Goal: Information Seeking & Learning: Learn about a topic

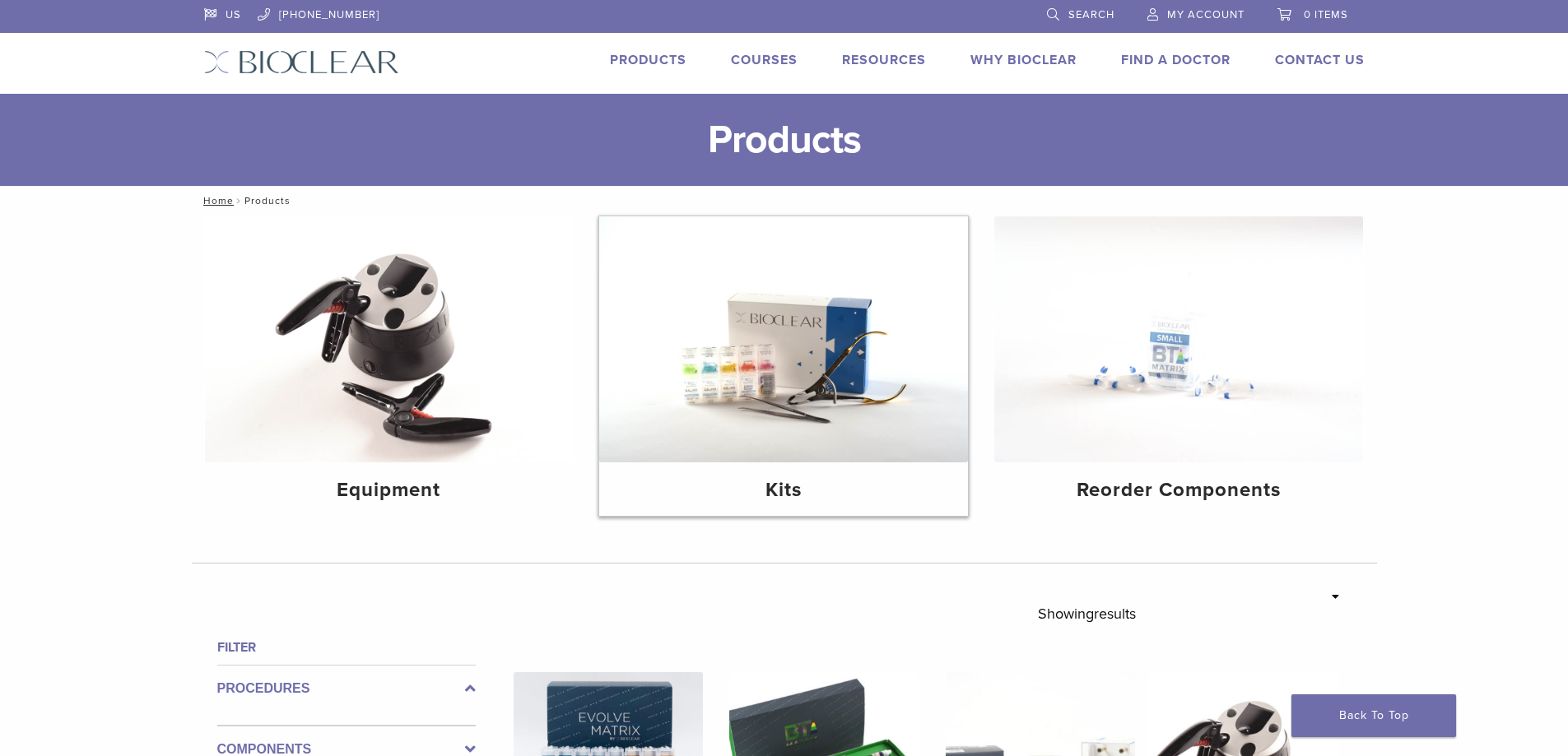
click at [889, 338] on img at bounding box center [784, 339] width 369 height 246
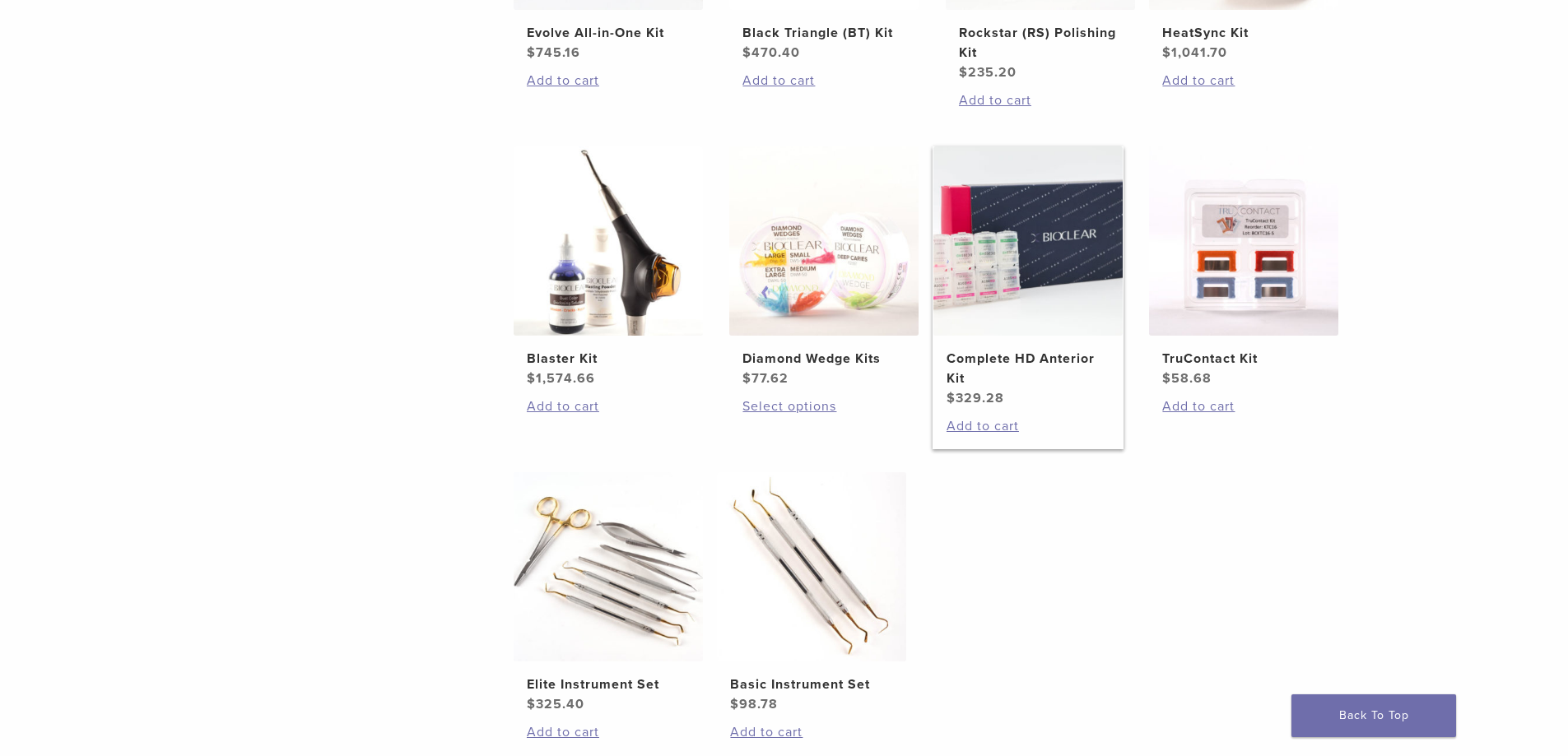
scroll to position [659, 0]
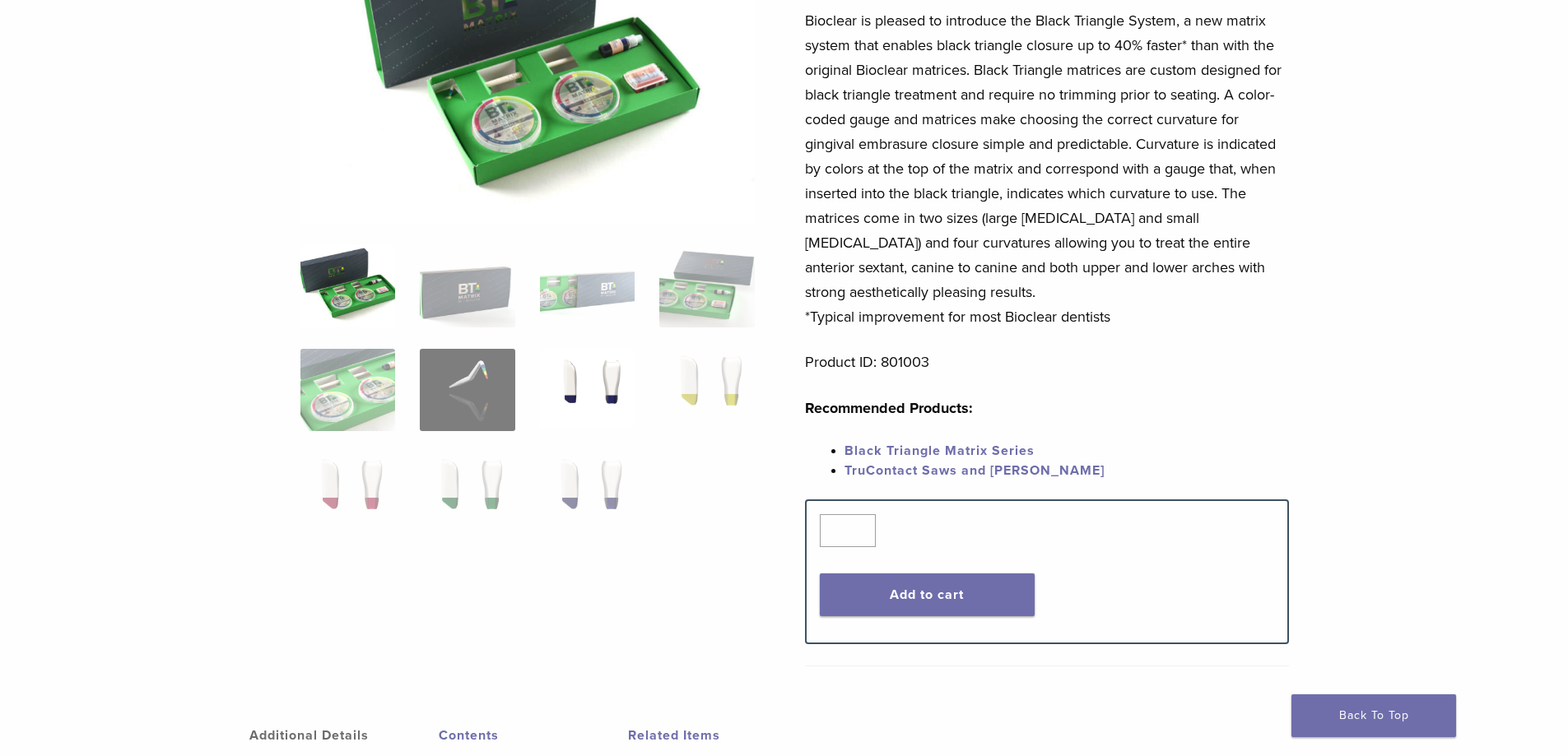
scroll to position [83, 0]
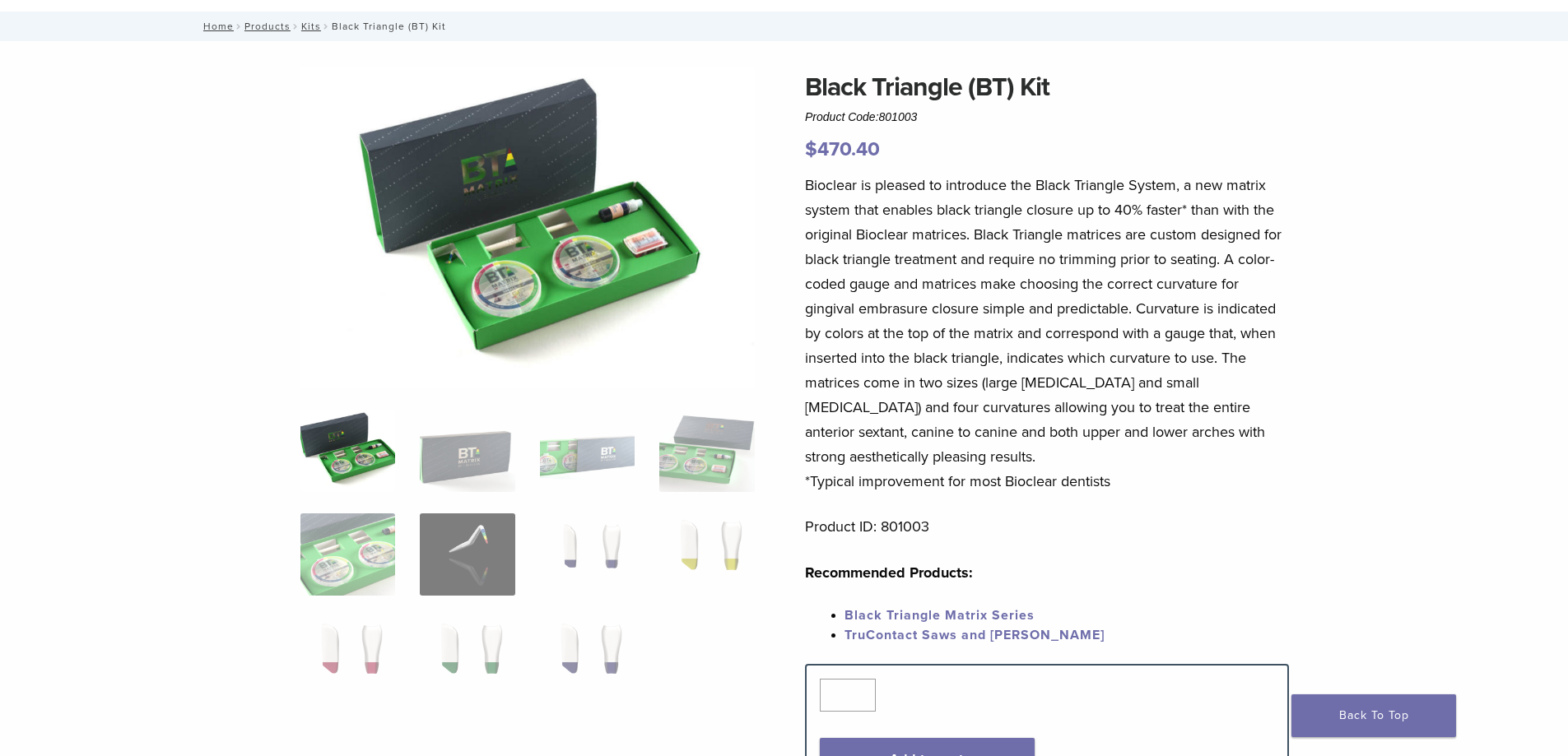
click at [576, 234] on img at bounding box center [527, 228] width 454 height 321
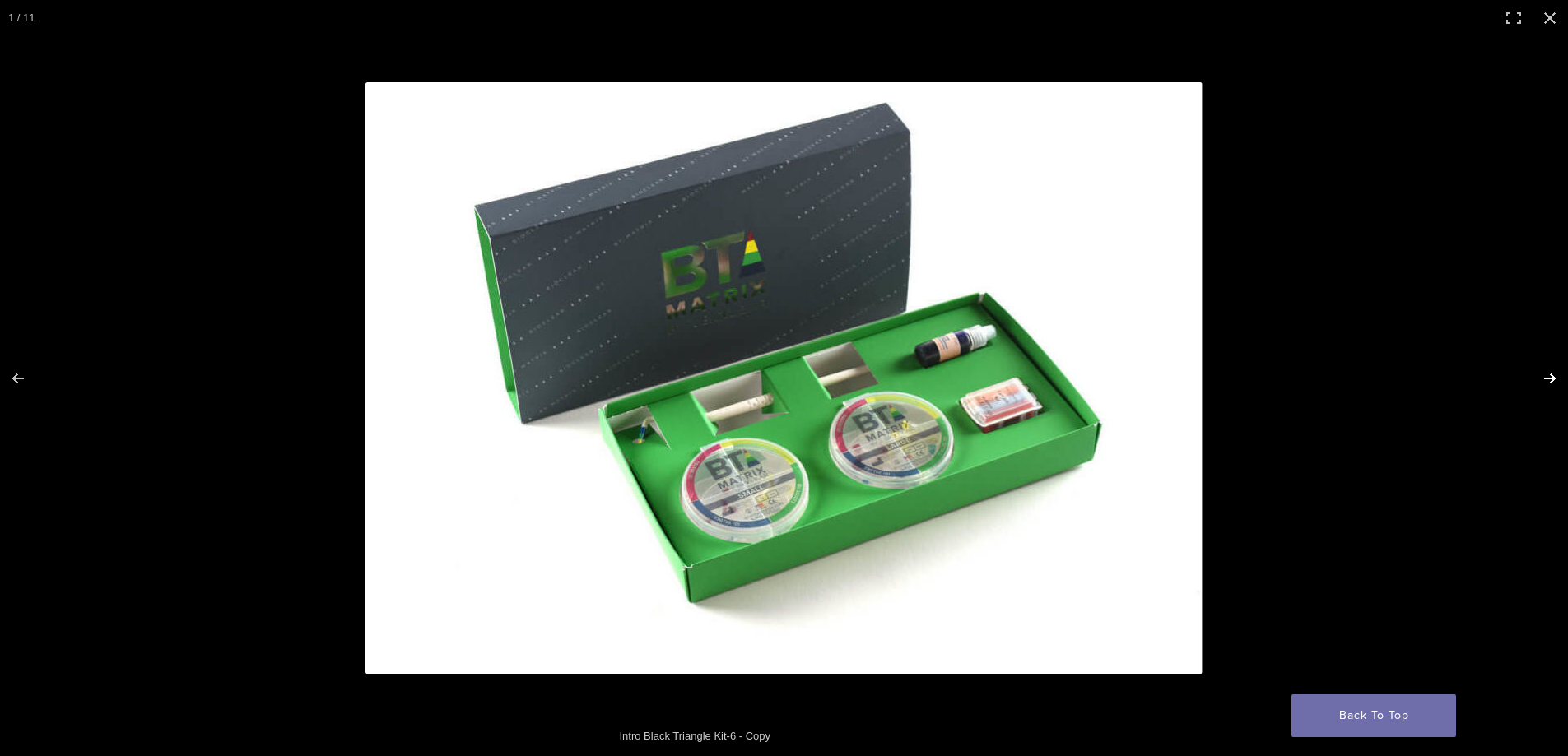
click at [1551, 370] on button "Next (arrow right)" at bounding box center [1539, 378] width 57 height 83
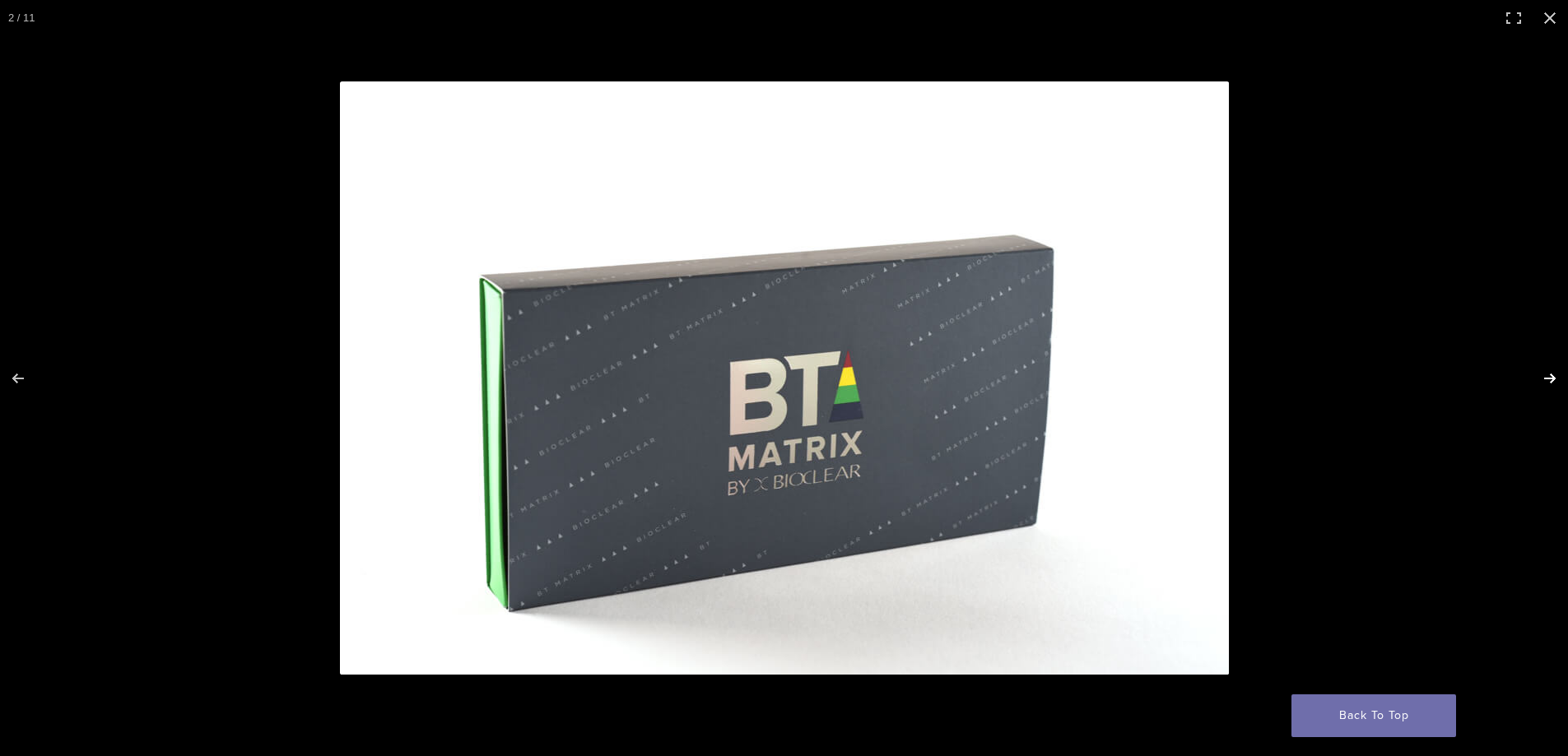
click at [1555, 372] on button "Next (arrow right)" at bounding box center [1539, 378] width 57 height 83
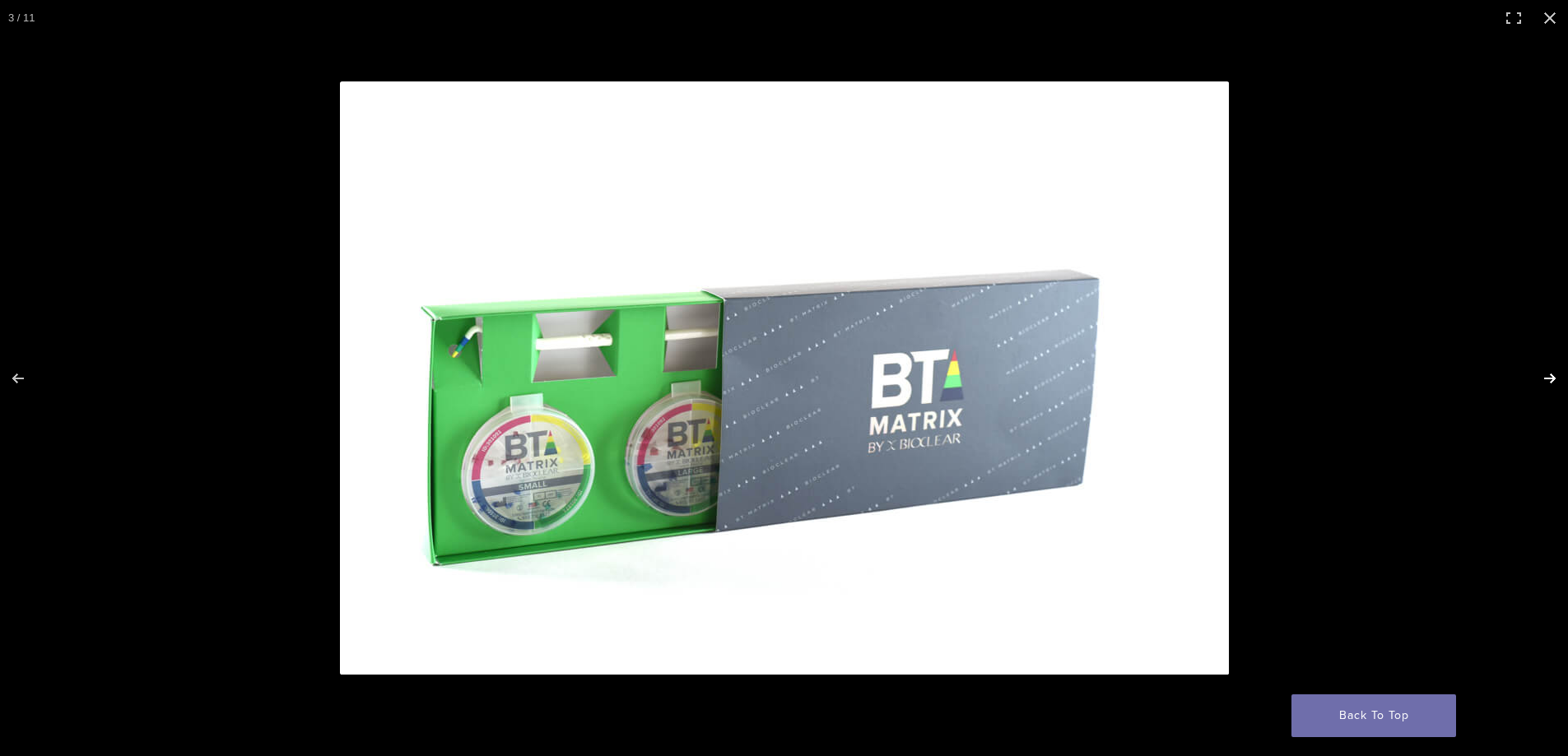
click at [1549, 374] on button "Next (arrow right)" at bounding box center [1539, 378] width 57 height 83
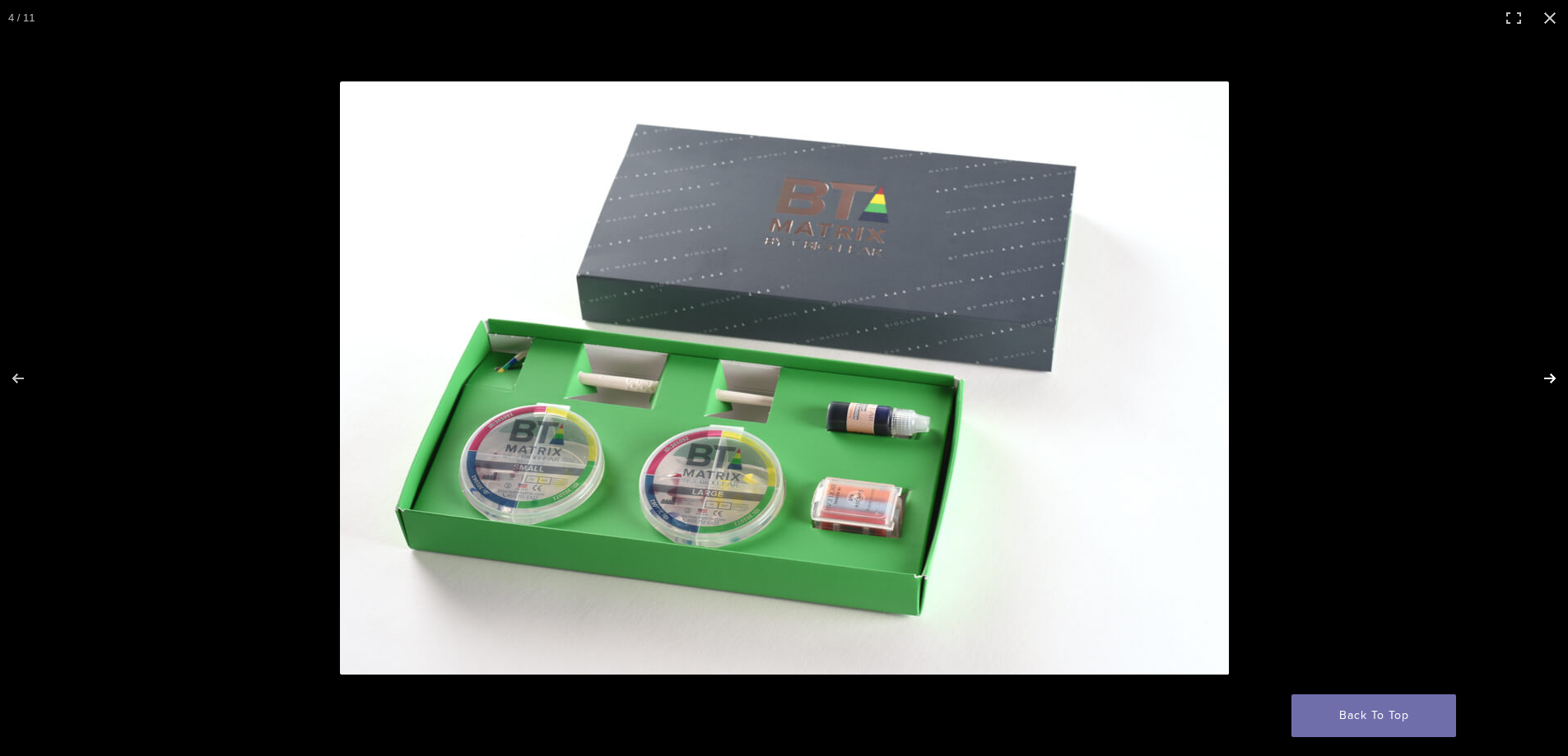
click at [1551, 374] on button "Next (arrow right)" at bounding box center [1539, 378] width 57 height 83
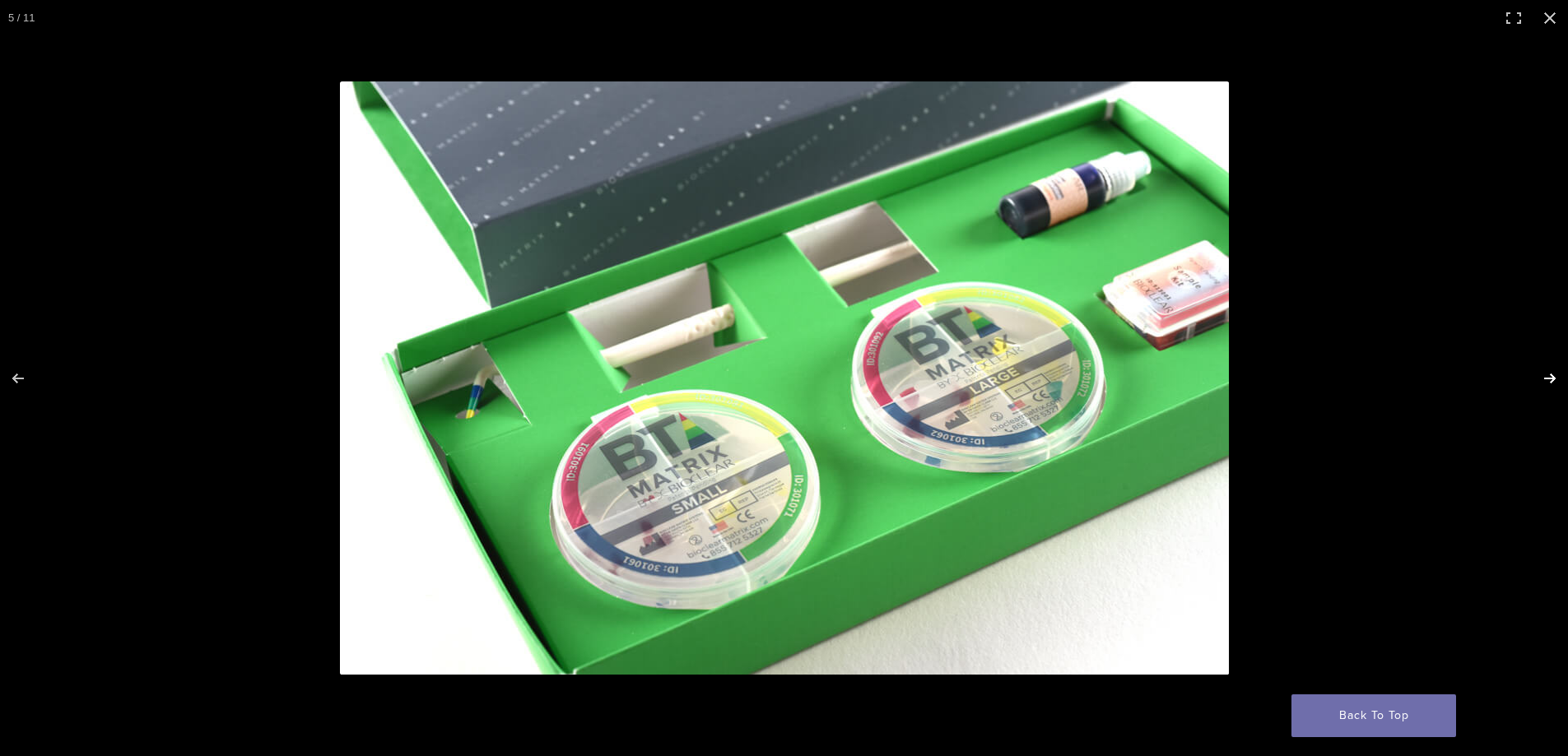
click at [1551, 377] on button "Next (arrow right)" at bounding box center [1539, 378] width 57 height 83
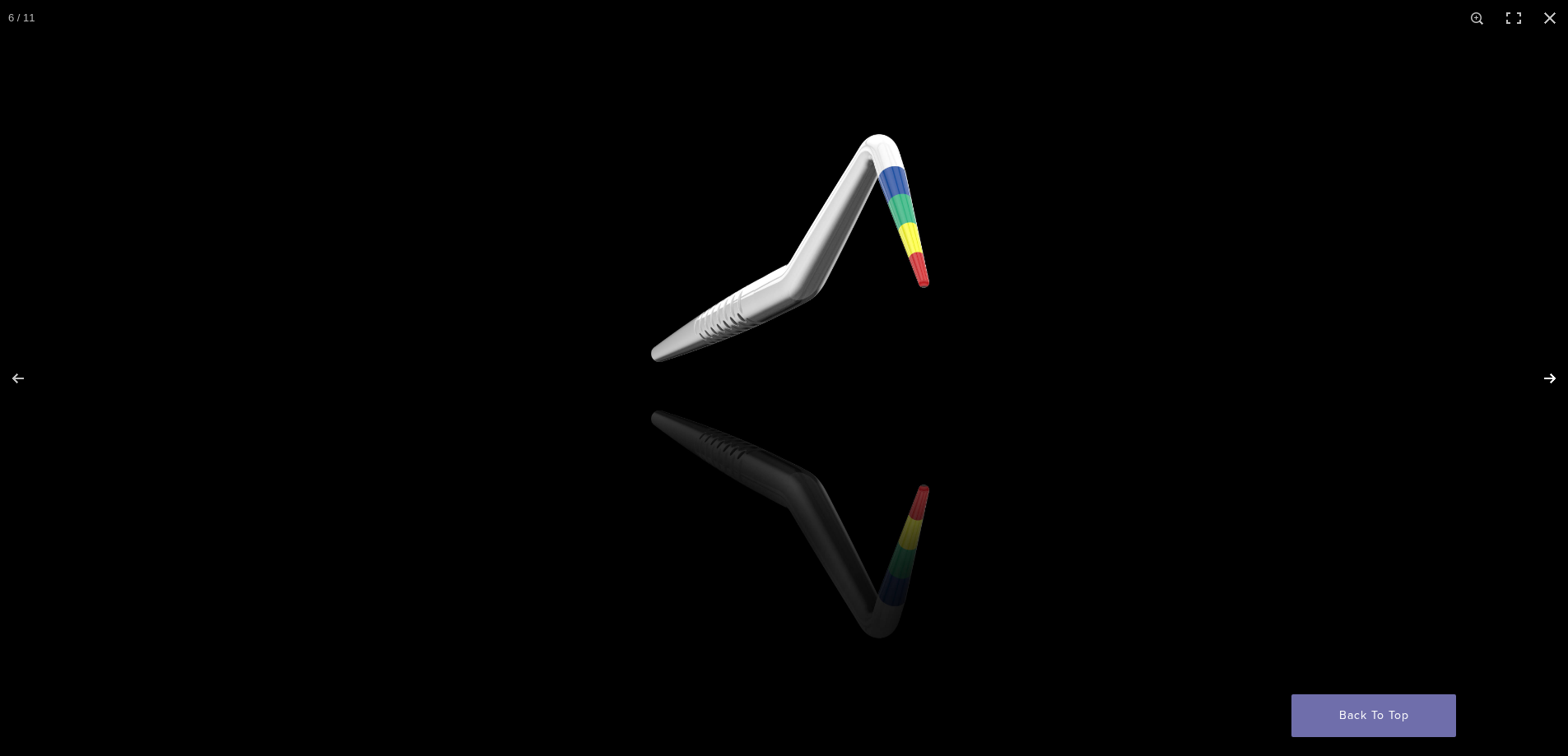
click at [1520, 382] on button "Next (arrow right)" at bounding box center [1539, 378] width 57 height 83
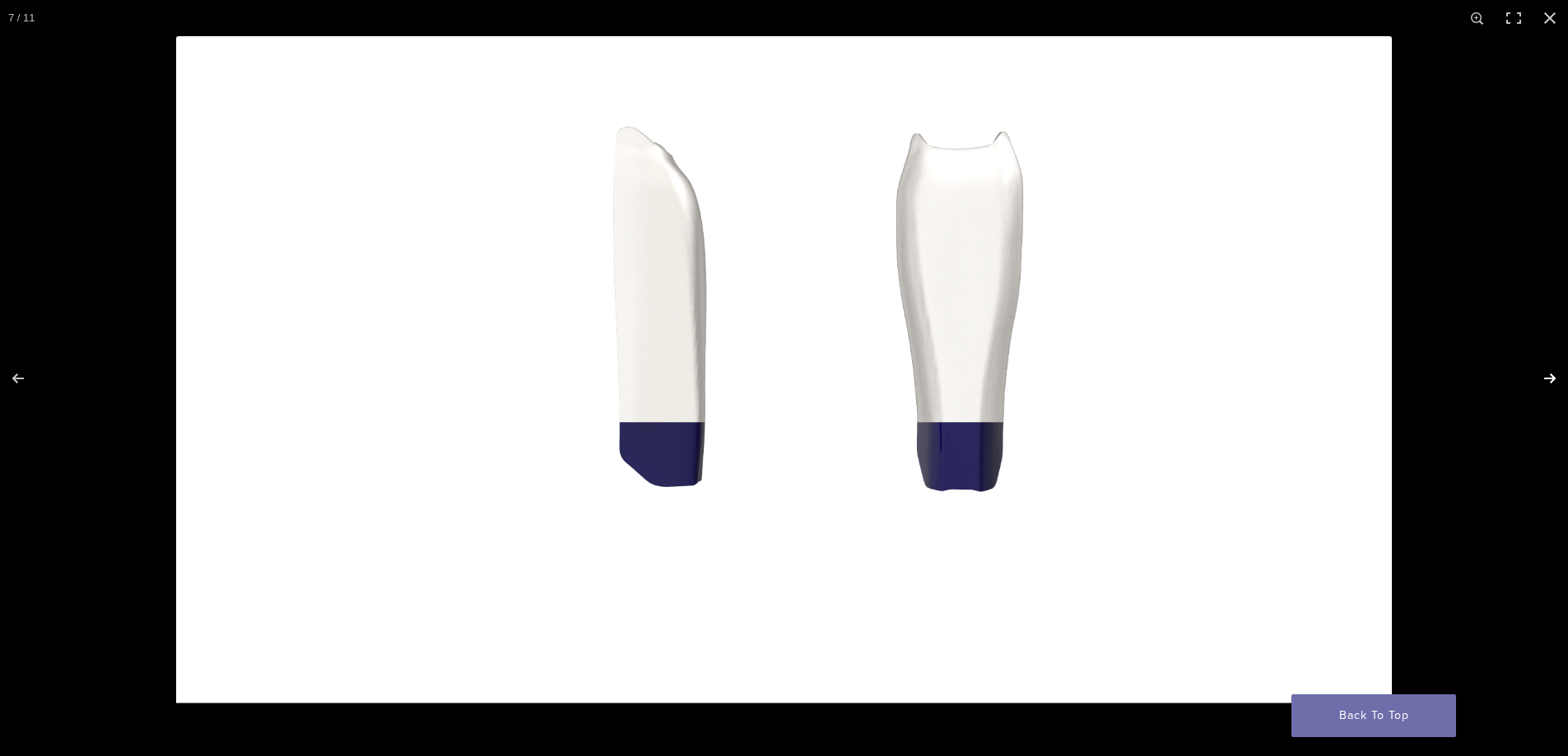
click at [1547, 380] on button "Next (arrow right)" at bounding box center [1539, 378] width 57 height 83
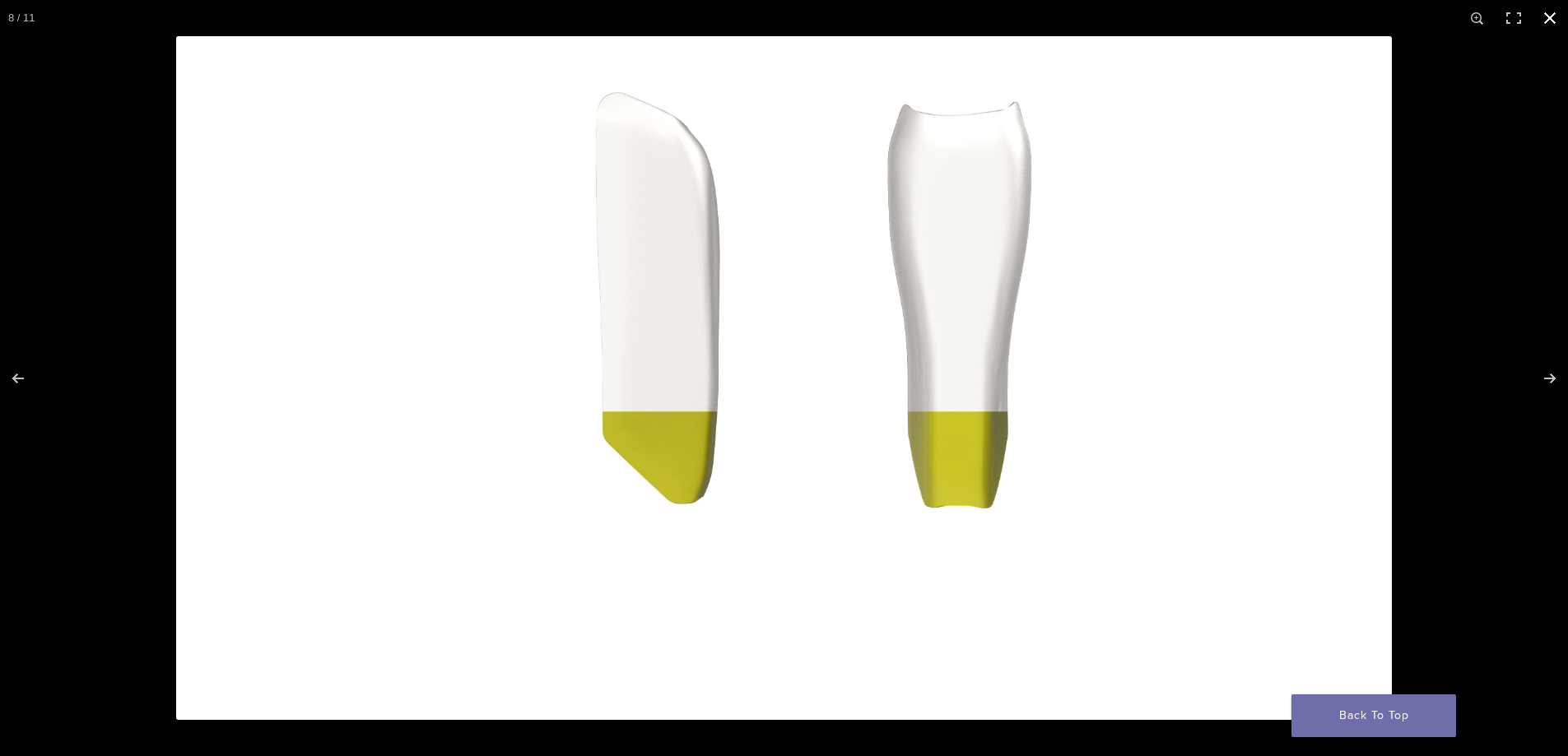
click at [1545, 21] on button "Close (Esc)" at bounding box center [1550, 18] width 37 height 37
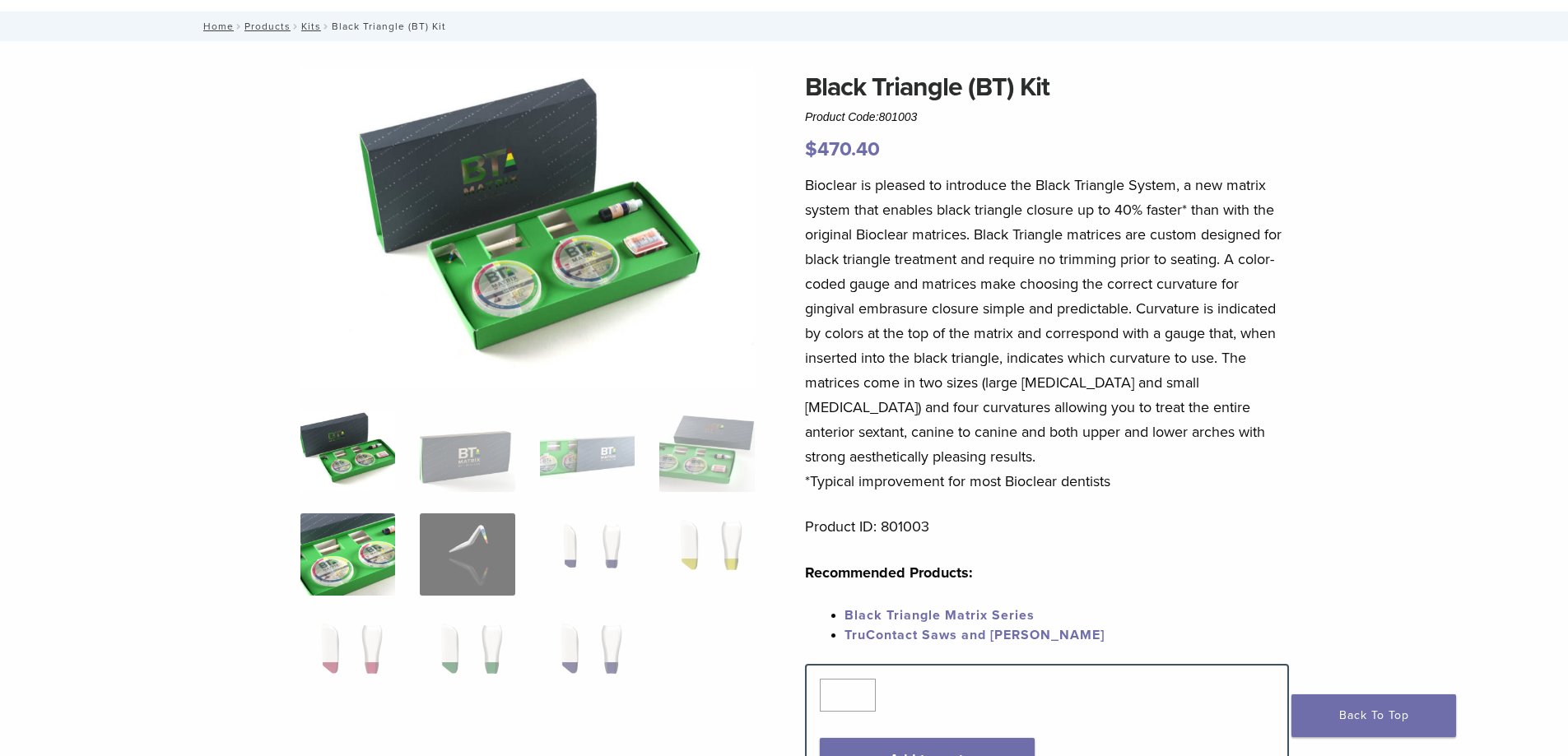
click at [301, 555] on img at bounding box center [347, 554] width 95 height 83
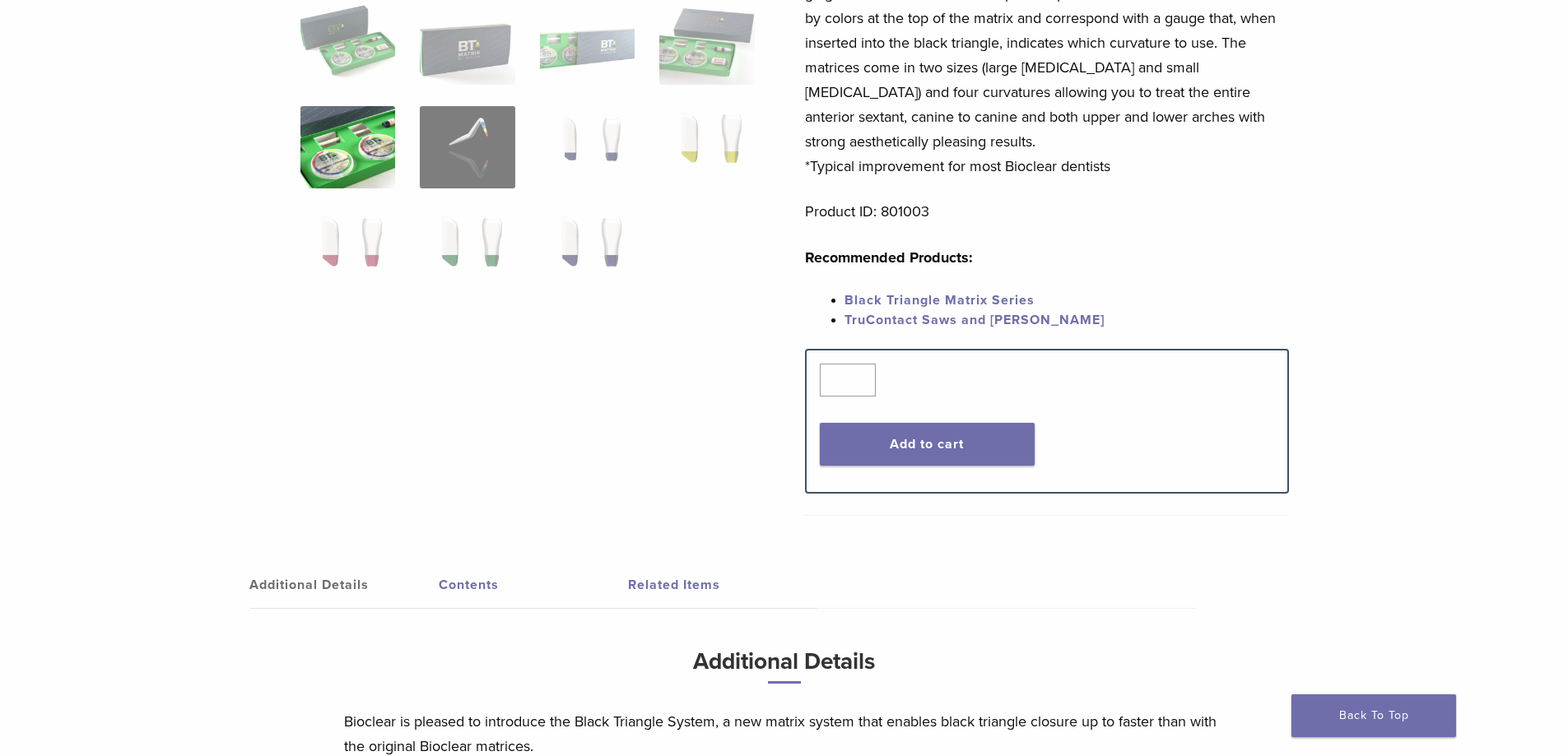
scroll to position [740, 0]
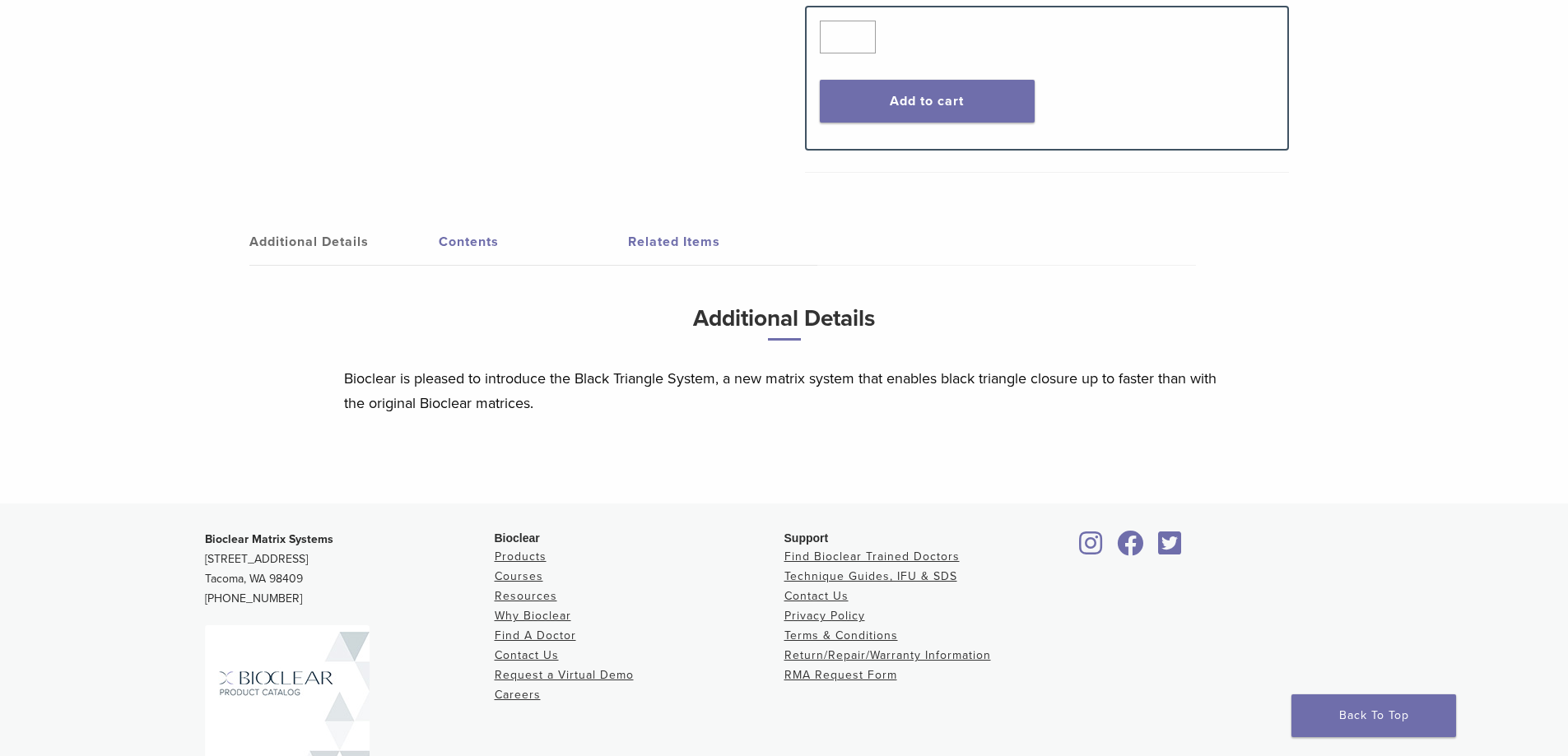
click at [495, 248] on link "Contents" at bounding box center [533, 242] width 190 height 46
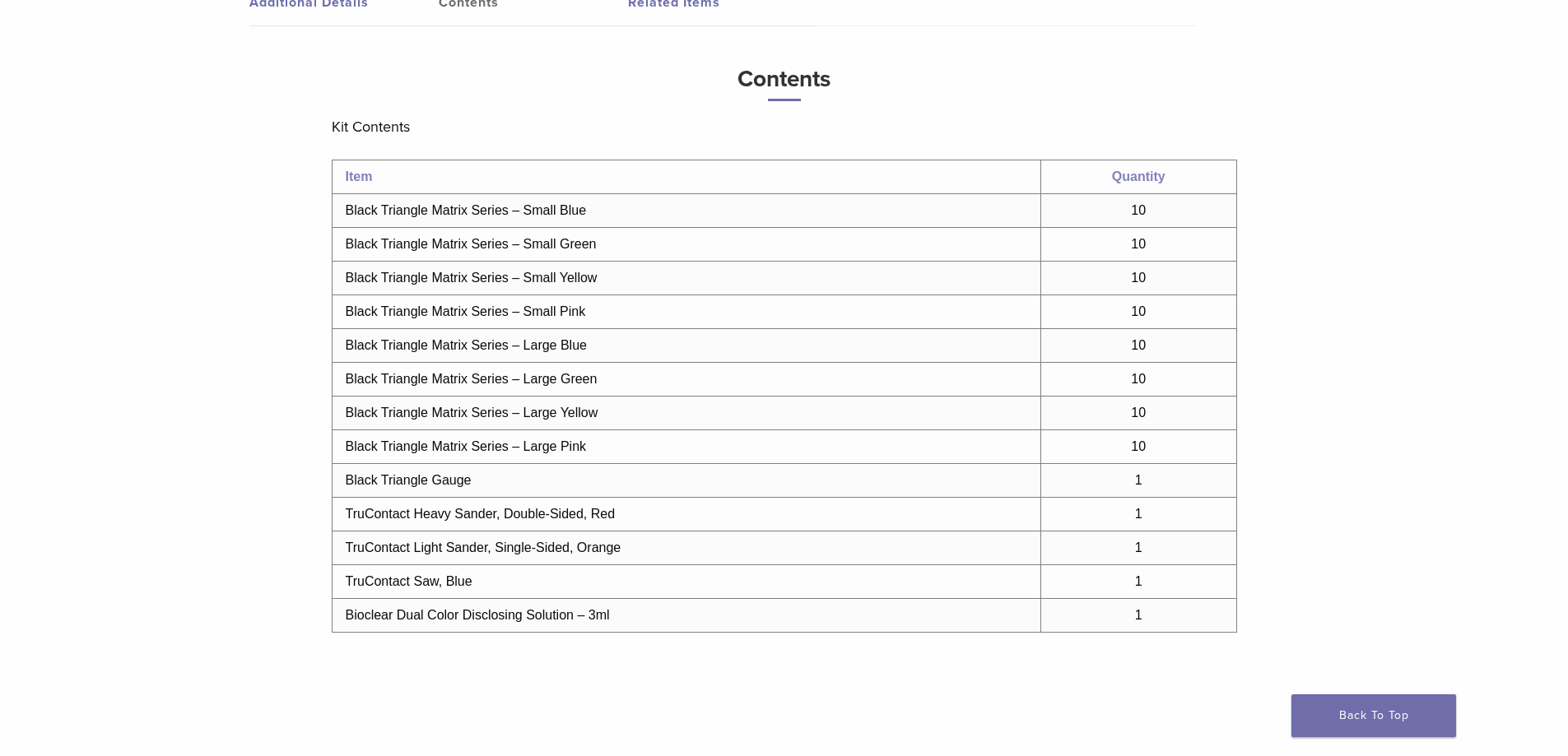
scroll to position [987, 0]
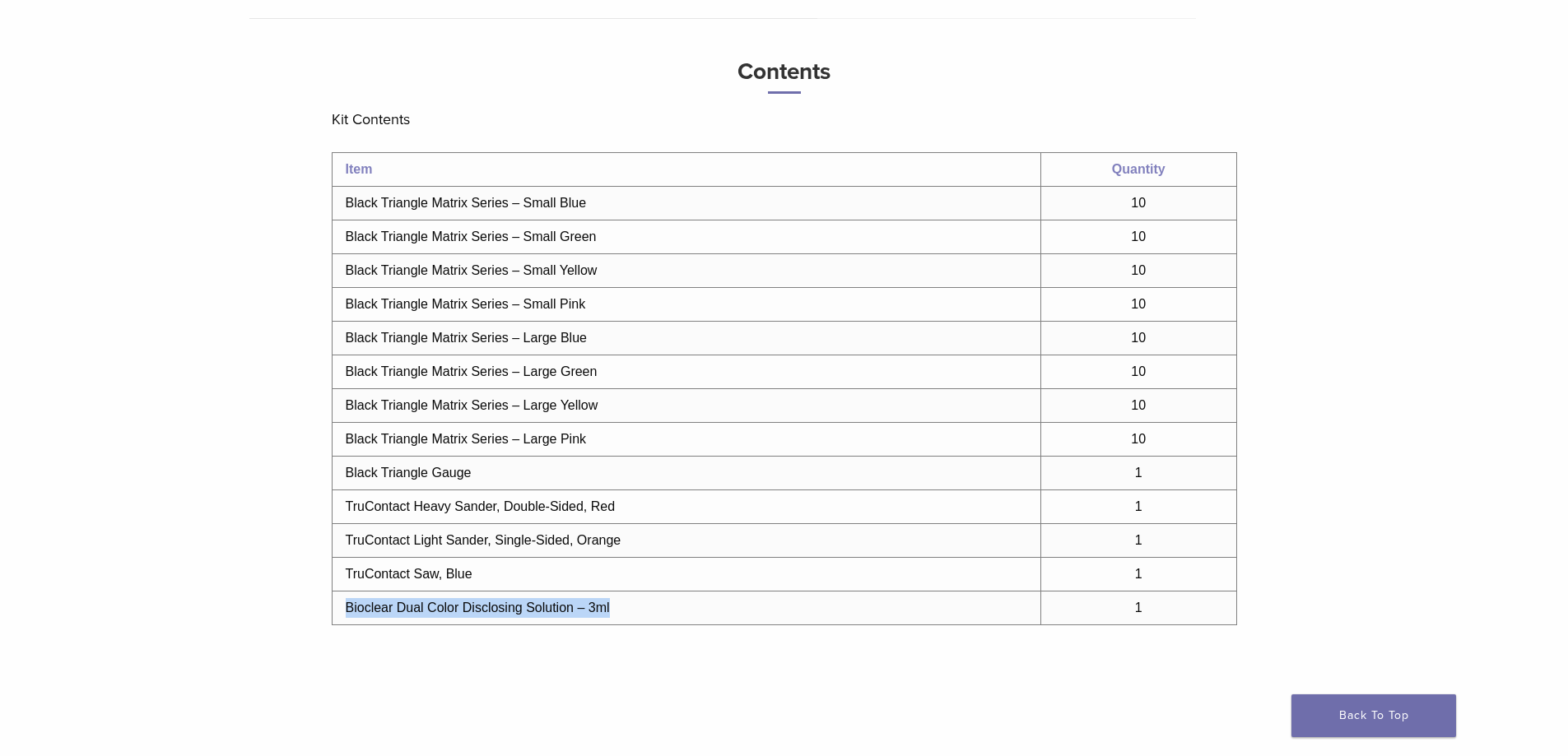
drag, startPoint x: 640, startPoint y: 610, endPoint x: 342, endPoint y: 607, distance: 298.0
click at [342, 607] on td "Bioclear Dual Color Disclosing Solution – 3ml" at bounding box center [686, 608] width 708 height 34
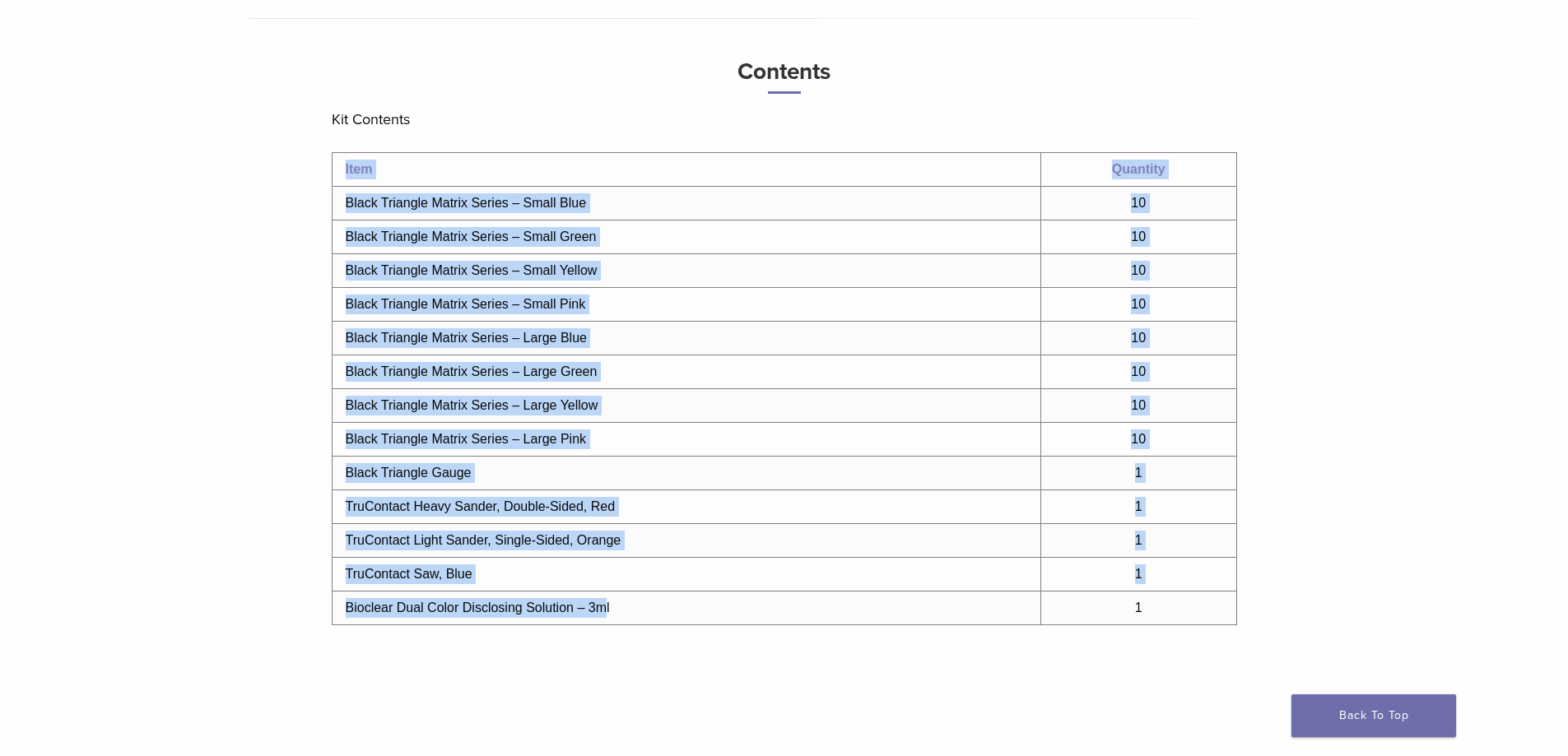
drag, startPoint x: 329, startPoint y: 608, endPoint x: 606, endPoint y: 624, distance: 277.5
click at [606, 624] on div "Additional Details Contents Related Items Additional Details Bioclear is please…" at bounding box center [785, 347] width 1161 height 820
click at [607, 623] on td "Bioclear Dual Color Disclosing Solution – 3ml" at bounding box center [686, 608] width 708 height 34
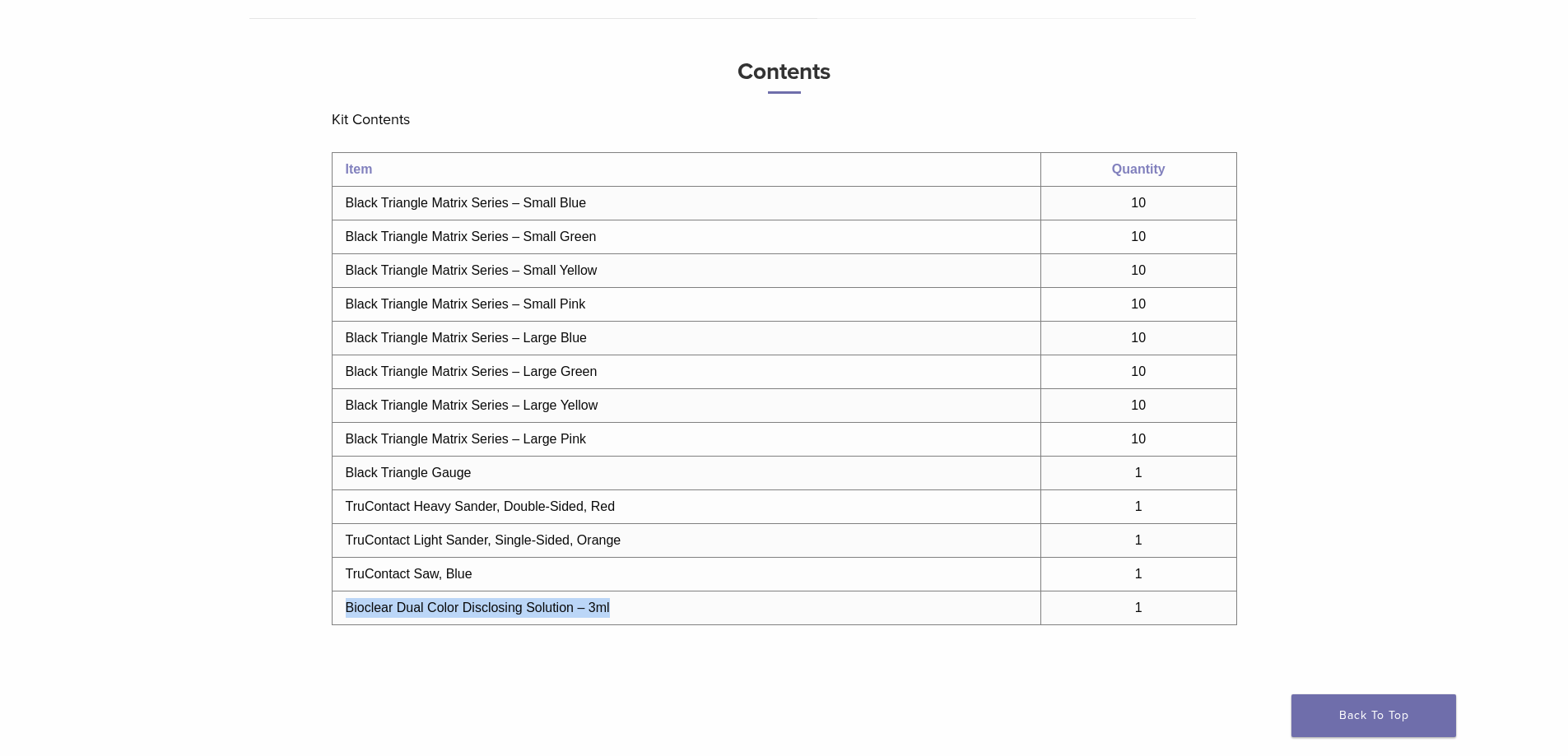
drag, startPoint x: 607, startPoint y: 616, endPoint x: 345, endPoint y: 612, distance: 262.0
click at [345, 612] on td "Bioclear Dual Color Disclosing Solution – 3ml" at bounding box center [686, 608] width 708 height 34
click at [635, 560] on td "TruContact Saw, Blue" at bounding box center [686, 574] width 708 height 34
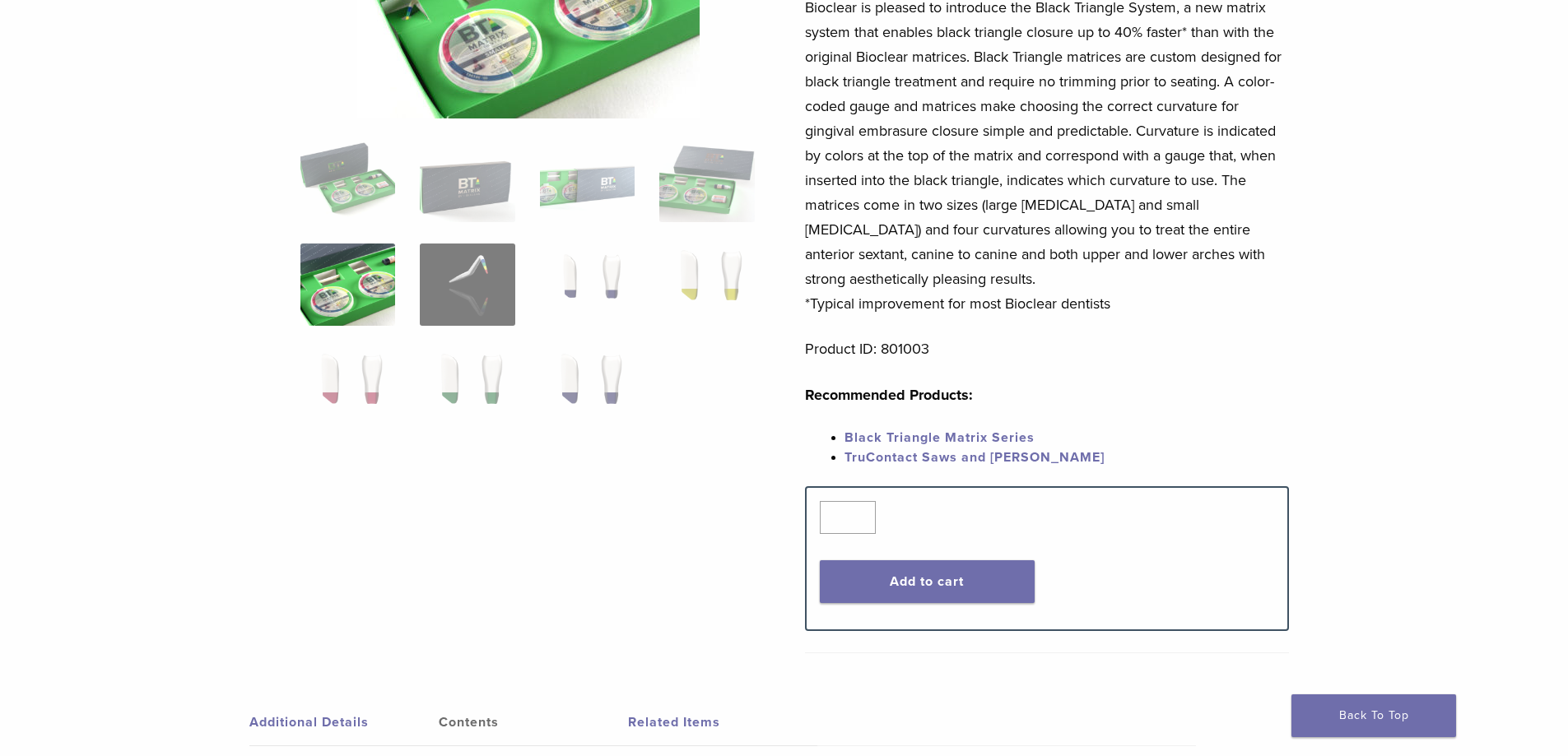
scroll to position [411, 0]
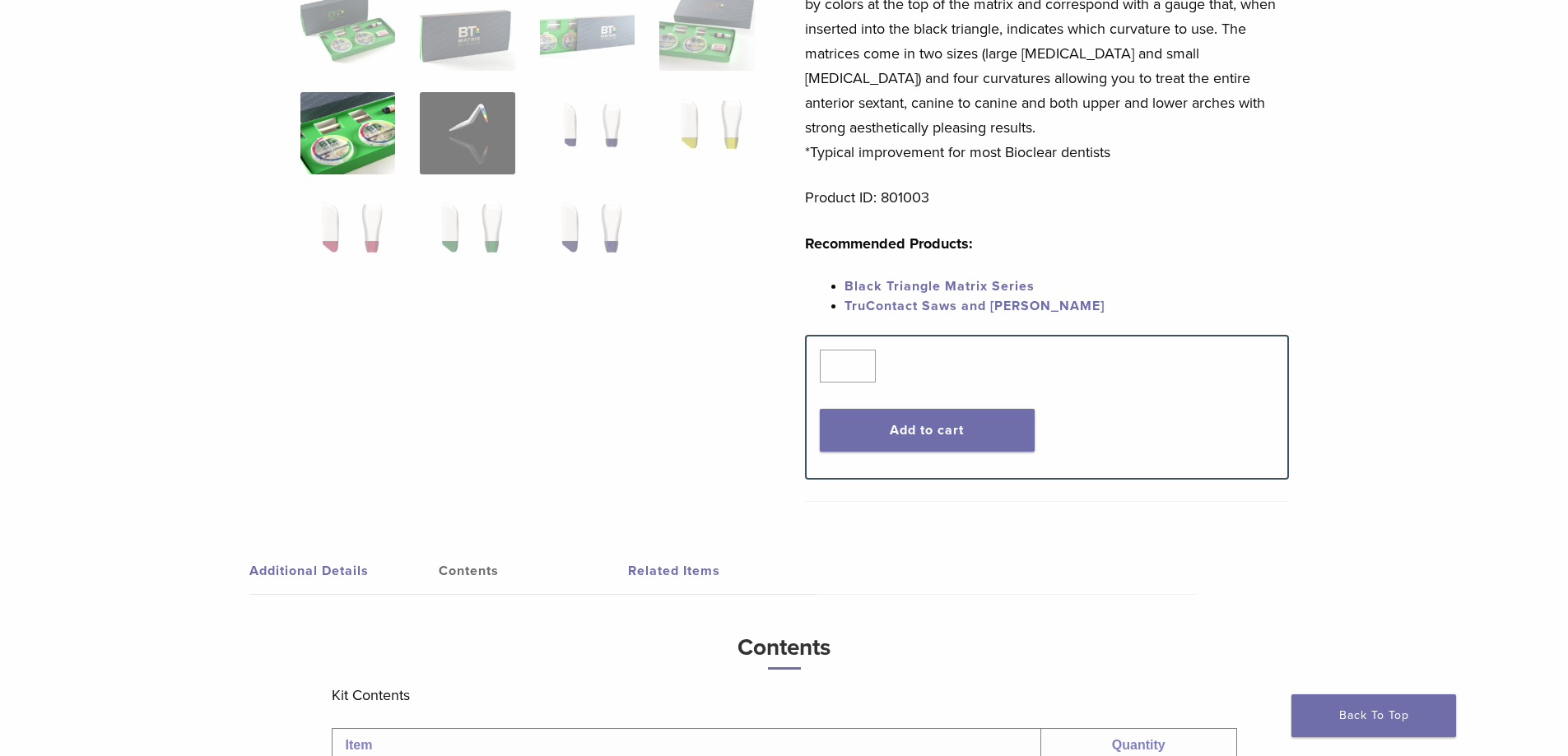
click at [640, 585] on link "Related Items" at bounding box center [723, 571] width 190 height 46
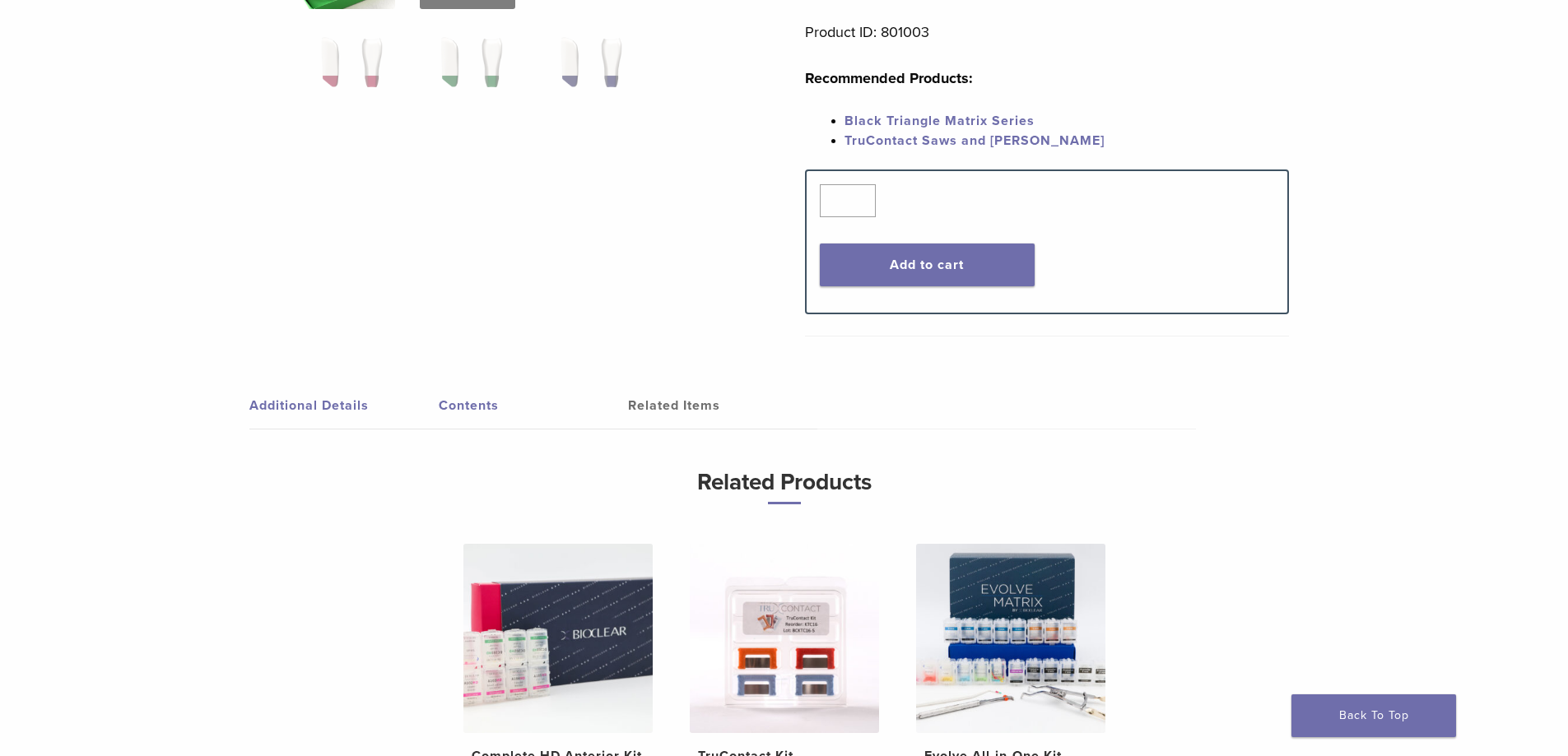
scroll to position [740, 0]
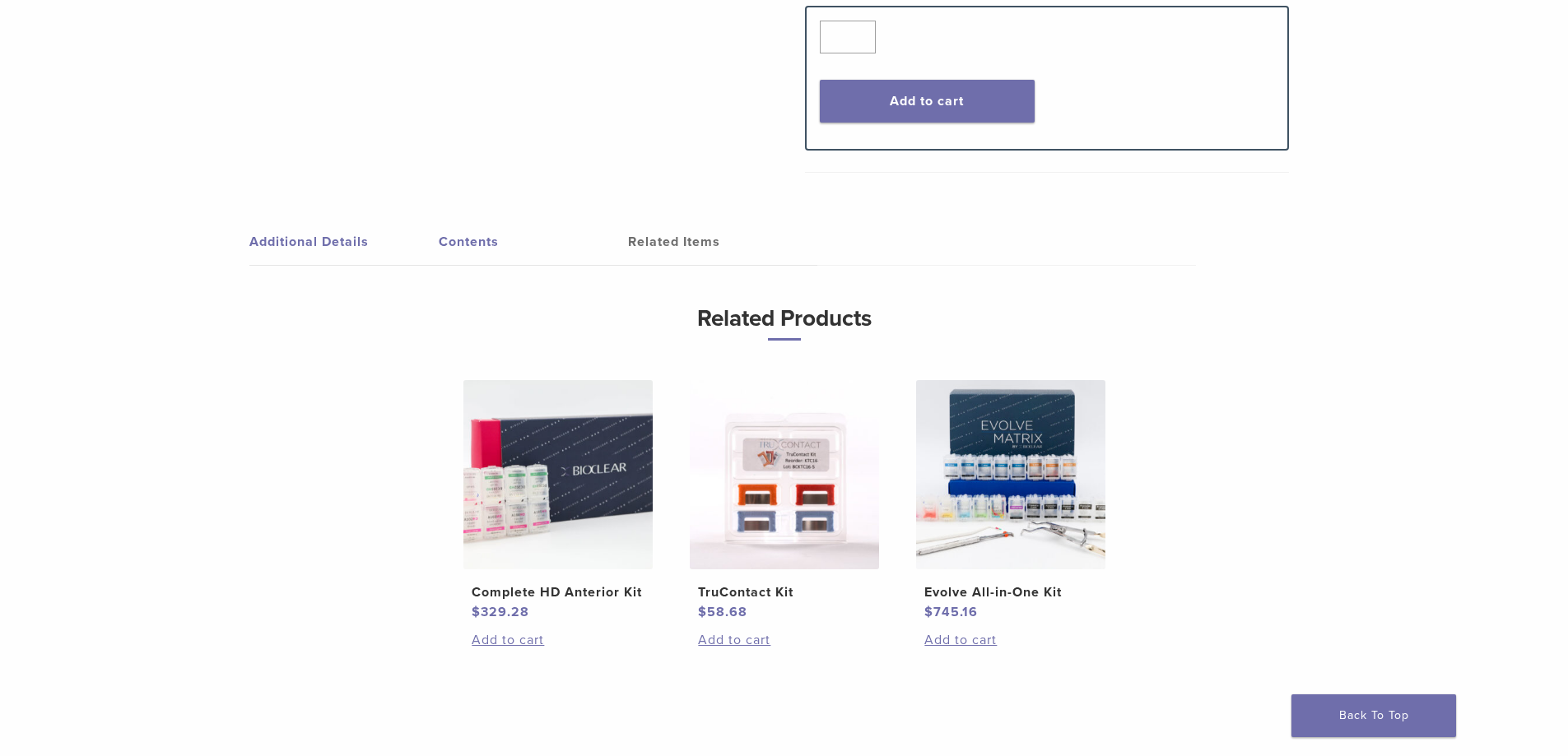
click at [503, 255] on link "Contents" at bounding box center [533, 242] width 190 height 46
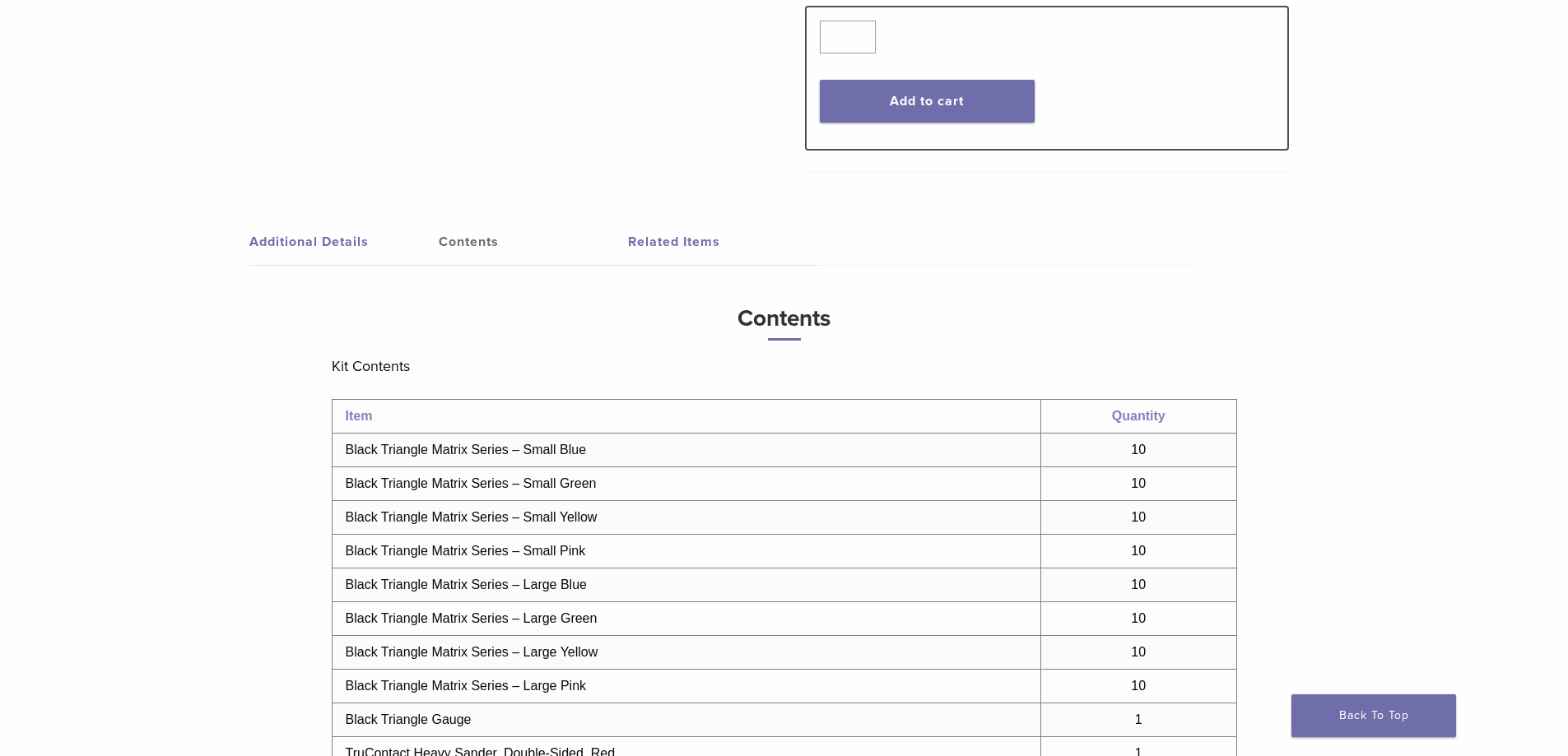
click at [322, 227] on link "Additional Details" at bounding box center [345, 242] width 190 height 46
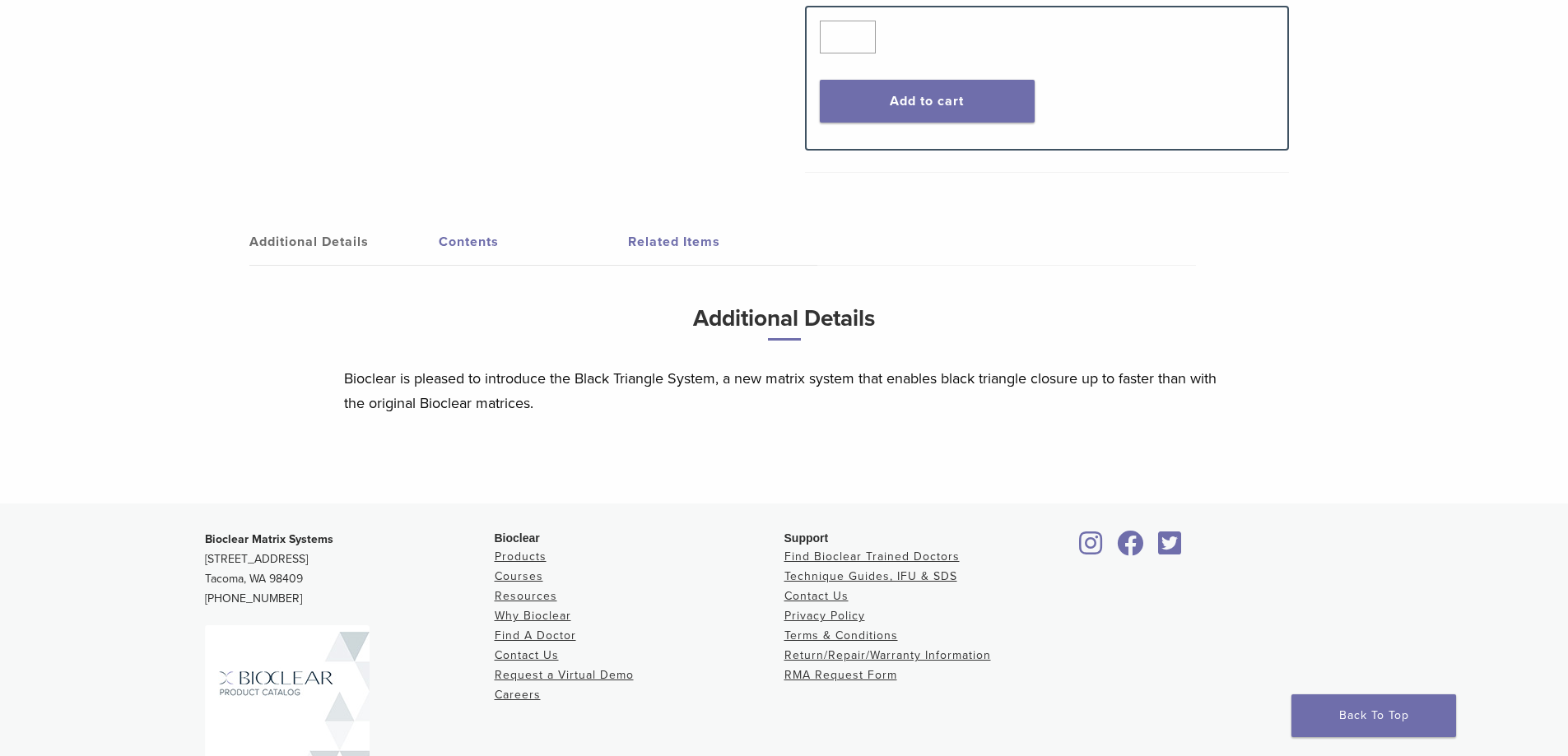
drag, startPoint x: 455, startPoint y: 226, endPoint x: 470, endPoint y: 235, distance: 17.5
click at [456, 226] on link "Contents" at bounding box center [533, 242] width 190 height 46
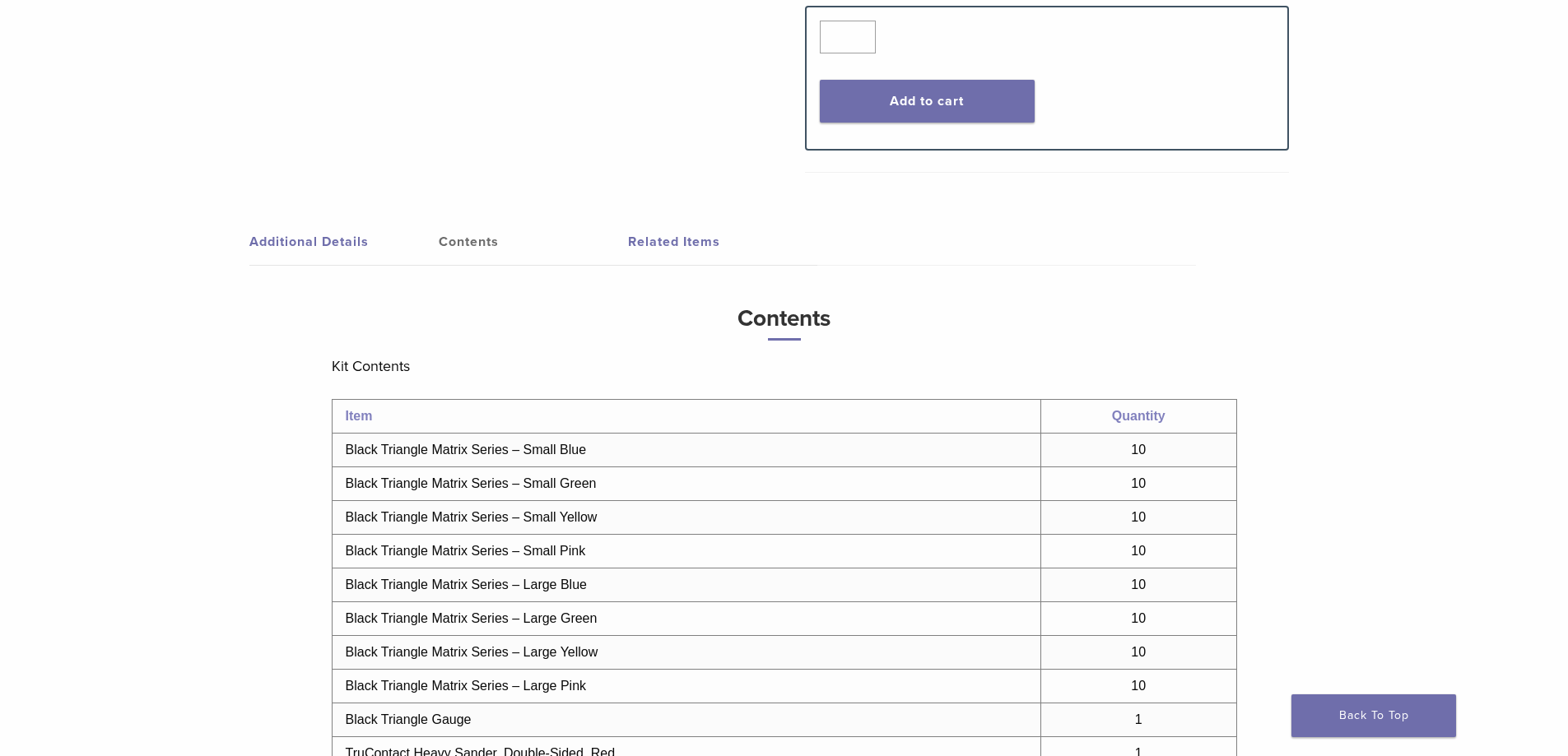
scroll to position [987, 0]
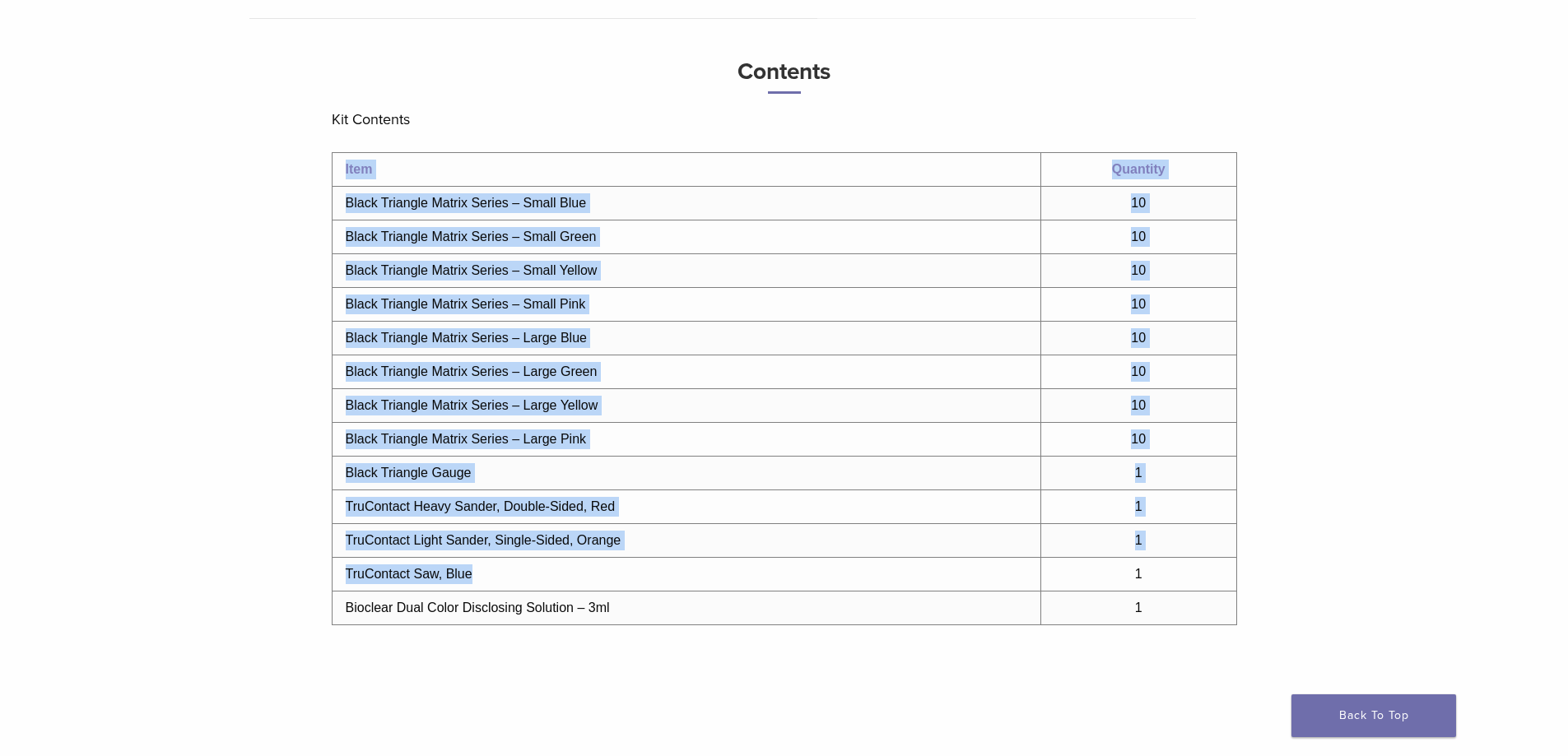
drag, startPoint x: 490, startPoint y: 569, endPoint x: 326, endPoint y: 488, distance: 182.9
click at [326, 488] on div "Additional Details Contents Related Items Additional Details Bioclear is please…" at bounding box center [785, 347] width 1161 height 820
click at [348, 504] on td "TruContact Heavy Sander, Double-Sided, Red" at bounding box center [686, 507] width 708 height 34
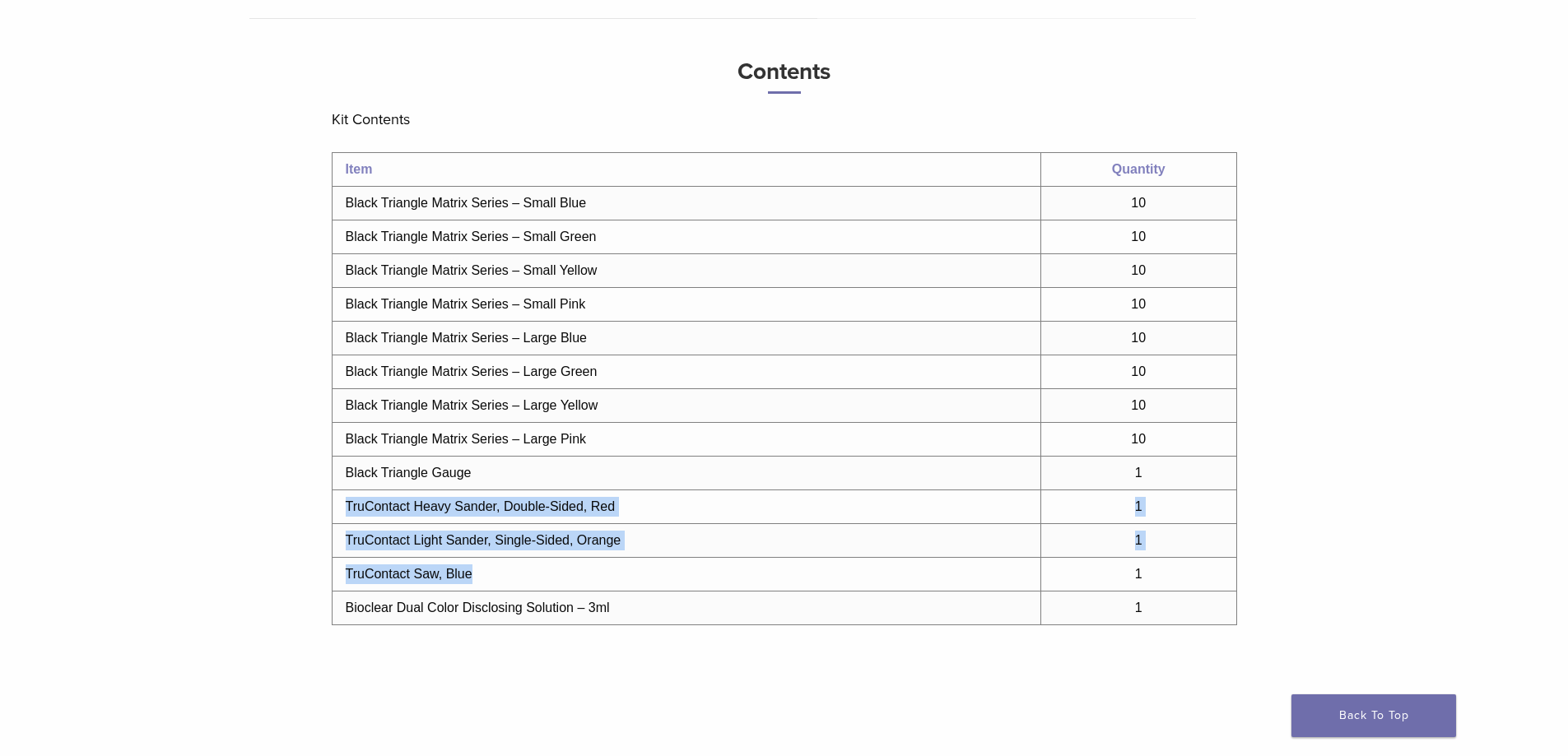
drag, startPoint x: 332, startPoint y: 502, endPoint x: 600, endPoint y: 568, distance: 276.0
click at [600, 568] on tbody "Item Quantity Black Triangle Matrix Series – Small Blue 10 Black Triangle Matri…" at bounding box center [783, 389] width 904 height 472
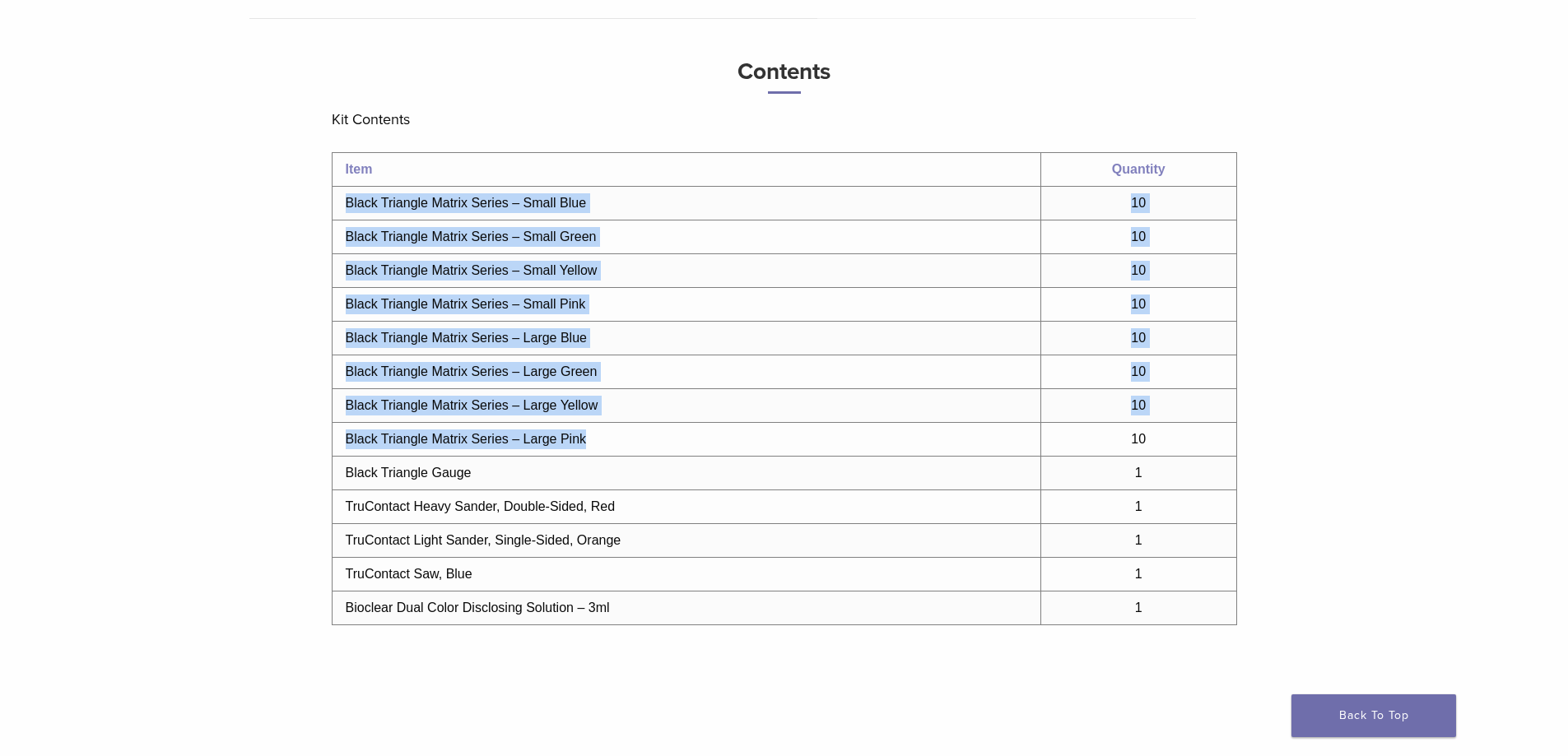
drag, startPoint x: 602, startPoint y: 422, endPoint x: 342, endPoint y: 208, distance: 336.7
click at [342, 208] on tbody "Item Quantity Black Triangle Matrix Series – Small Blue 10 Black Triangle Matri…" at bounding box center [783, 389] width 904 height 472
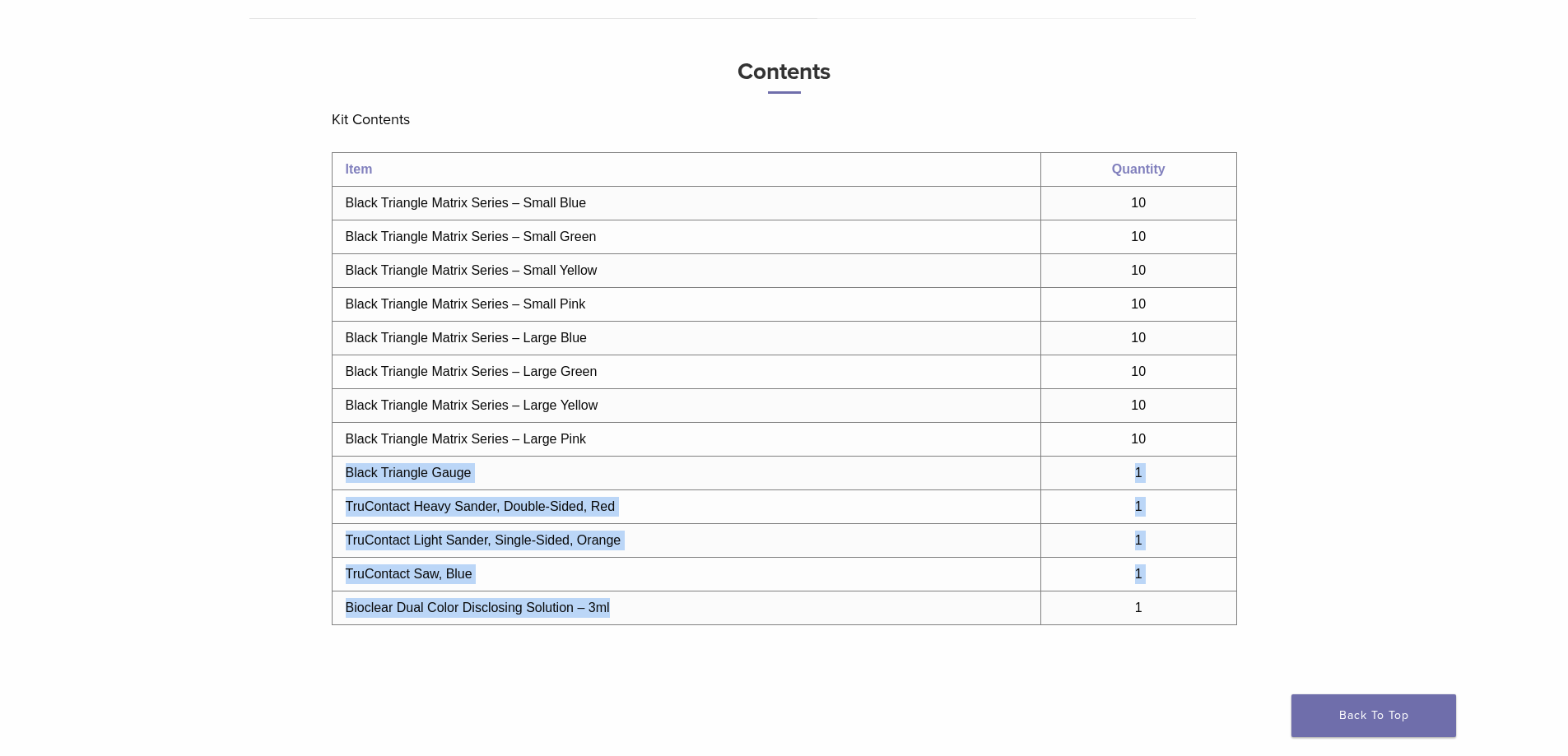
drag, startPoint x: 345, startPoint y: 469, endPoint x: 714, endPoint y: 618, distance: 397.9
click at [716, 618] on tbody "Item Quantity Black Triangle Matrix Series – Small Blue 10 Black Triangle Matri…" at bounding box center [783, 389] width 904 height 472
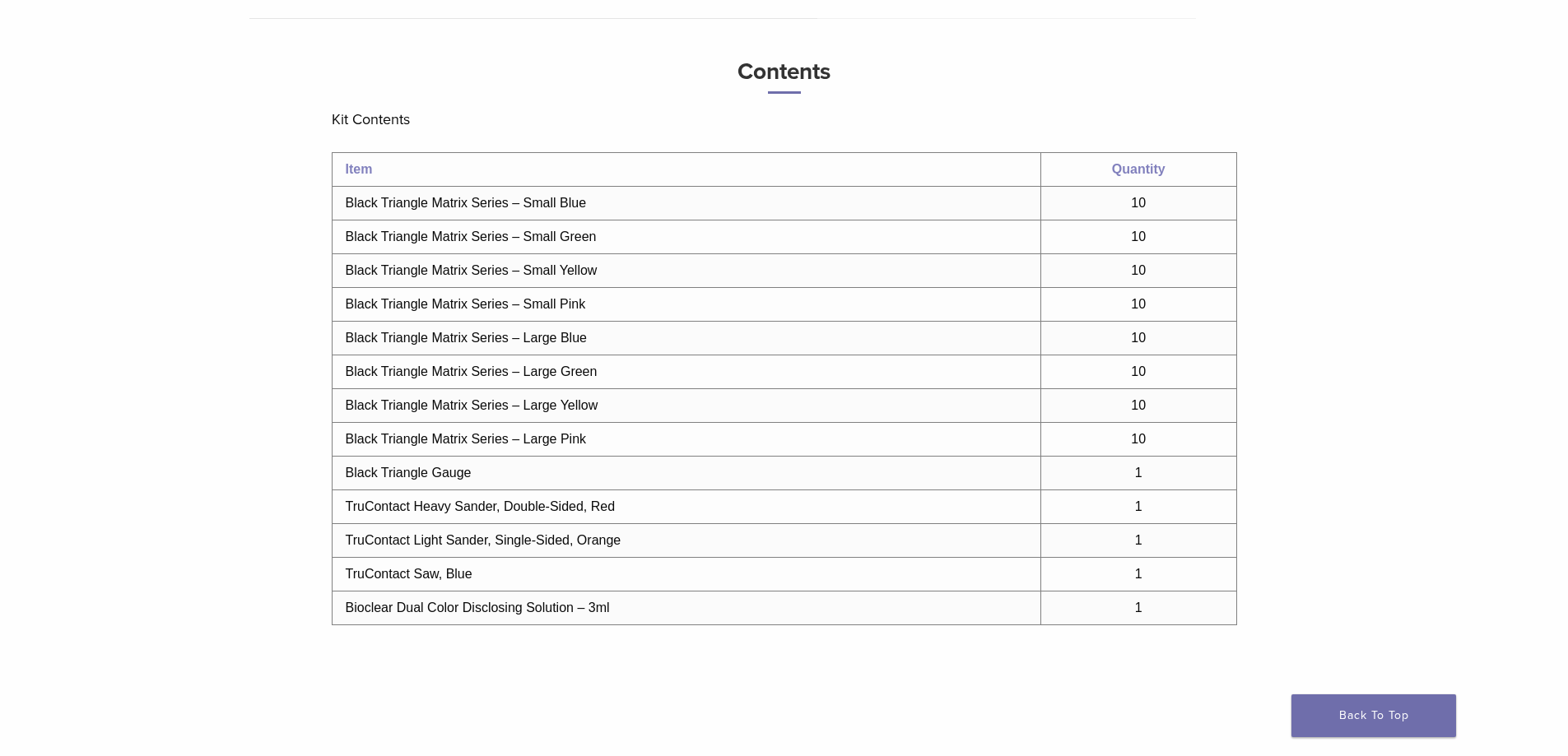
click at [314, 579] on div "Additional Details Contents Related Items Additional Details Bioclear is please…" at bounding box center [785, 347] width 1161 height 820
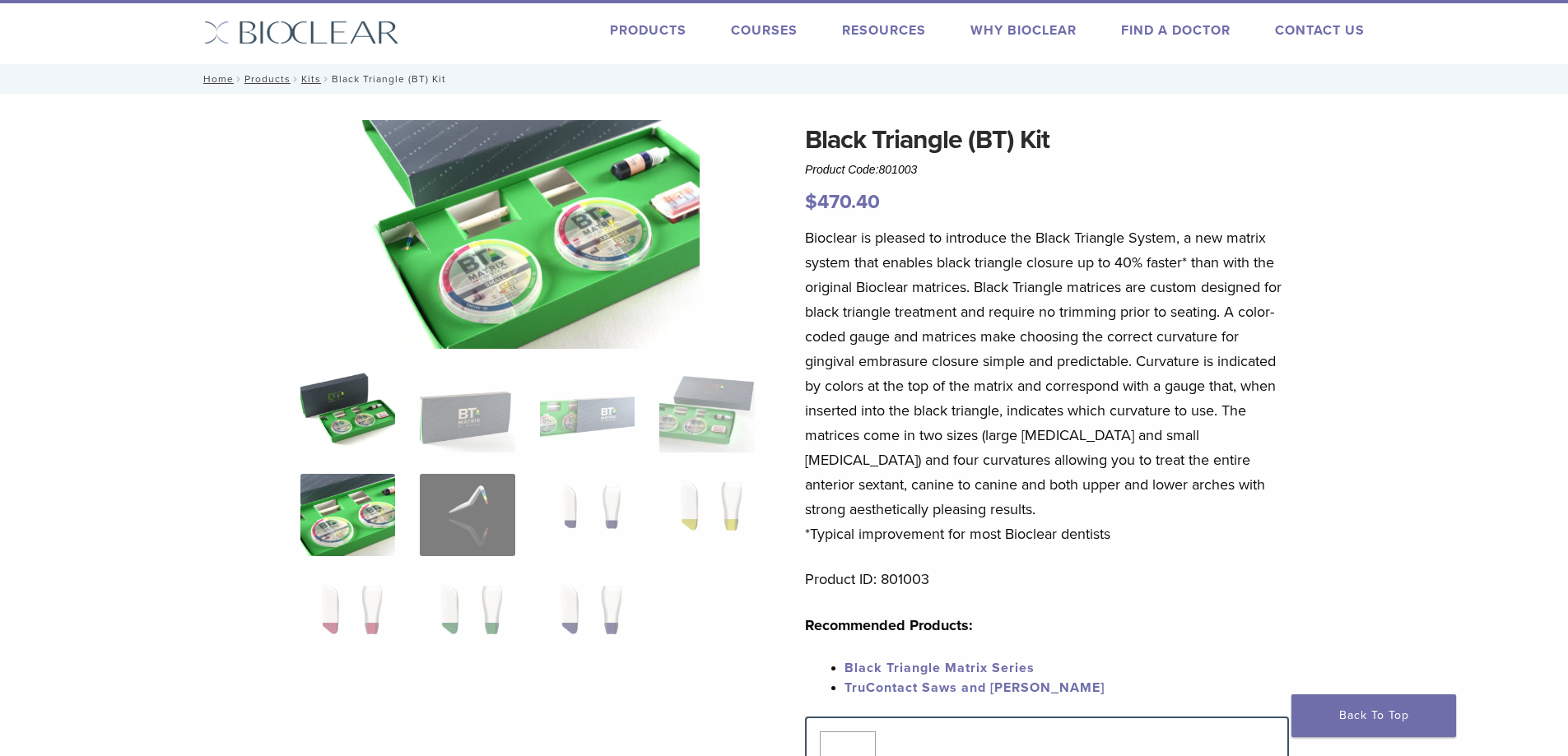
scroll to position [0, 0]
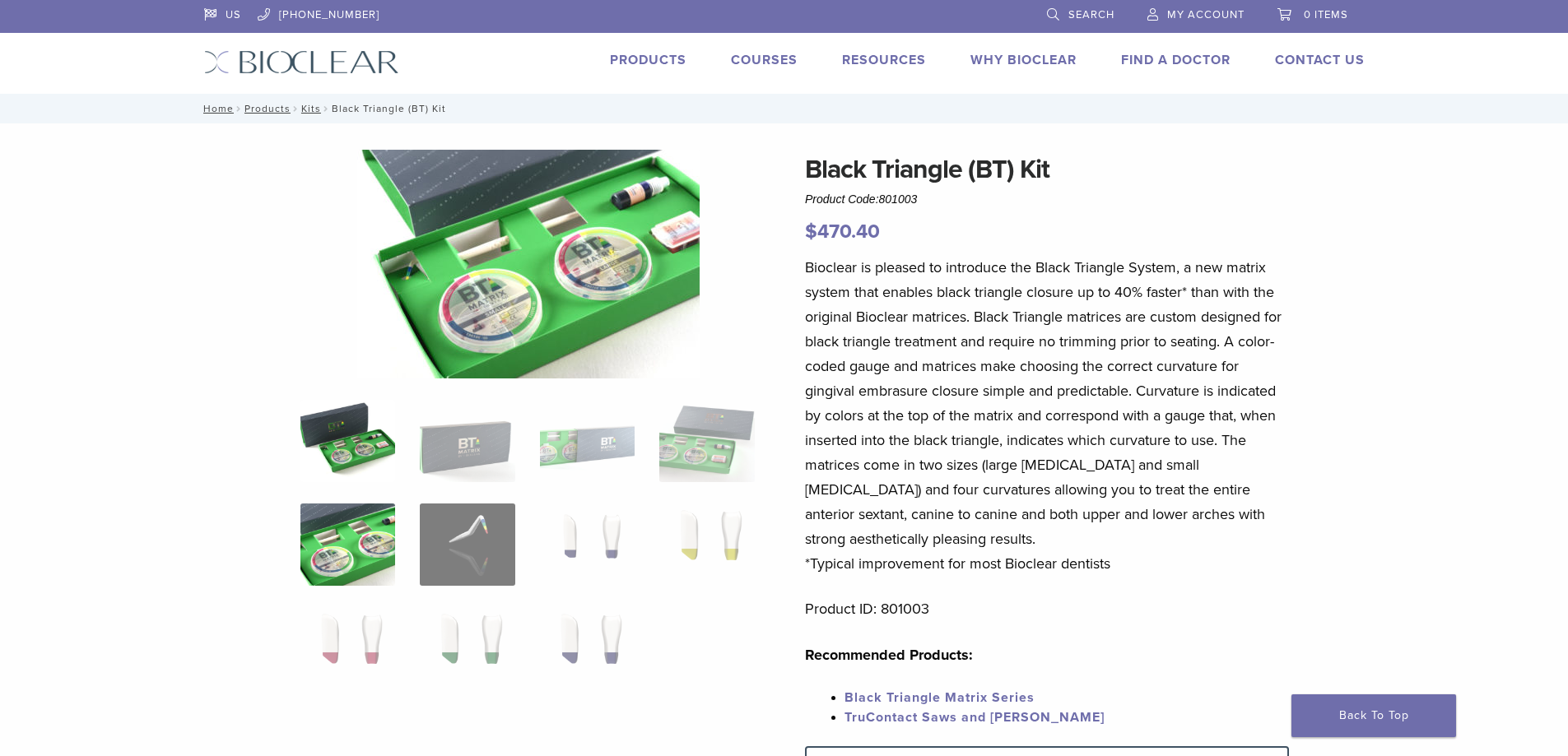
click at [352, 449] on img at bounding box center [347, 441] width 95 height 83
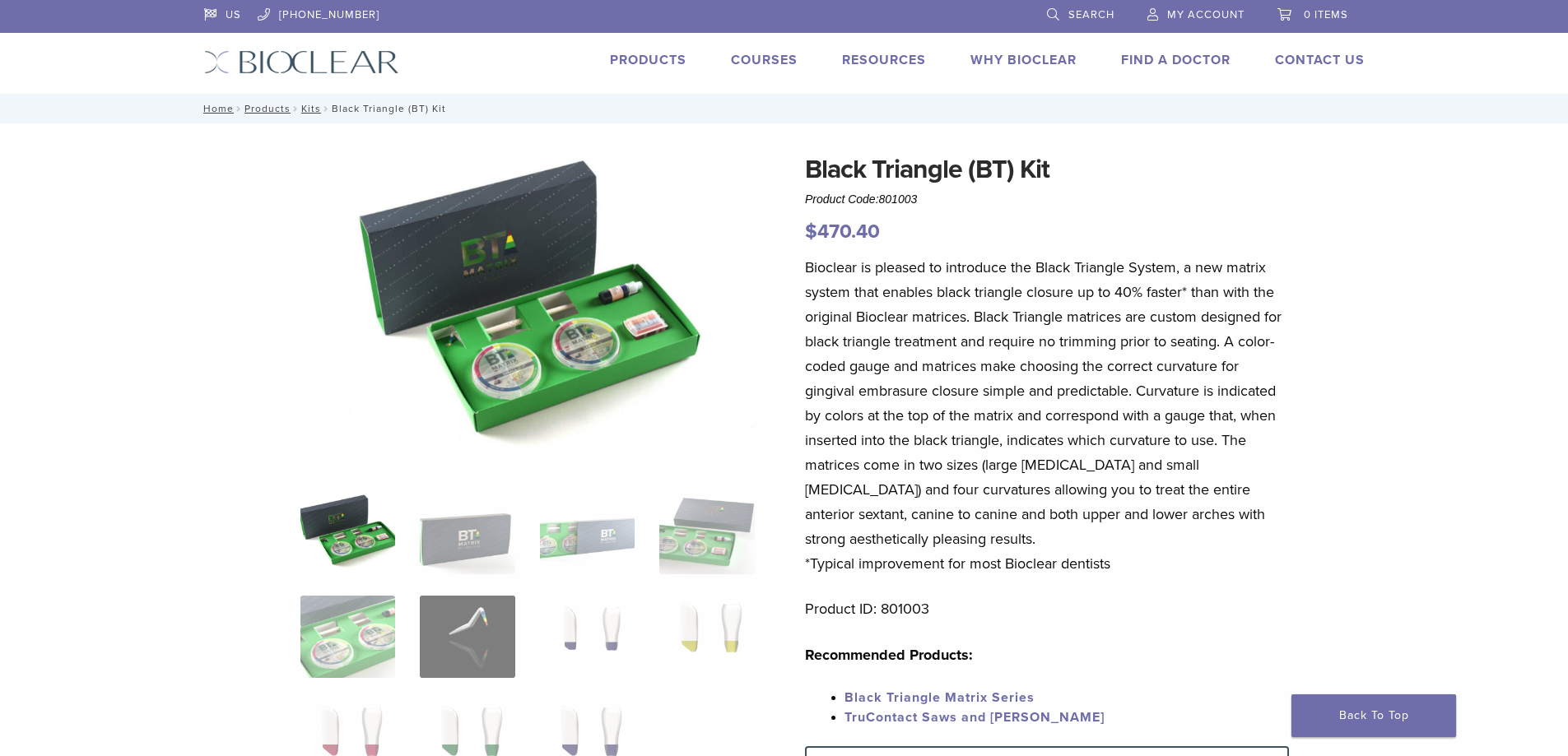
click at [515, 395] on img at bounding box center [527, 310] width 454 height 321
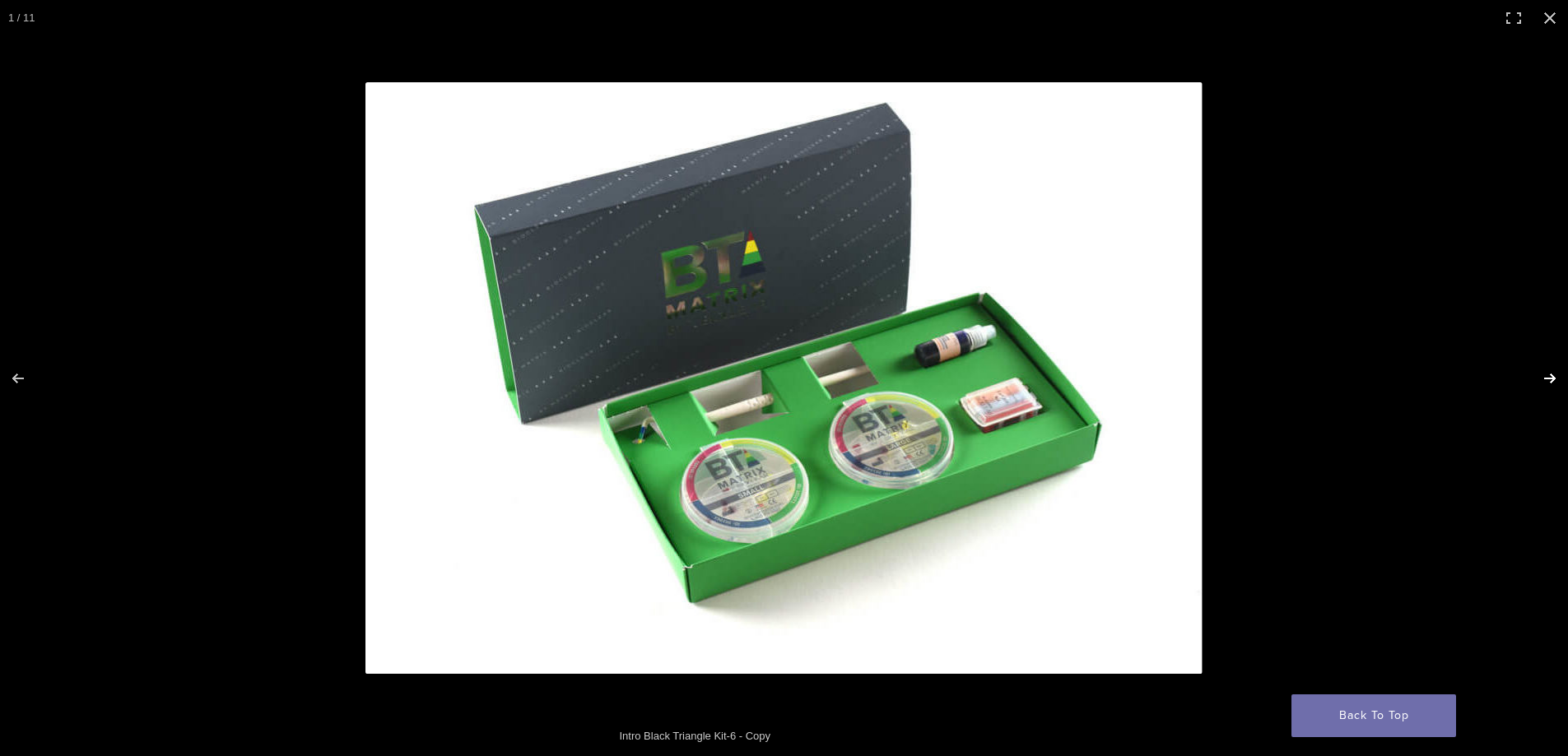
click at [1554, 378] on button "Next (arrow right)" at bounding box center [1539, 378] width 57 height 83
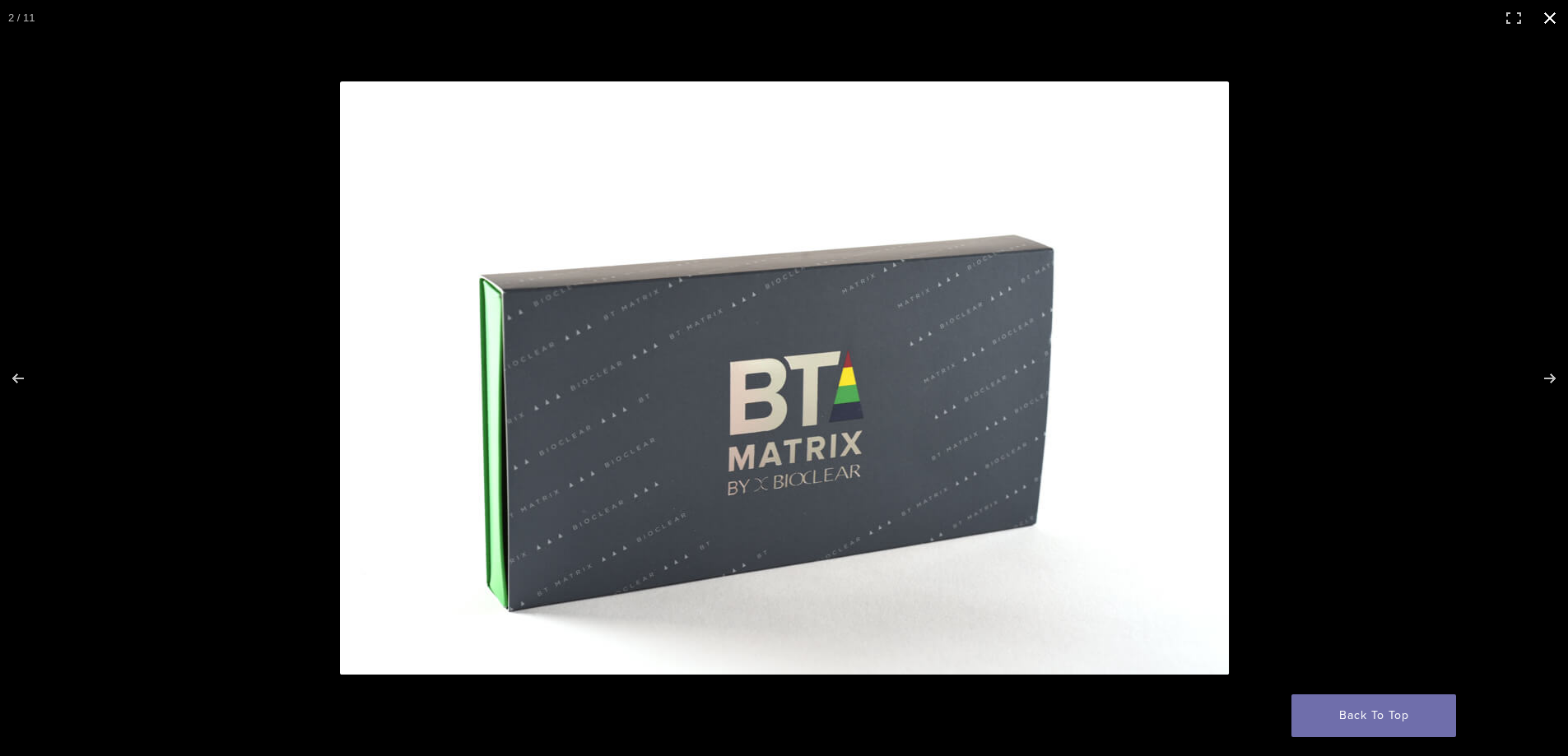
click at [1550, 16] on button "Close (Esc)" at bounding box center [1550, 18] width 37 height 37
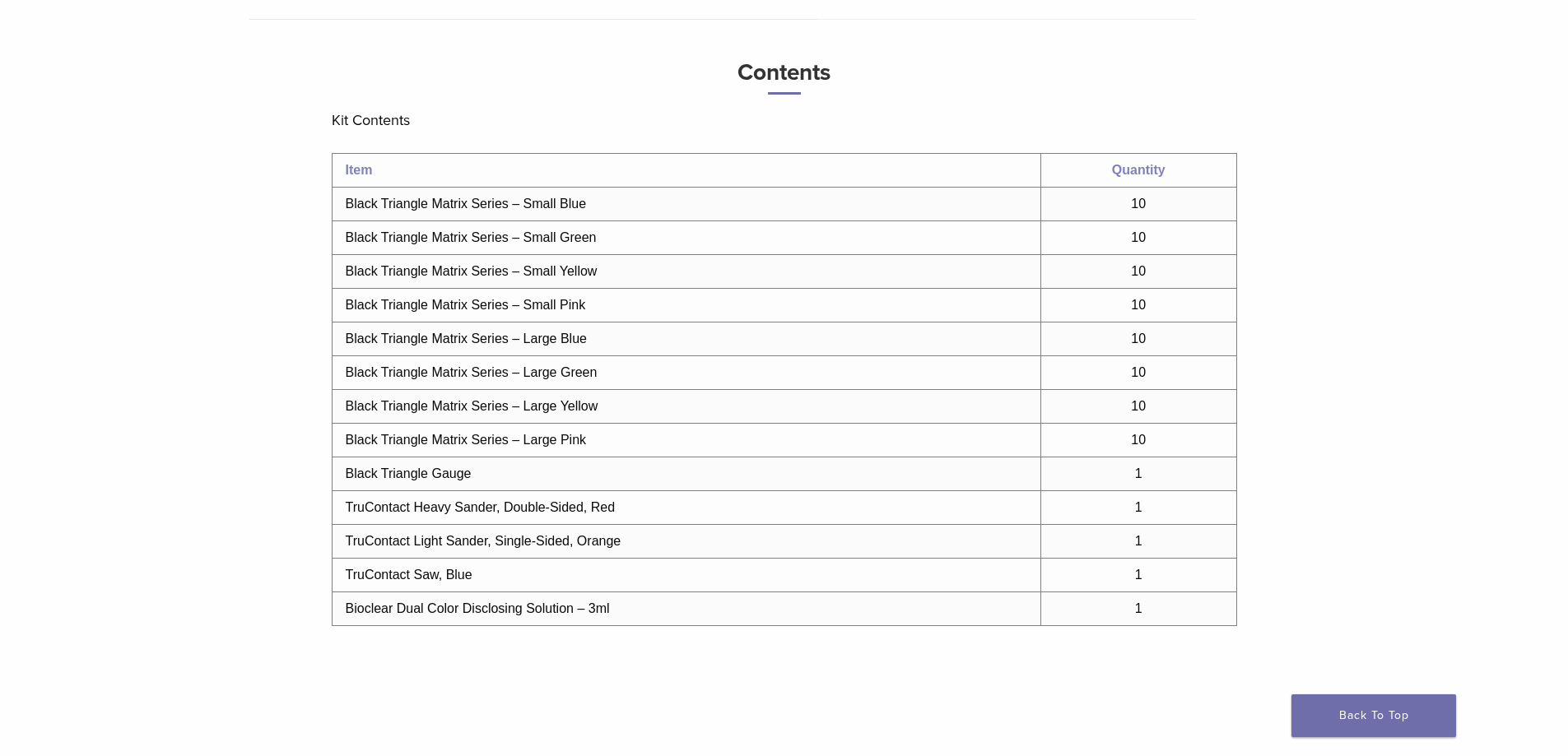
scroll to position [987, 0]
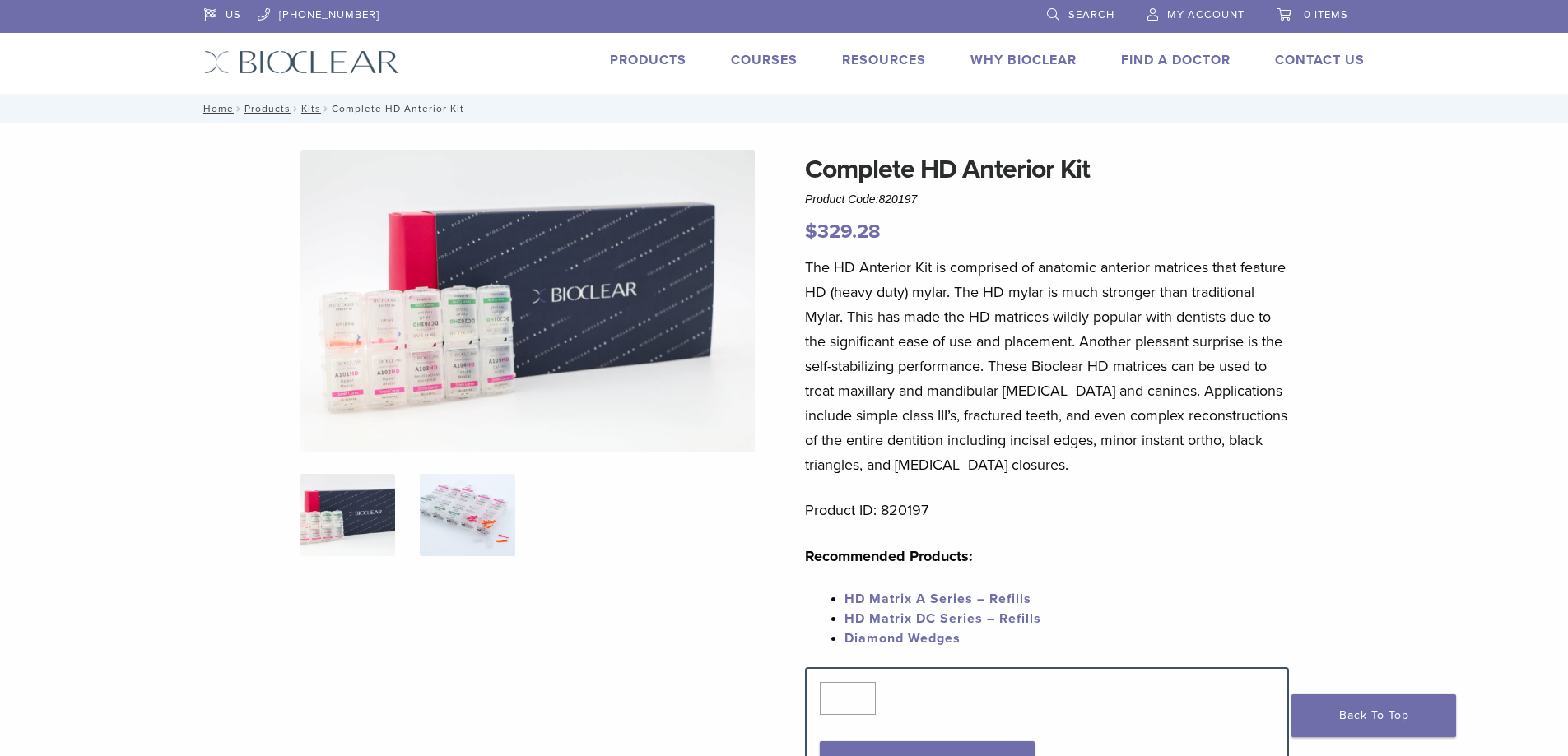
click at [487, 527] on img at bounding box center [466, 515] width 95 height 83
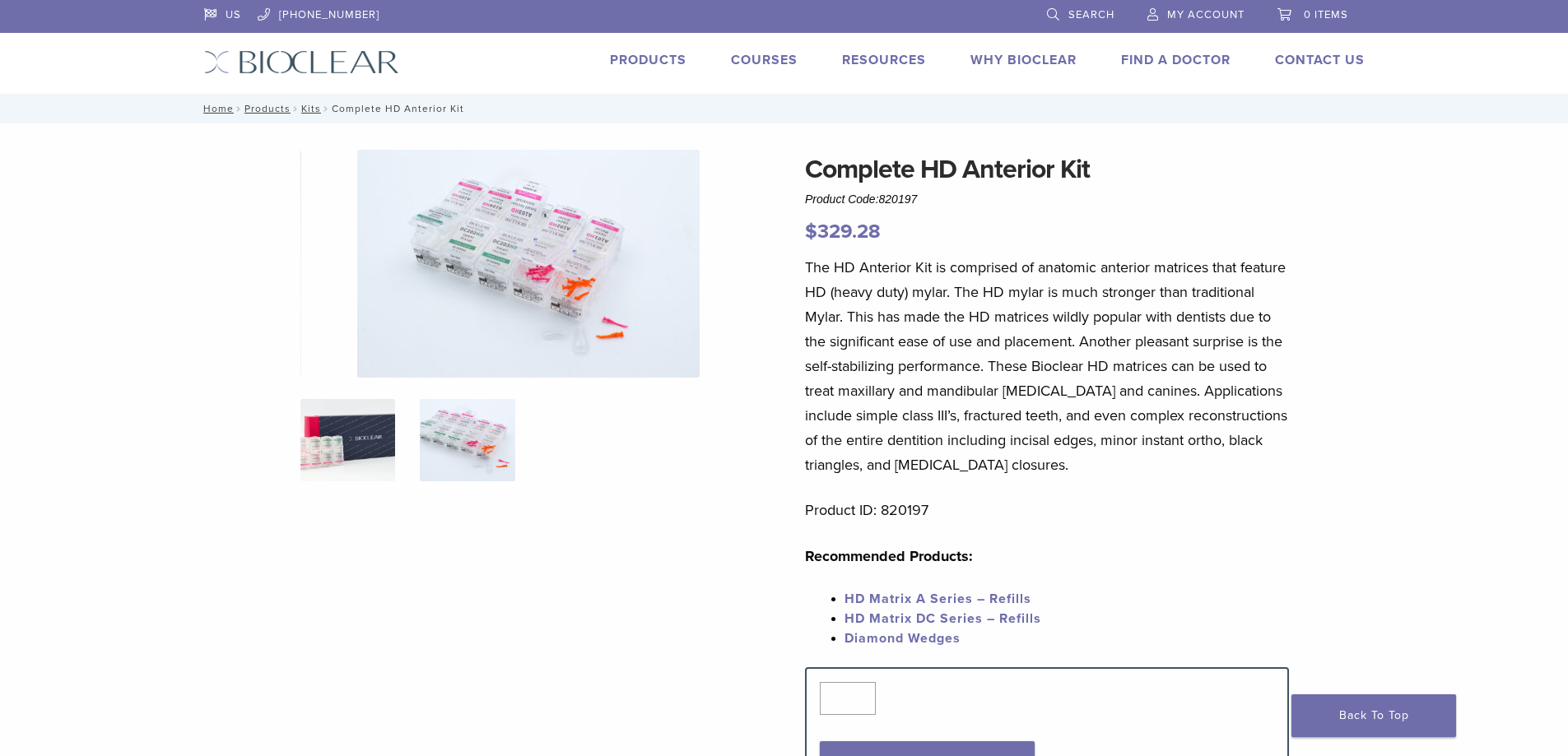
click at [365, 455] on img at bounding box center [347, 440] width 95 height 83
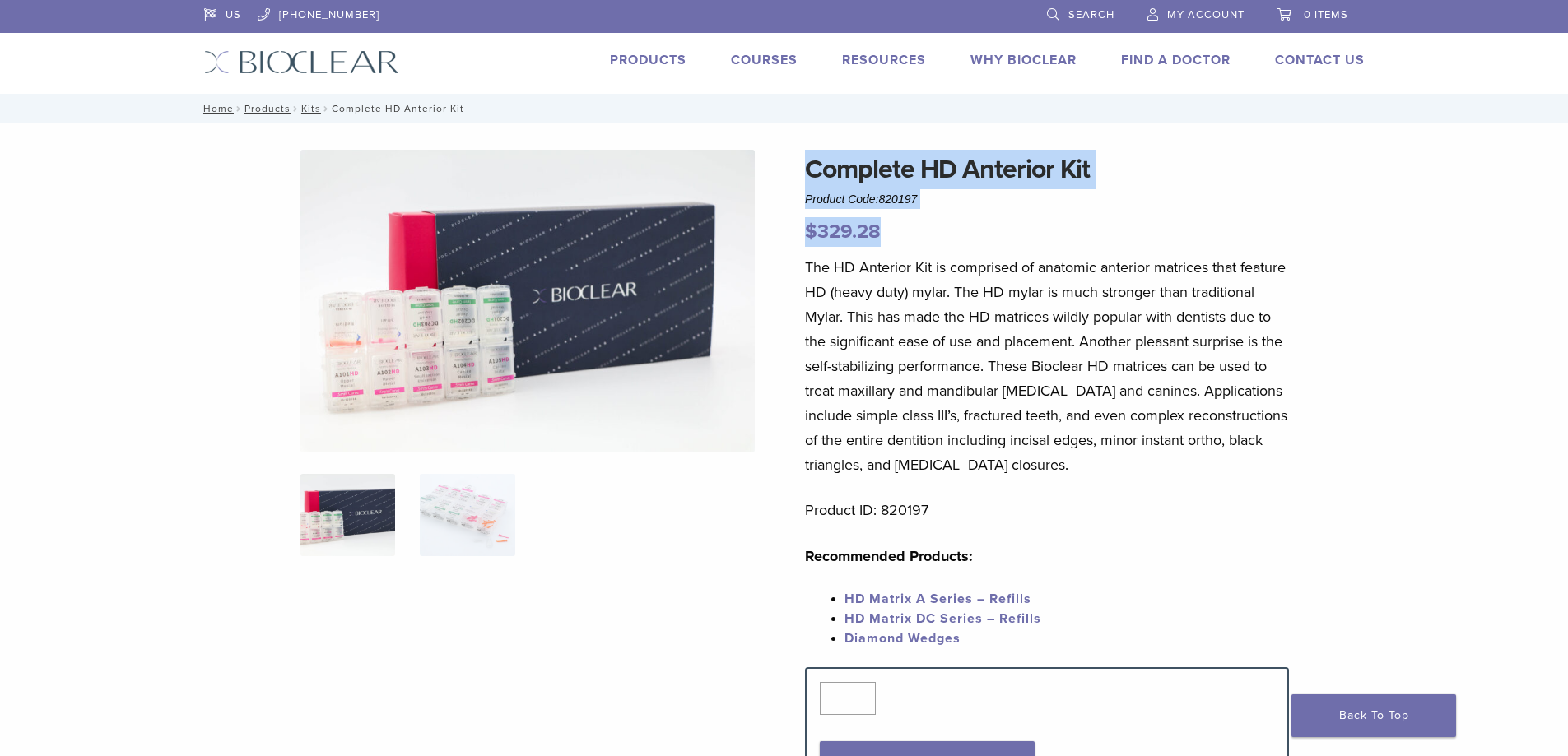
drag, startPoint x: 801, startPoint y: 170, endPoint x: 964, endPoint y: 244, distance: 179.0
click at [964, 244] on div "Complete HD Anterior Kit Product Code: 820197 $ 329.28 Complete HD Anterior Kit…" at bounding box center [784, 766] width 1185 height 1234
click at [964, 244] on p "$ 329.28" at bounding box center [1047, 232] width 484 height 30
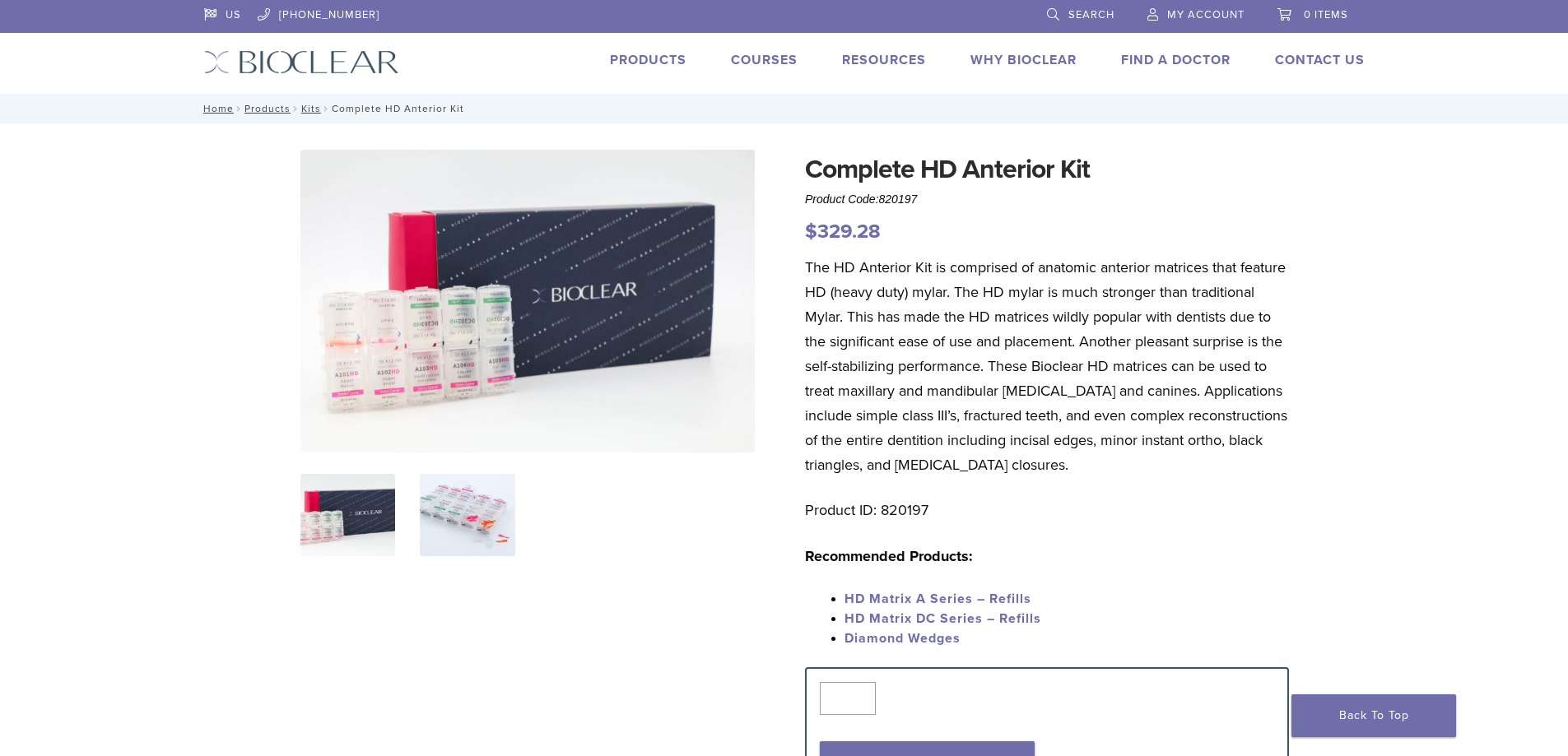
click at [428, 487] on img at bounding box center [466, 515] width 95 height 83
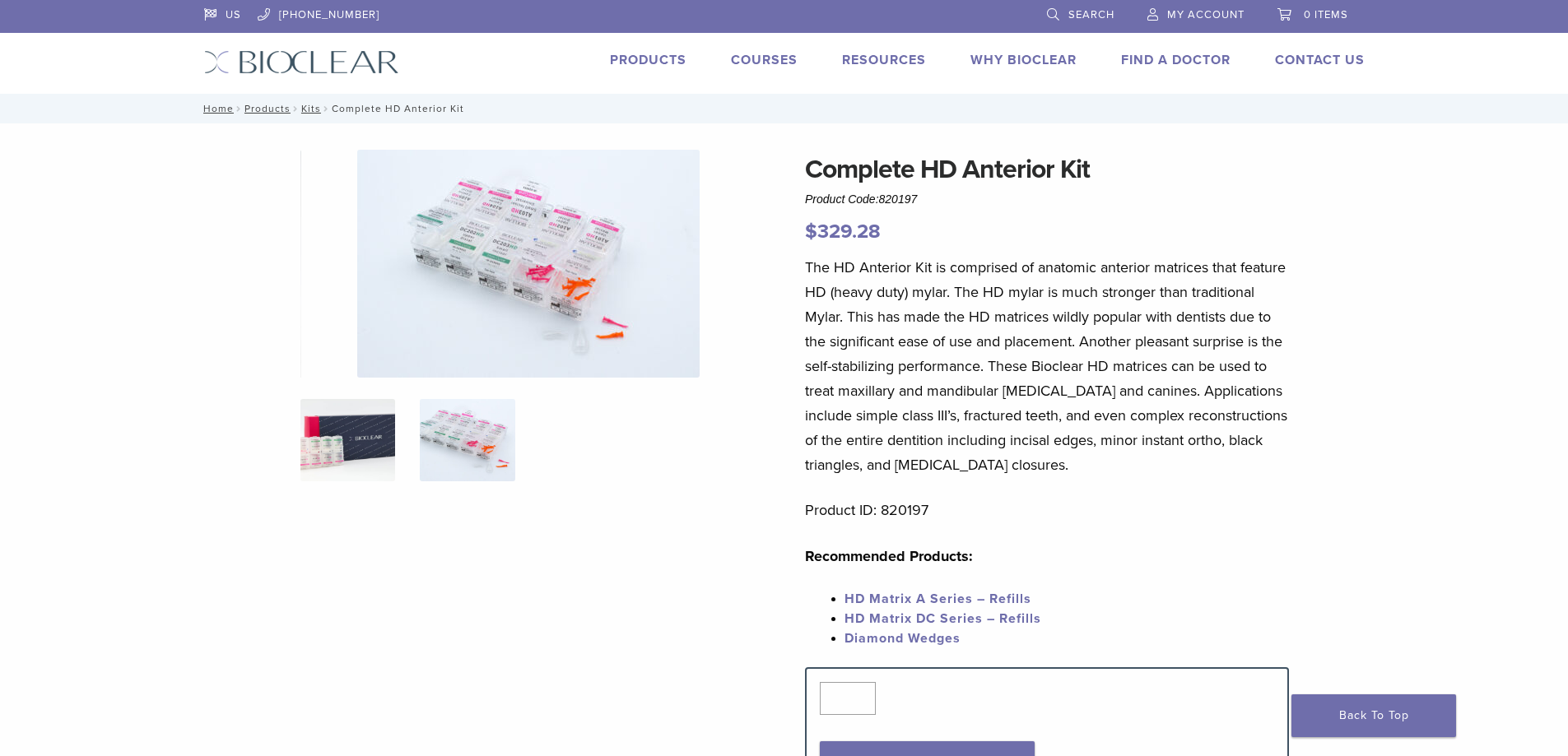
click at [367, 461] on img at bounding box center [347, 440] width 95 height 83
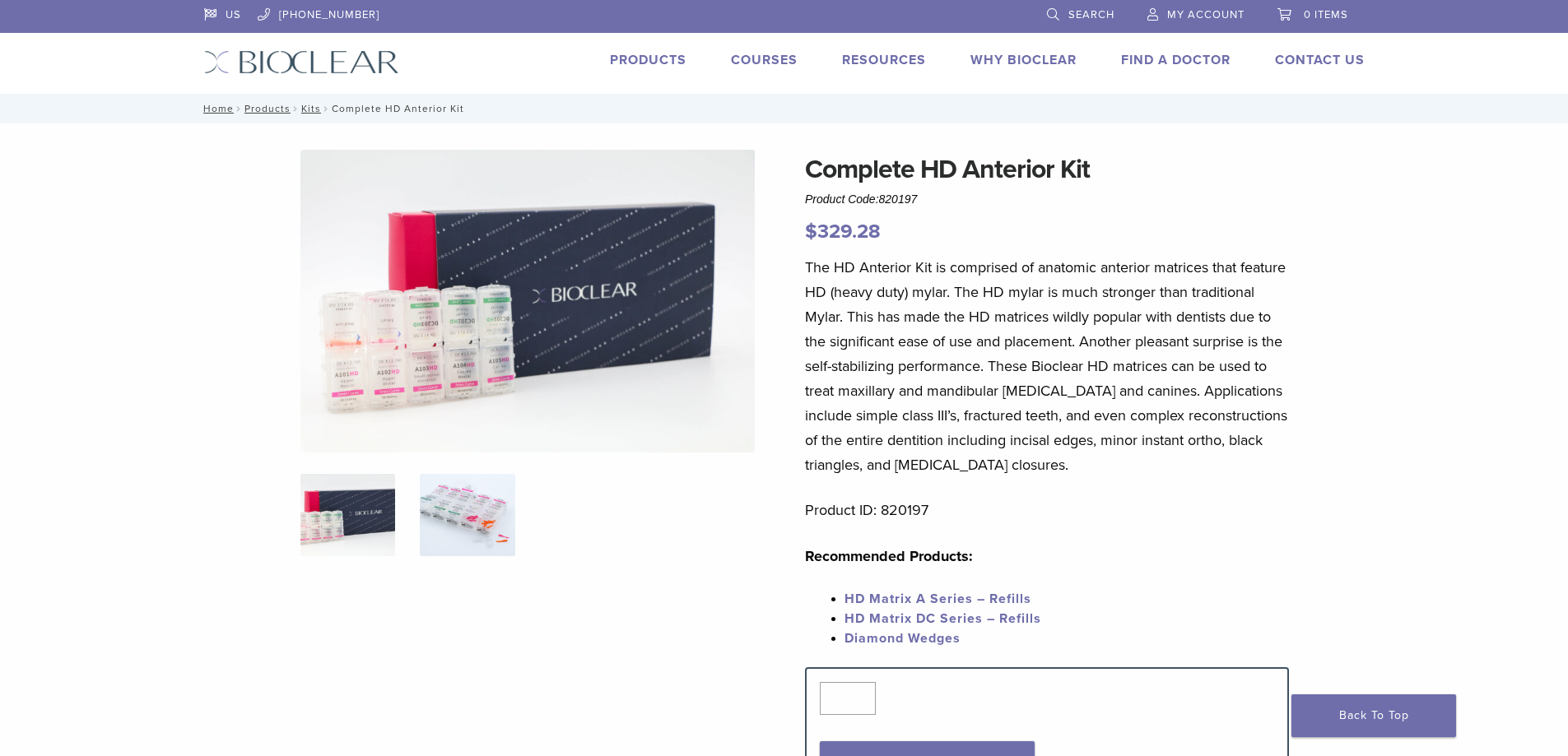
click at [455, 494] on img at bounding box center [466, 515] width 95 height 83
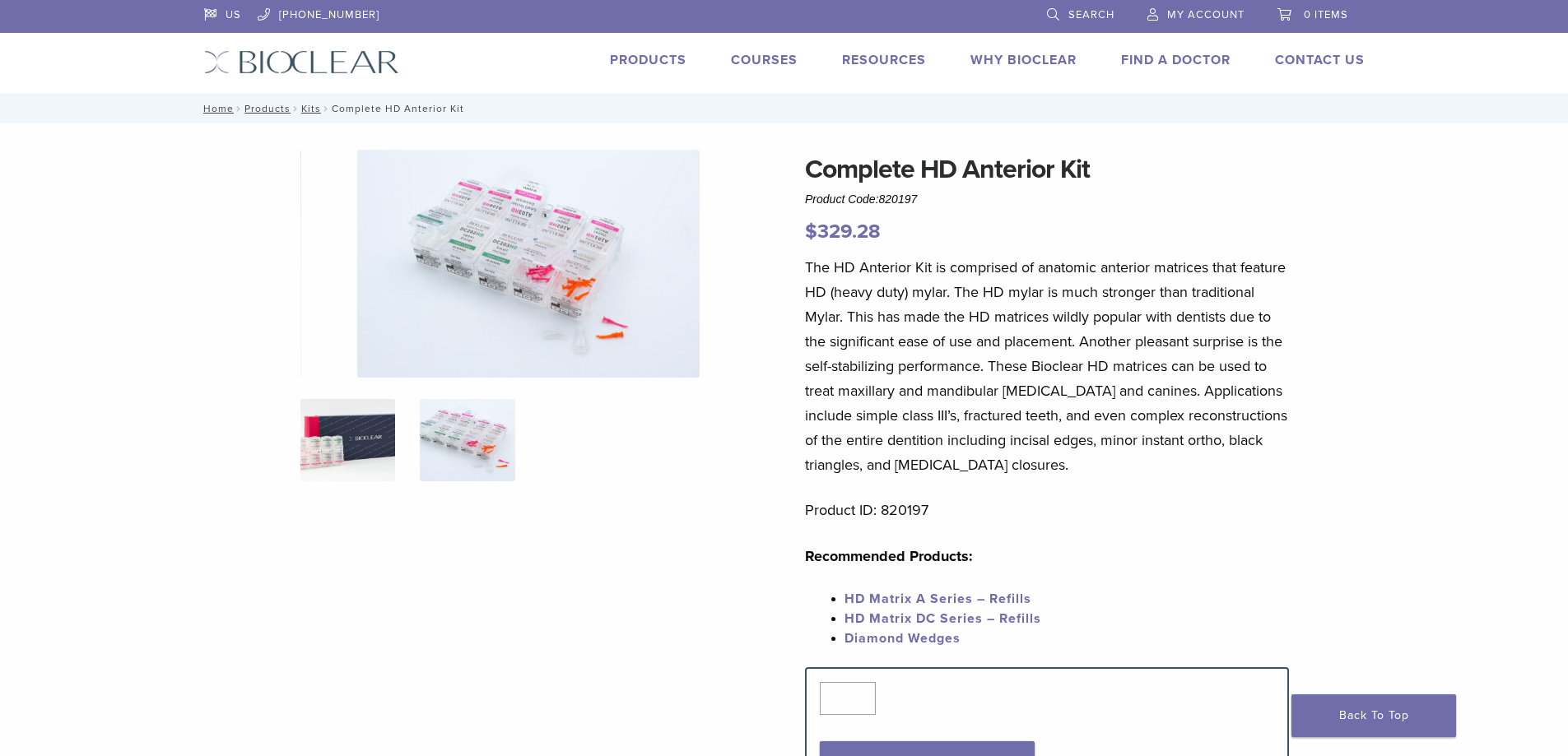
click at [355, 428] on img at bounding box center [347, 440] width 95 height 83
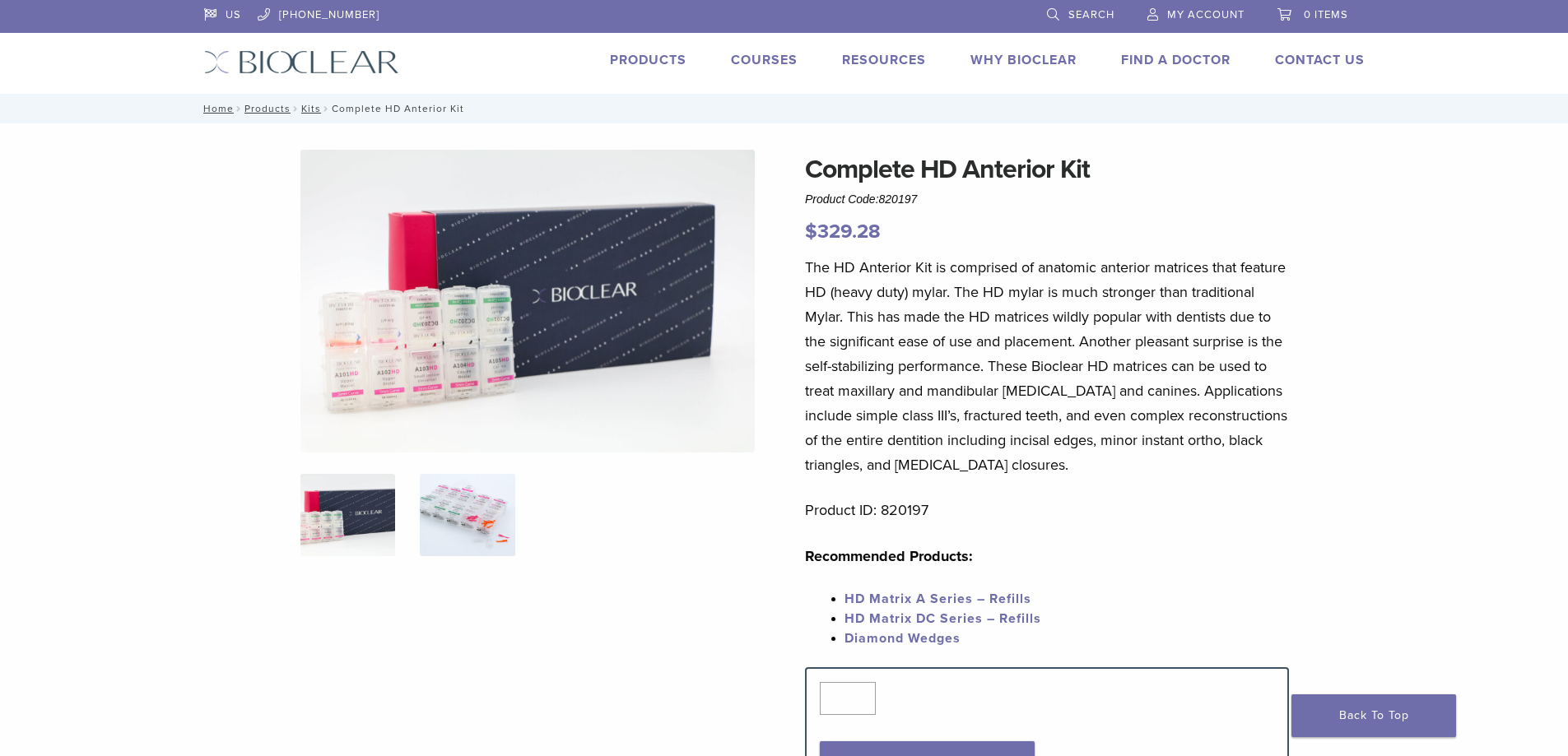
click at [493, 458] on div at bounding box center [527, 473] width 454 height 647
click at [479, 491] on img at bounding box center [466, 515] width 95 height 83
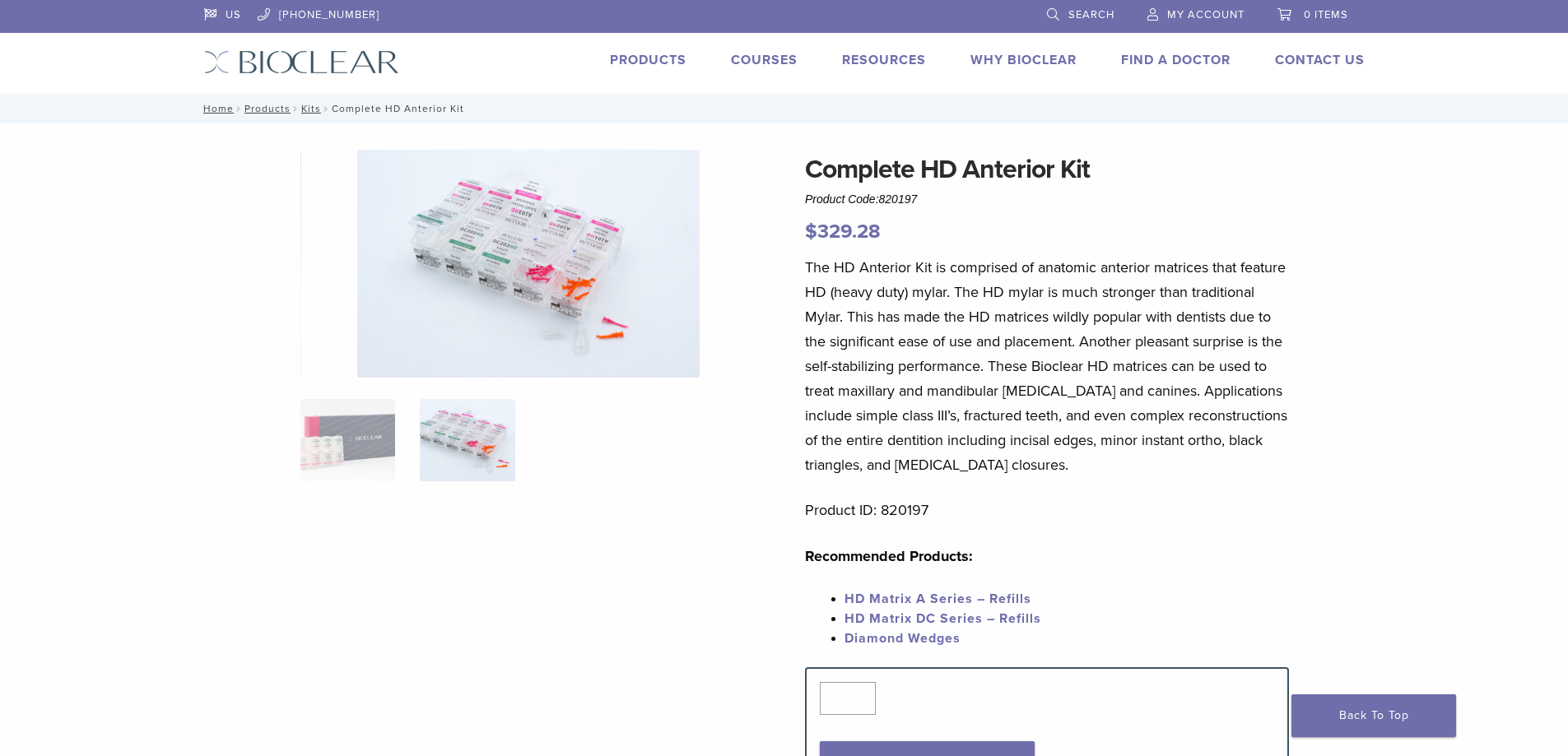
click at [526, 276] on img at bounding box center [527, 264] width 342 height 228
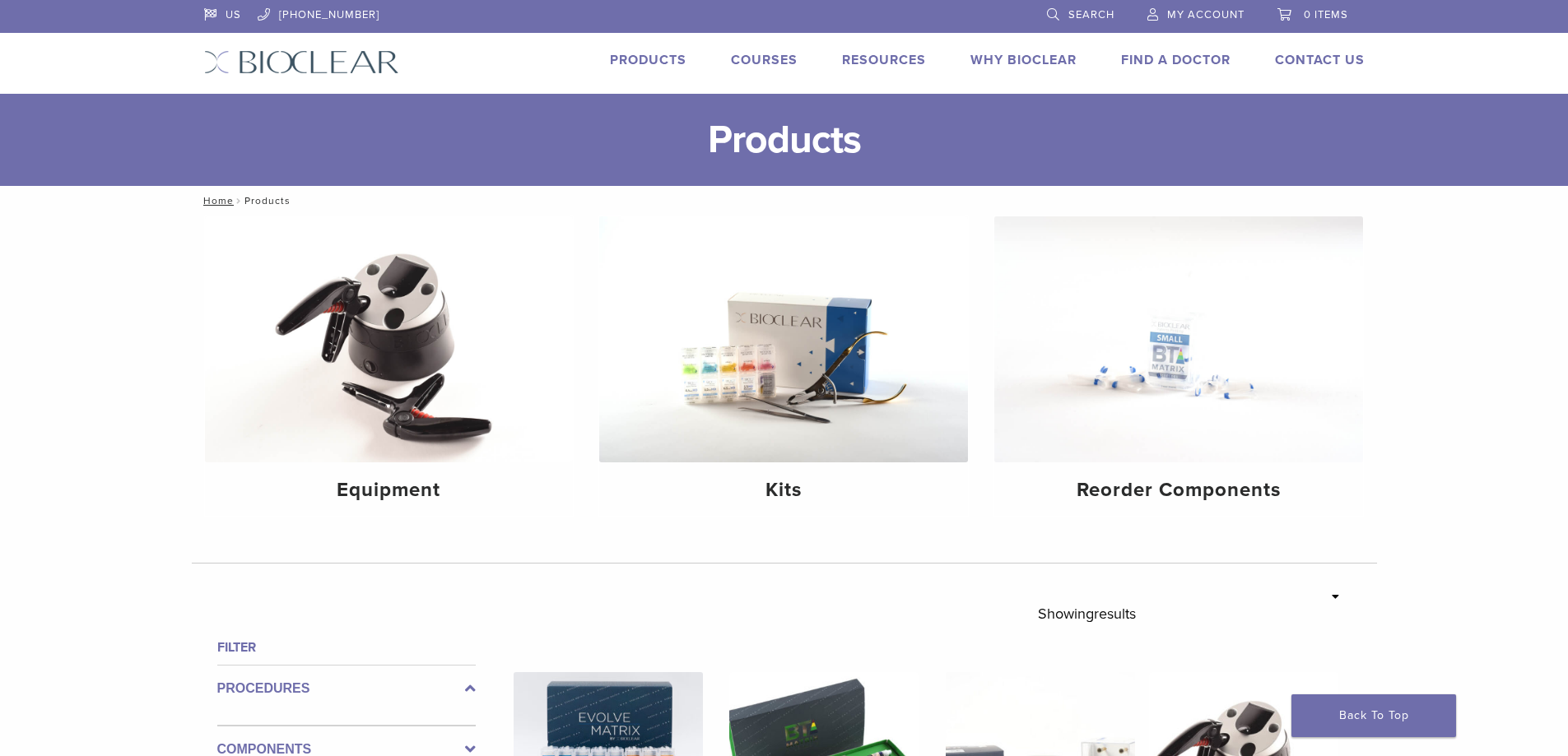
click at [1111, 2] on link "Search" at bounding box center [1081, 12] width 68 height 24
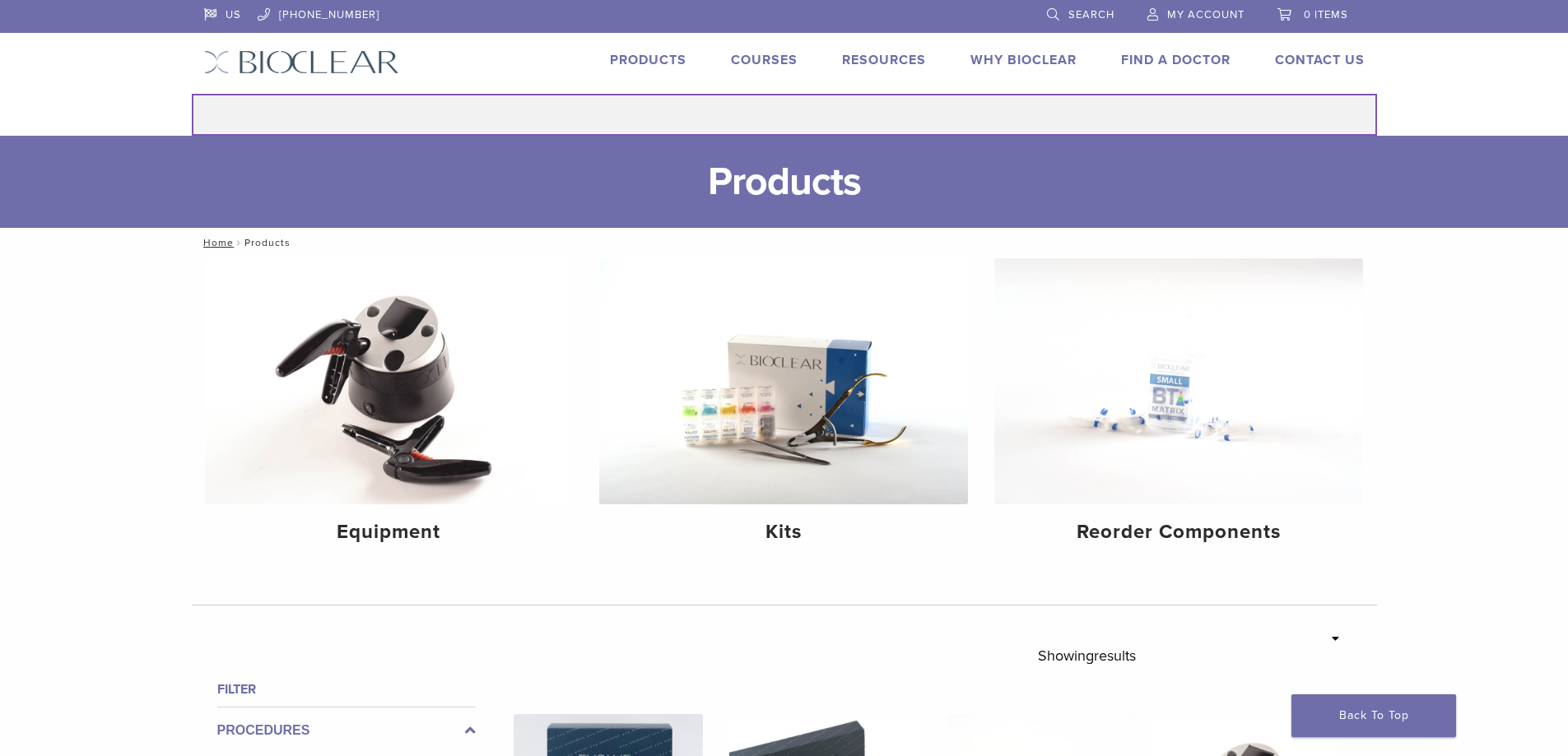
click at [783, 105] on input "Search for:" at bounding box center [784, 115] width 1185 height 42
type input "**********"
click at [191, 93] on button "Search" at bounding box center [191, 93] width 1 height 1
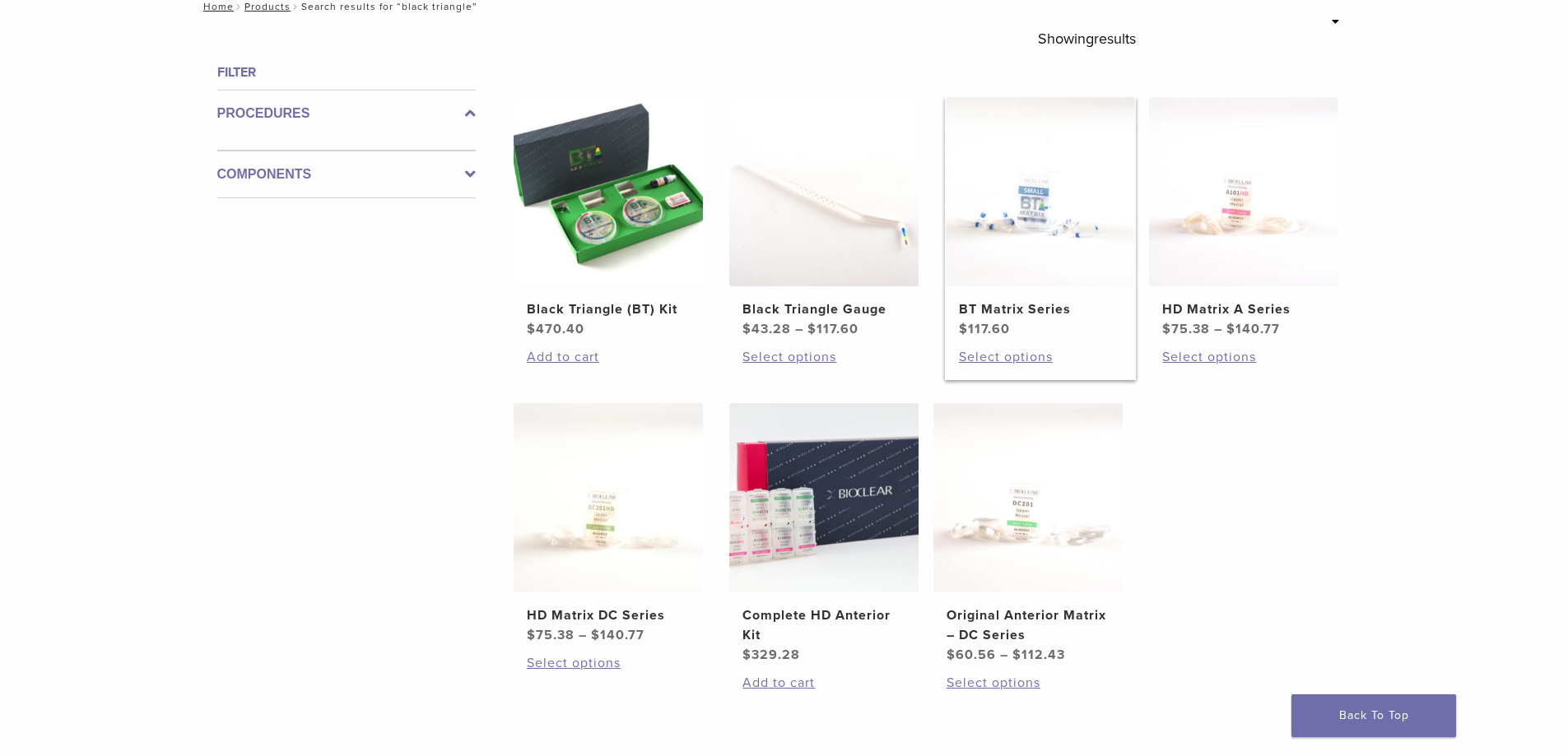
scroll to position [164, 0]
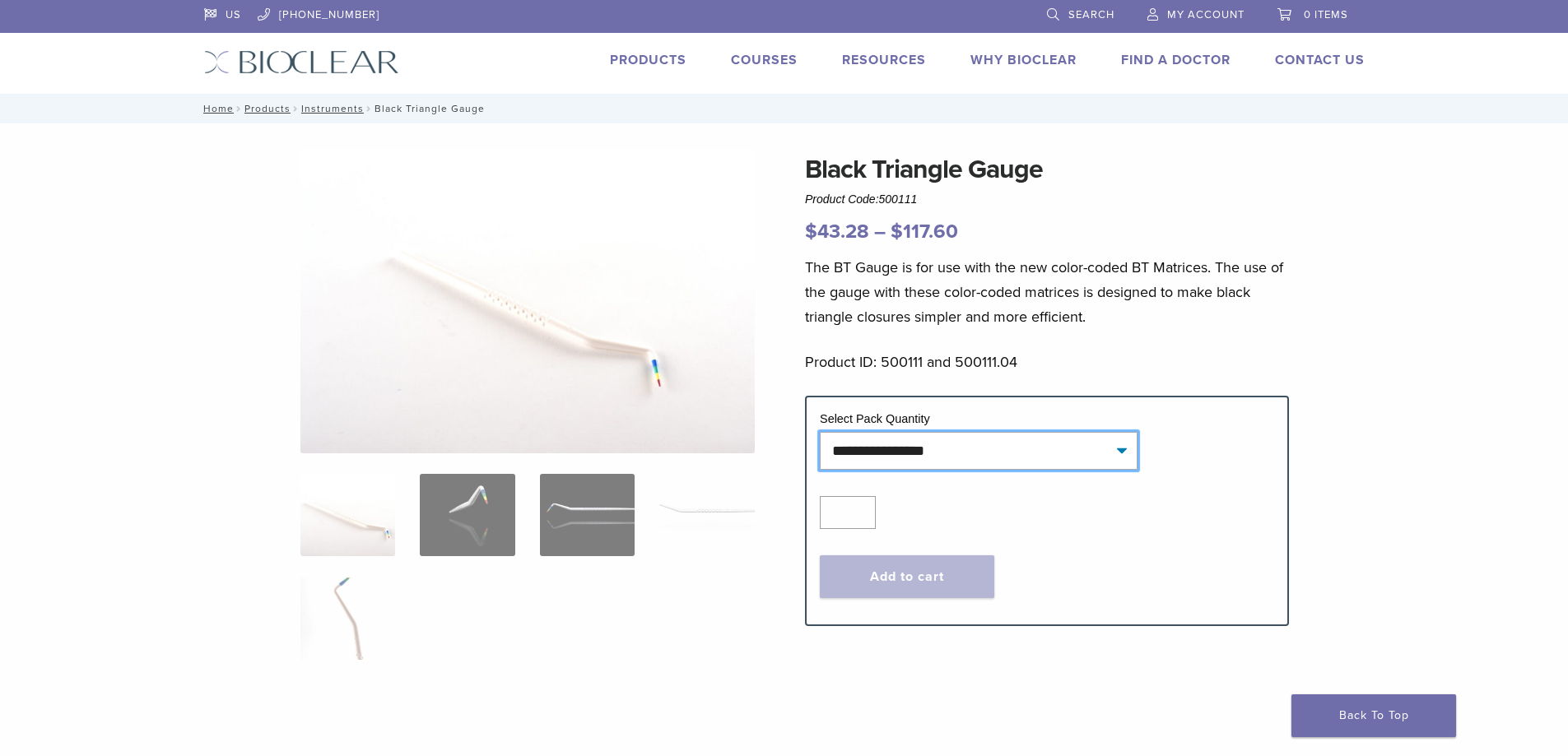
click at [953, 439] on select "**********" at bounding box center [978, 452] width 318 height 38
click at [820, 432] on select "**********" at bounding box center [978, 452] width 318 height 38
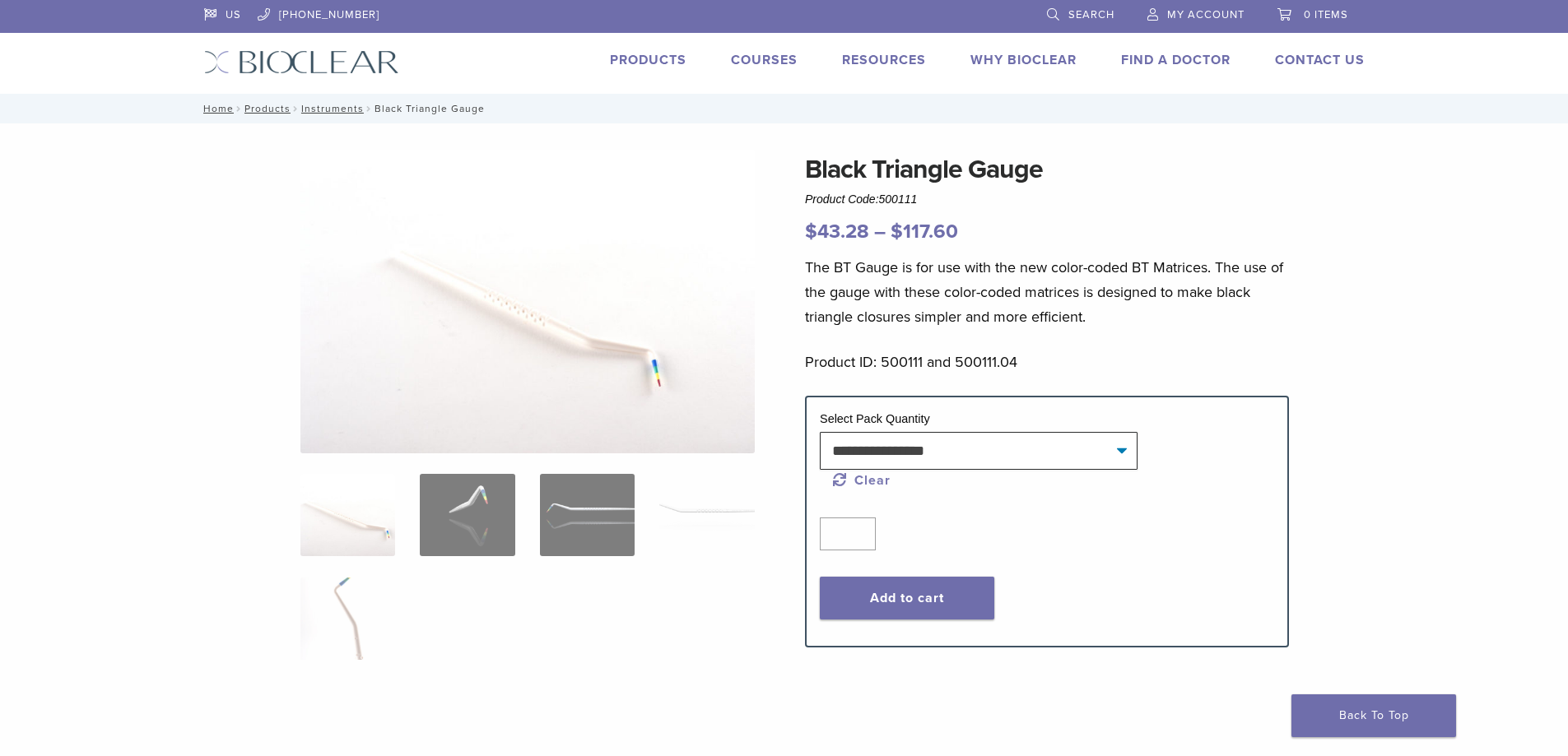
click at [1080, 378] on div "The BT Gauge is for use with the new color-coded BT Matrices. The use of the ga…" at bounding box center [1047, 325] width 484 height 141
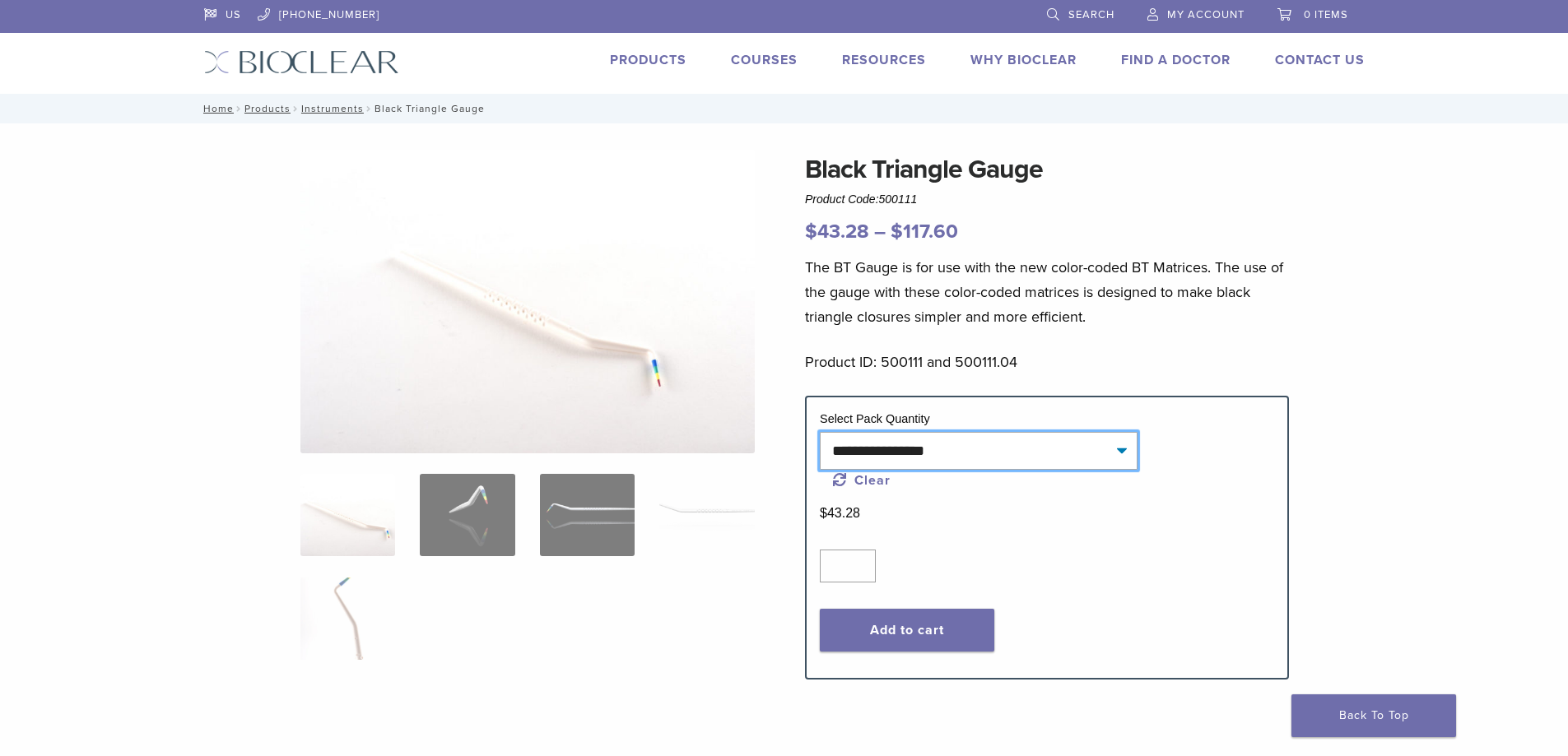
click at [920, 434] on select "**********" at bounding box center [978, 452] width 318 height 38
click at [820, 432] on select "**********" at bounding box center [978, 452] width 318 height 38
click at [944, 443] on select "**********" at bounding box center [978, 452] width 318 height 38
select select "******"
click at [820, 432] on select "**********" at bounding box center [978, 452] width 318 height 38
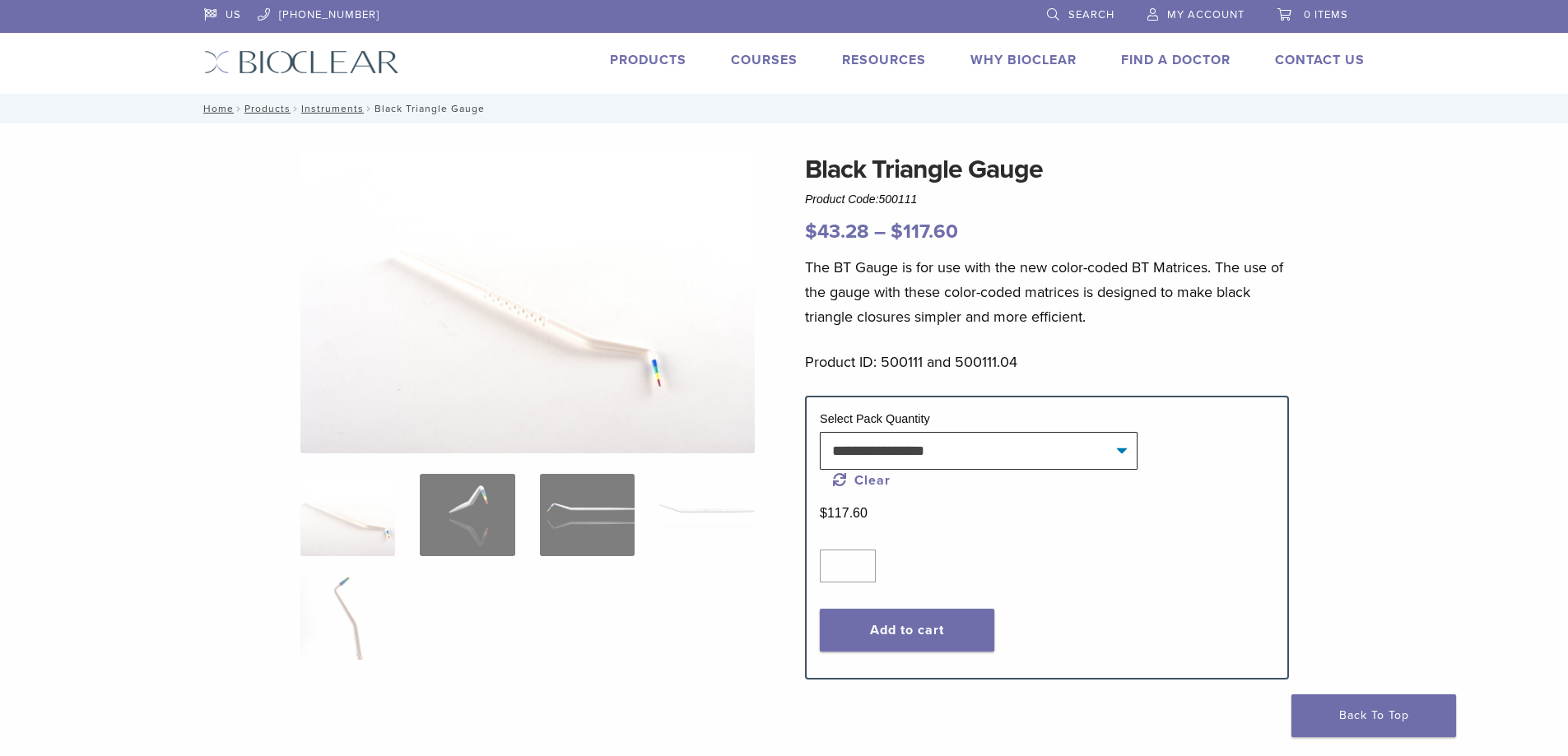
click at [995, 354] on p "Product ID: 500111 and 500111.04" at bounding box center [1047, 362] width 484 height 24
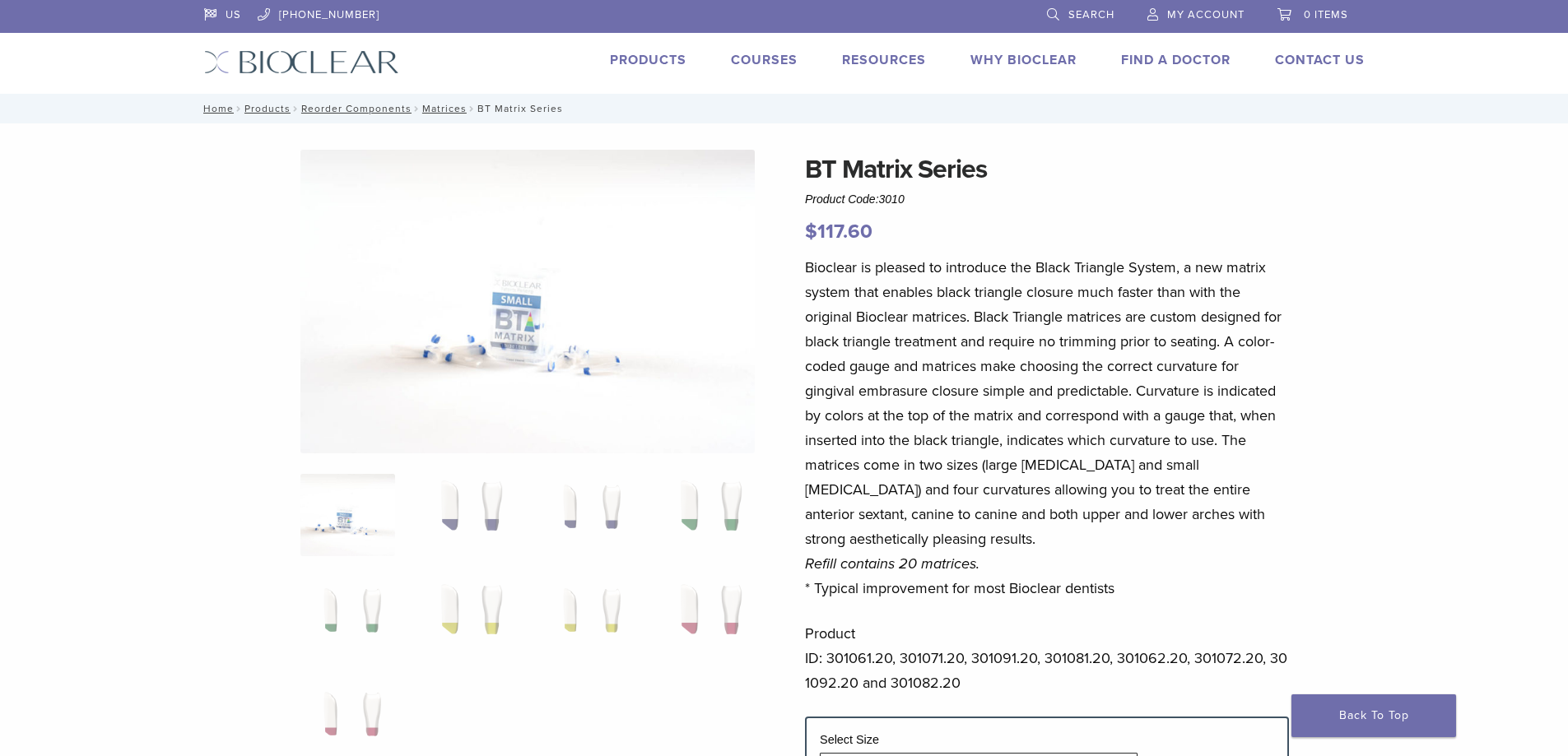
scroll to position [329, 0]
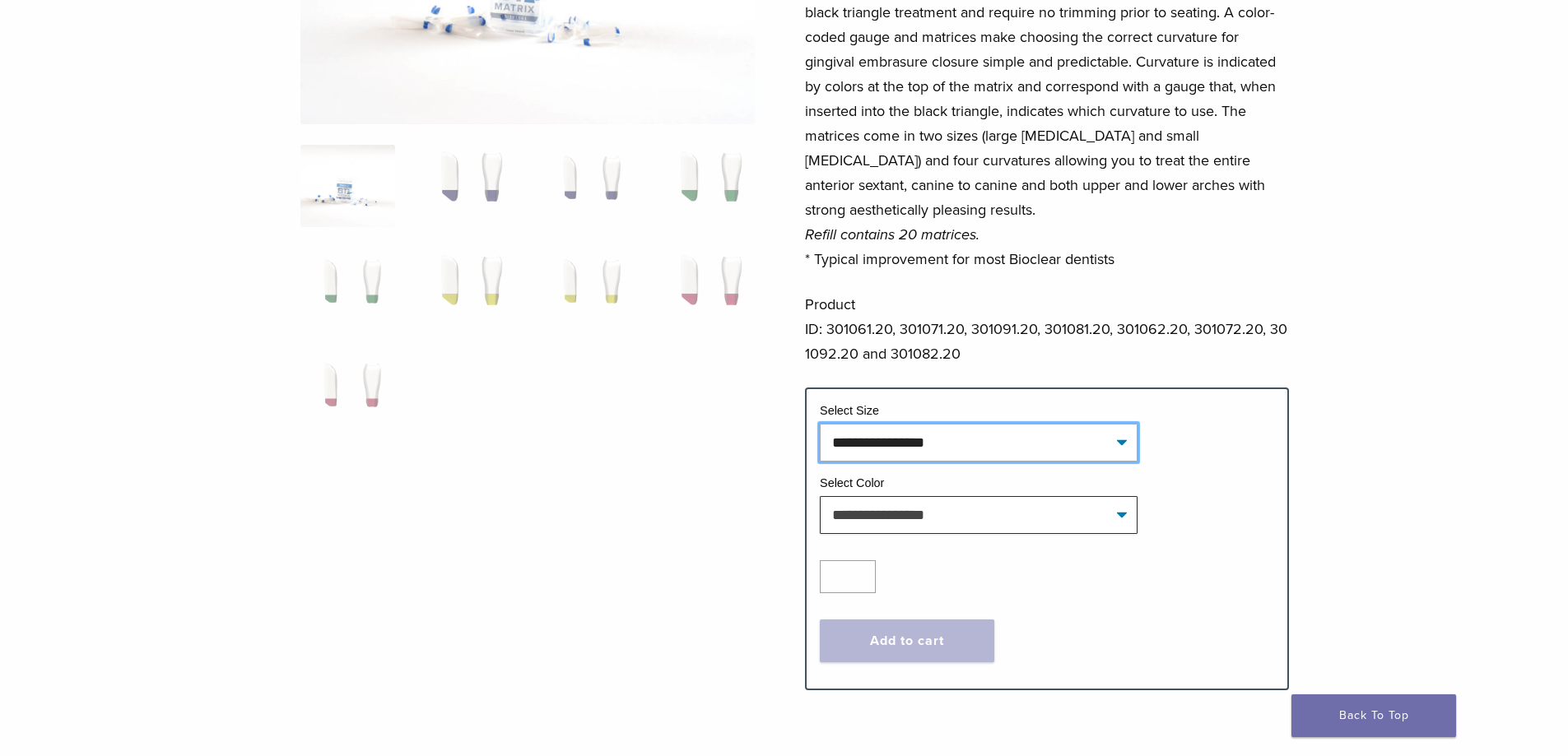
click at [898, 442] on select "**********" at bounding box center [978, 443] width 318 height 38
click at [820, 424] on select "**********" at bounding box center [978, 443] width 318 height 38
select select "*****"
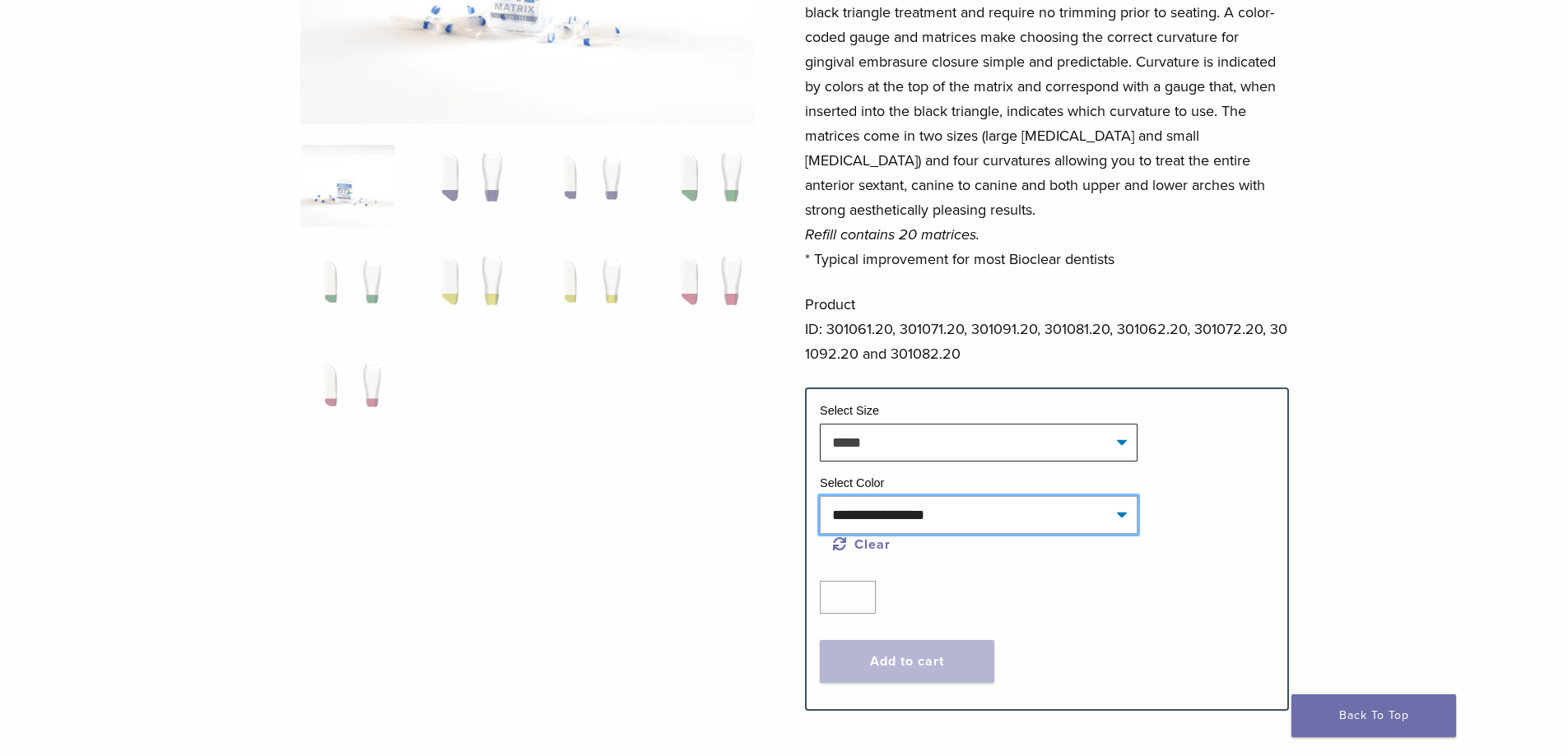
click at [892, 515] on select "**********" at bounding box center [978, 515] width 318 height 38
select select "****"
click at [820, 496] on select "**********" at bounding box center [978, 515] width 318 height 38
select select "*****"
select select "****"
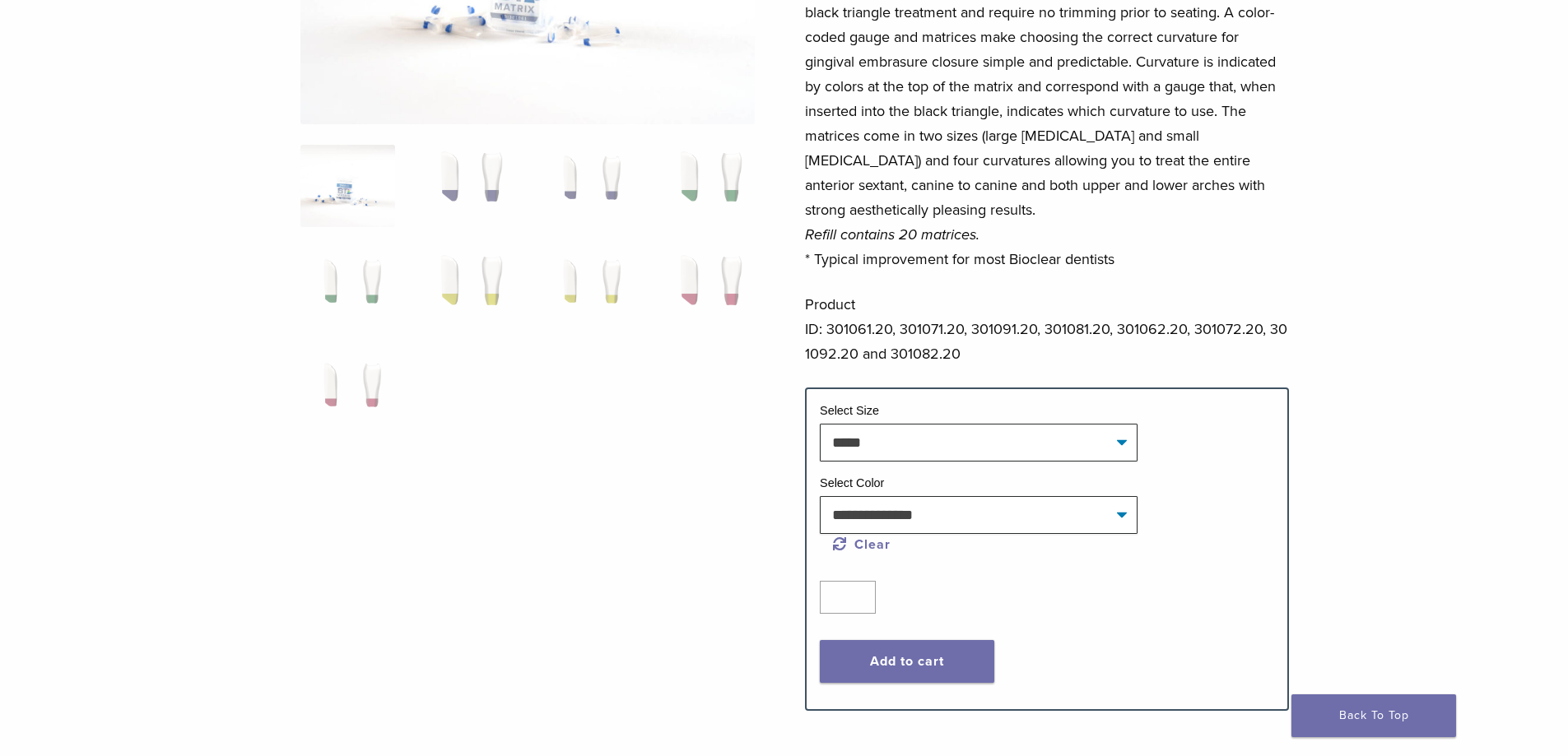
click at [974, 331] on p "Product ID: 301061.20, 301071.20, 301091.20, 301081.20, 301062.20, 301072.20, 3…" at bounding box center [1047, 329] width 484 height 74
click at [868, 241] on em "Refill contains 20 matrices." at bounding box center [892, 234] width 175 height 18
click at [943, 268] on p "Bioclear is pleased to introduce the Black Triangle System, a new matrix system…" at bounding box center [1047, 98] width 484 height 345
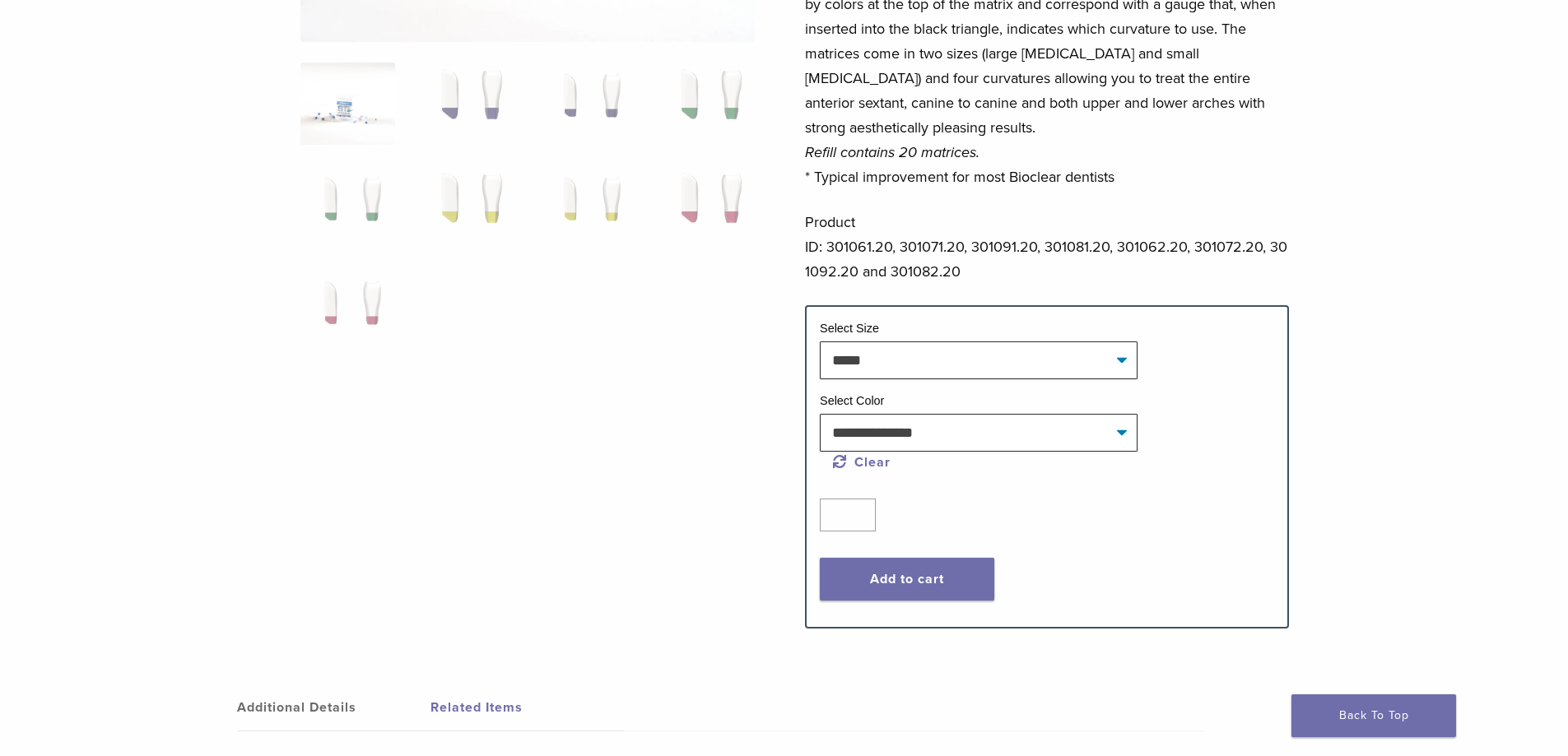
scroll to position [823, 0]
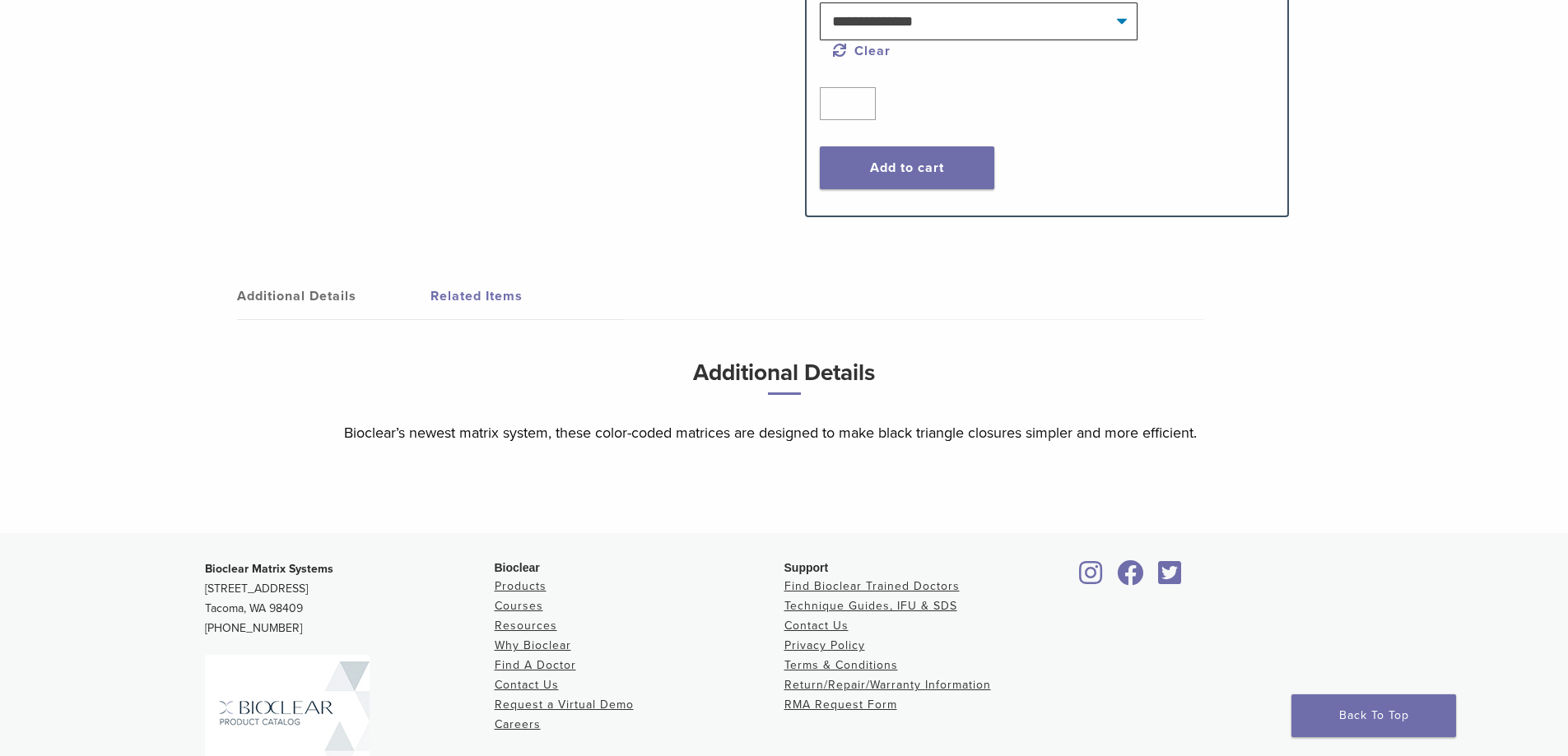
click at [535, 291] on link "Related Items" at bounding box center [527, 296] width 193 height 46
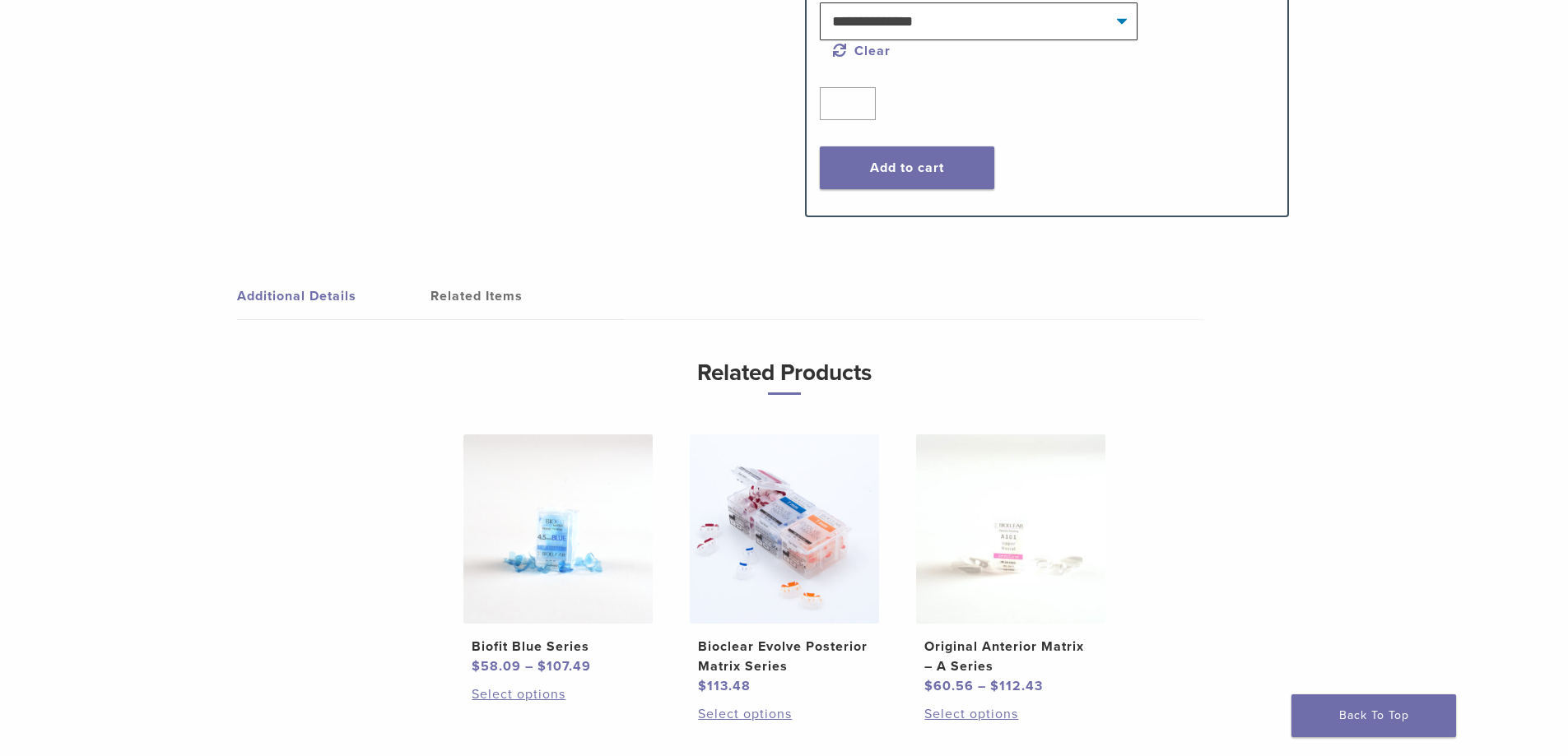
click at [349, 295] on link "Additional Details" at bounding box center [333, 296] width 193 height 46
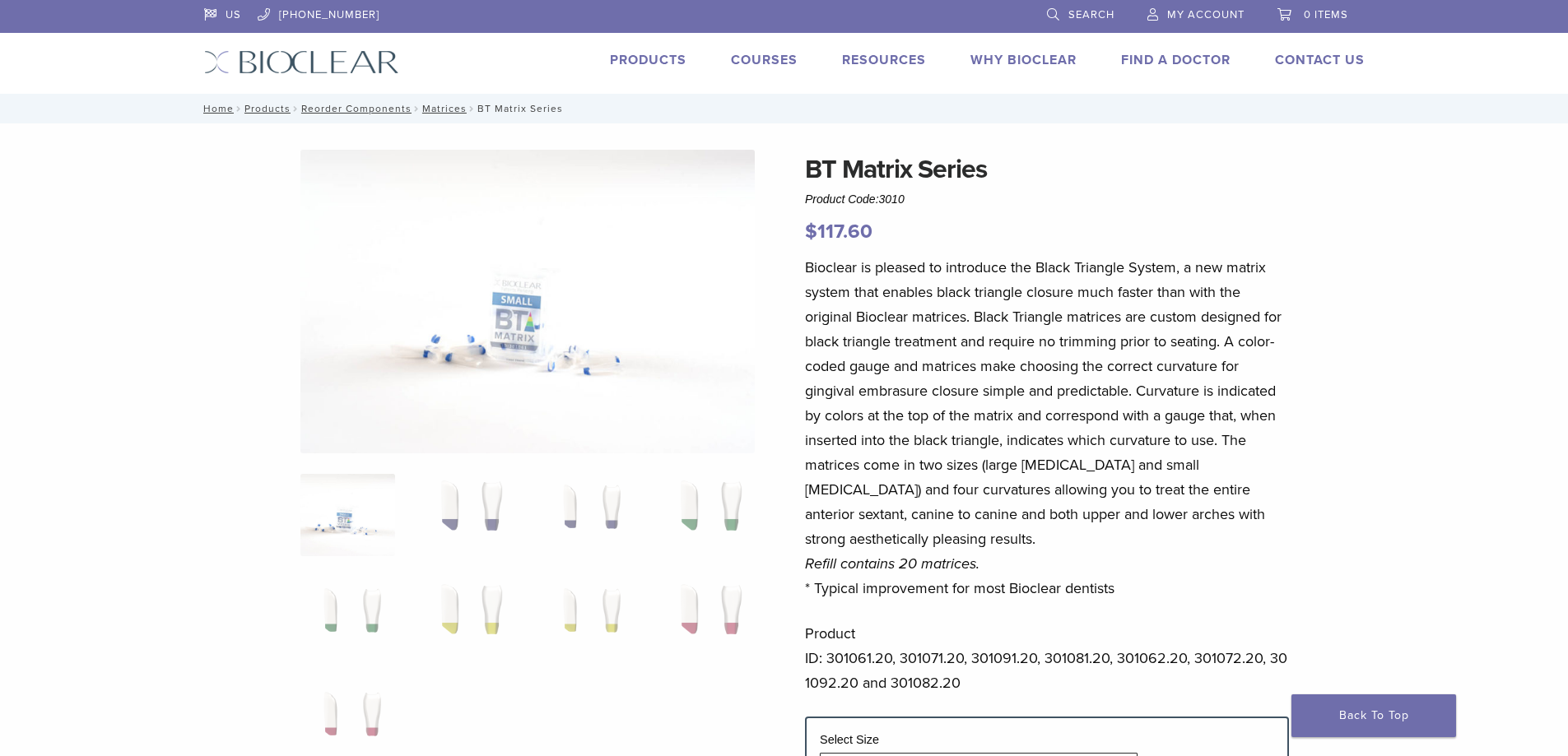
scroll to position [164, 0]
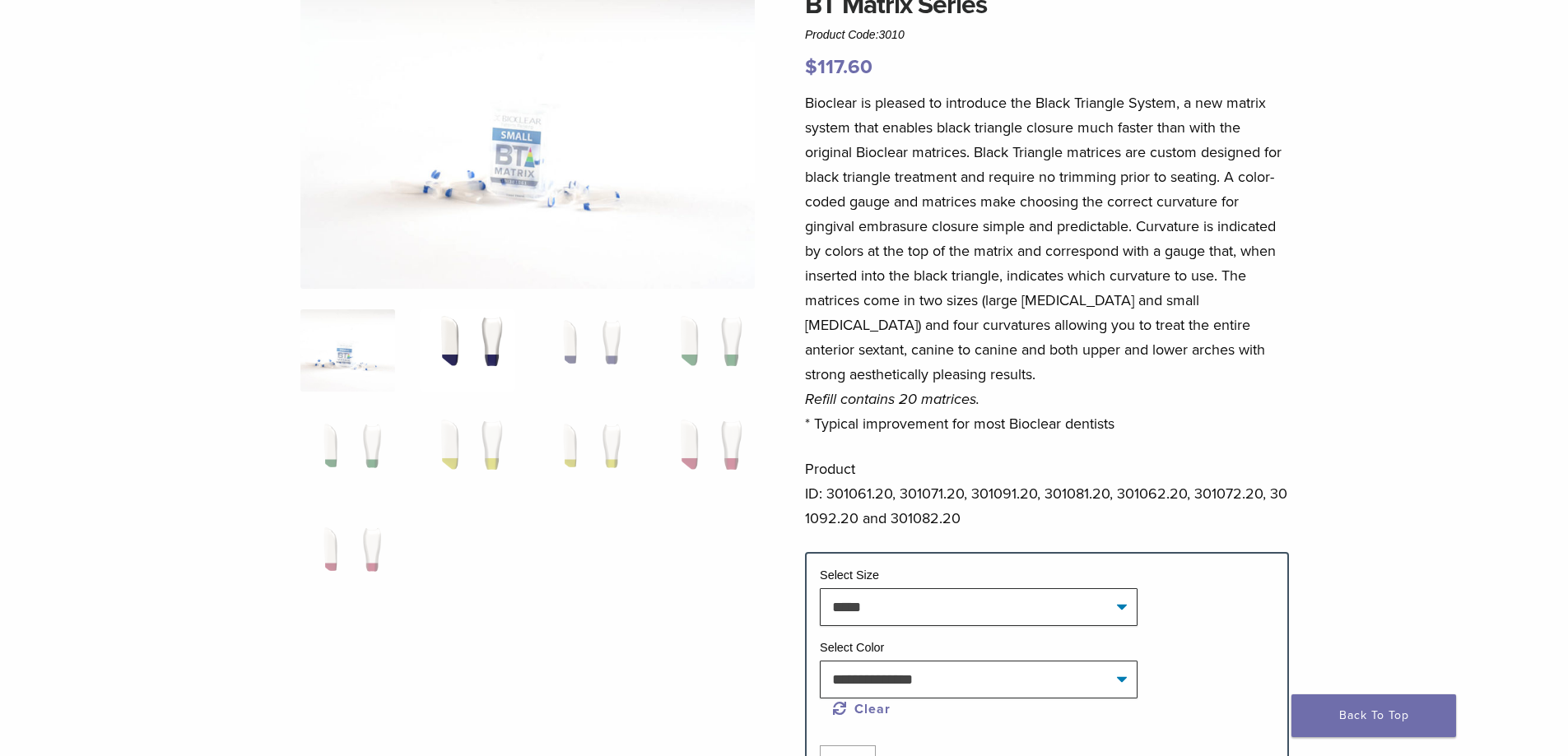
click at [486, 310] on img at bounding box center [466, 351] width 95 height 83
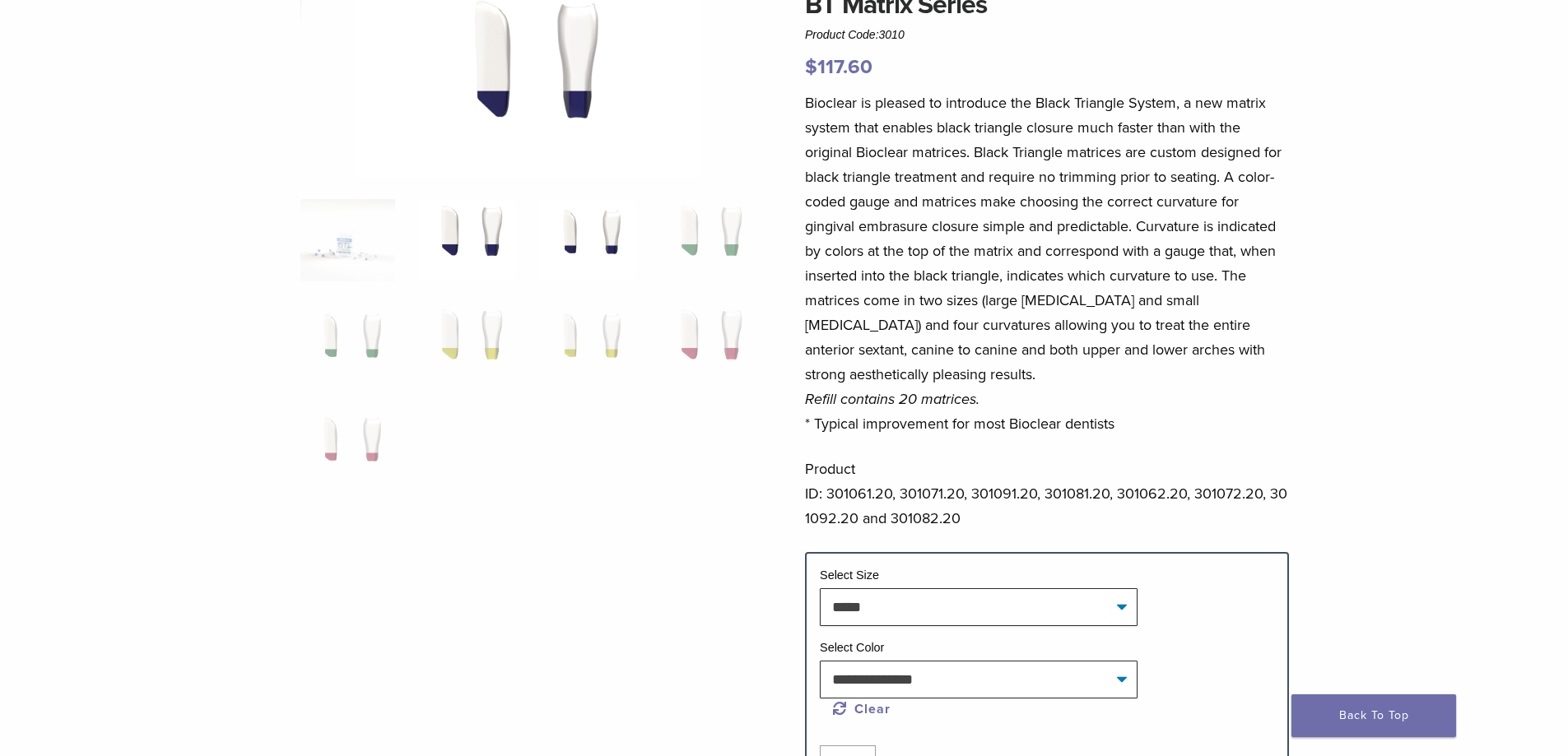
scroll to position [0, 0]
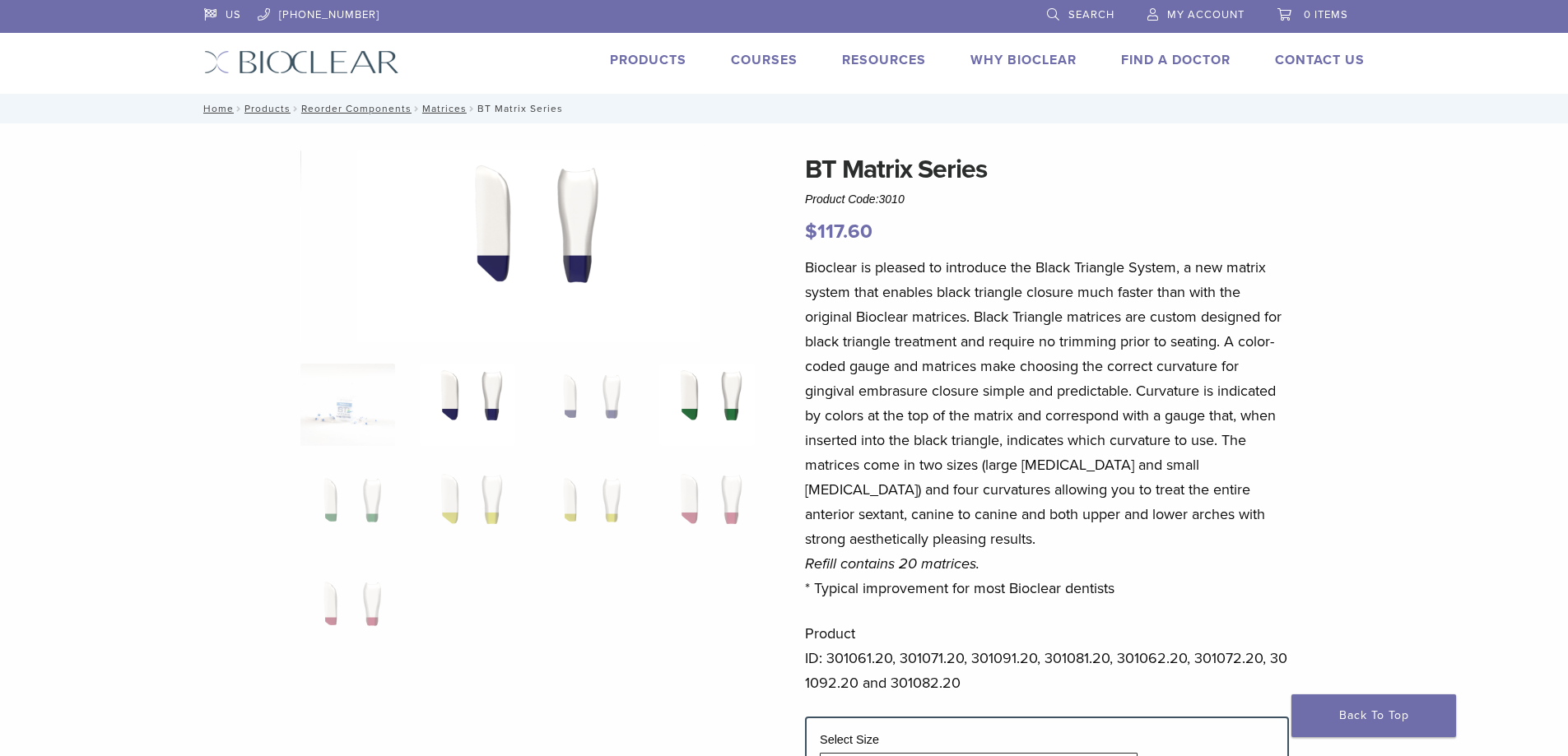
click at [672, 404] on img at bounding box center [707, 405] width 95 height 83
click at [599, 400] on img at bounding box center [586, 405] width 95 height 83
click at [355, 535] on img at bounding box center [347, 508] width 95 height 83
click at [442, 498] on img at bounding box center [466, 508] width 95 height 83
click at [560, 505] on img at bounding box center [586, 508] width 95 height 83
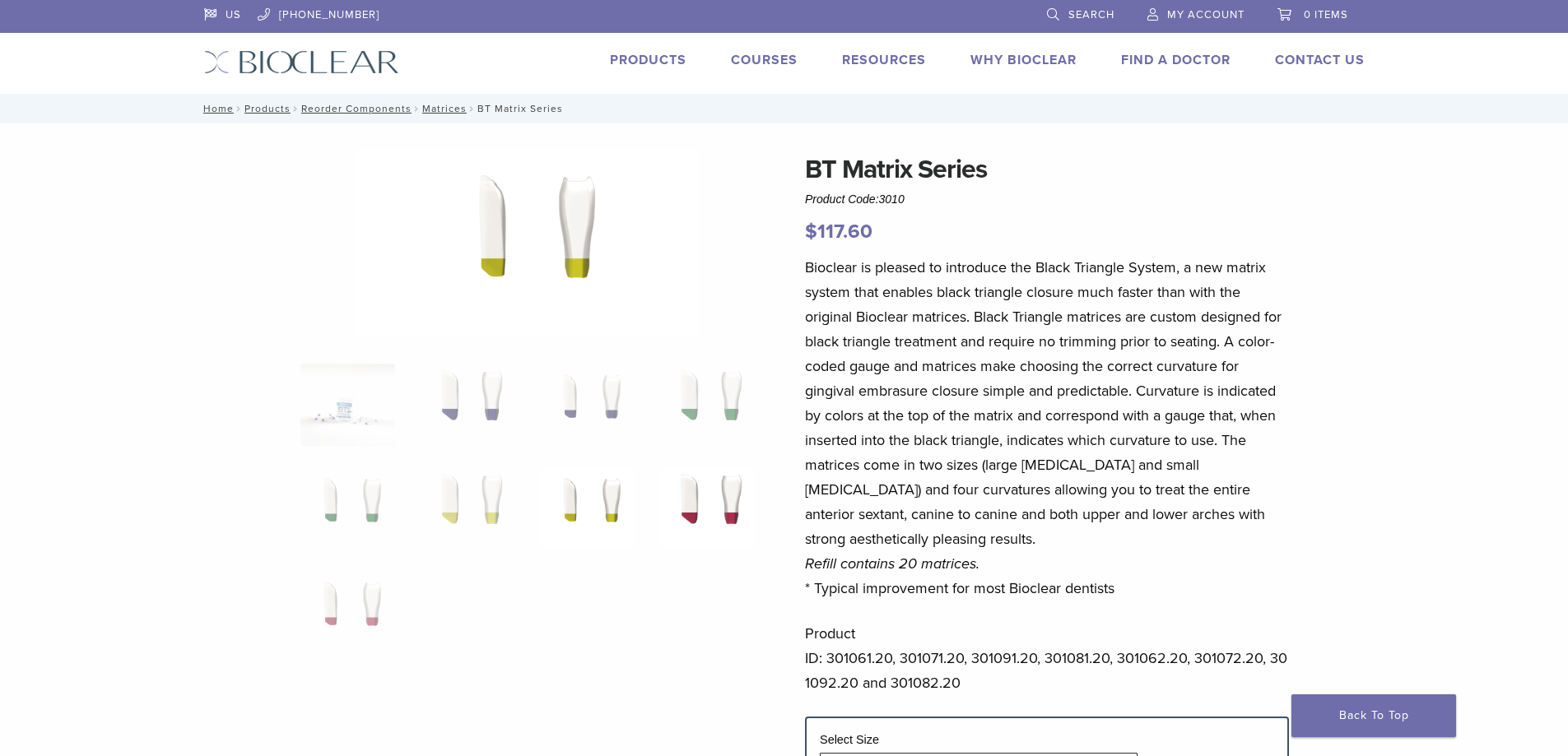
click at [673, 507] on img at bounding box center [707, 508] width 95 height 83
click at [378, 614] on img at bounding box center [347, 612] width 95 height 83
click at [381, 409] on img at bounding box center [347, 405] width 95 height 83
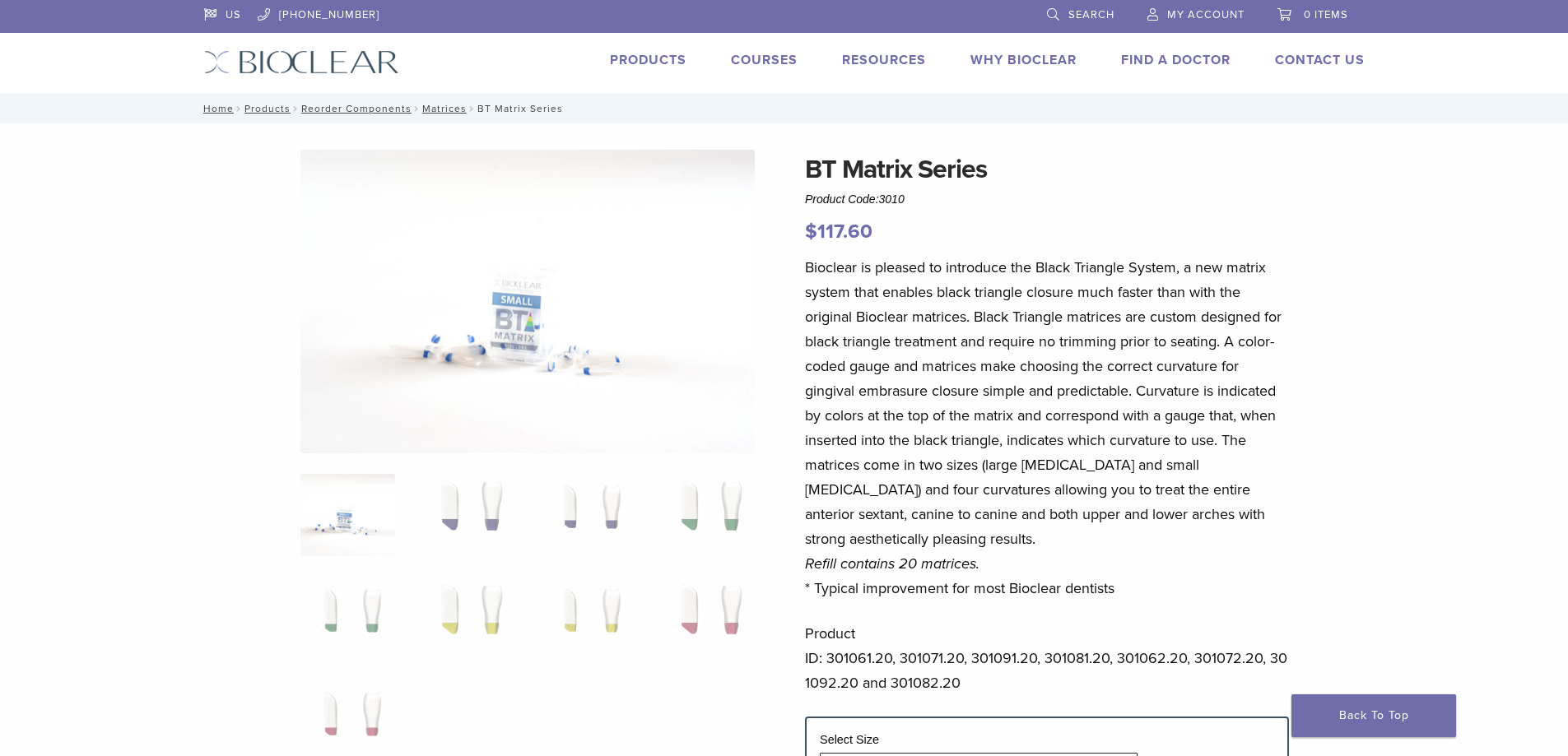
click at [513, 328] on img at bounding box center [527, 301] width 454 height 304
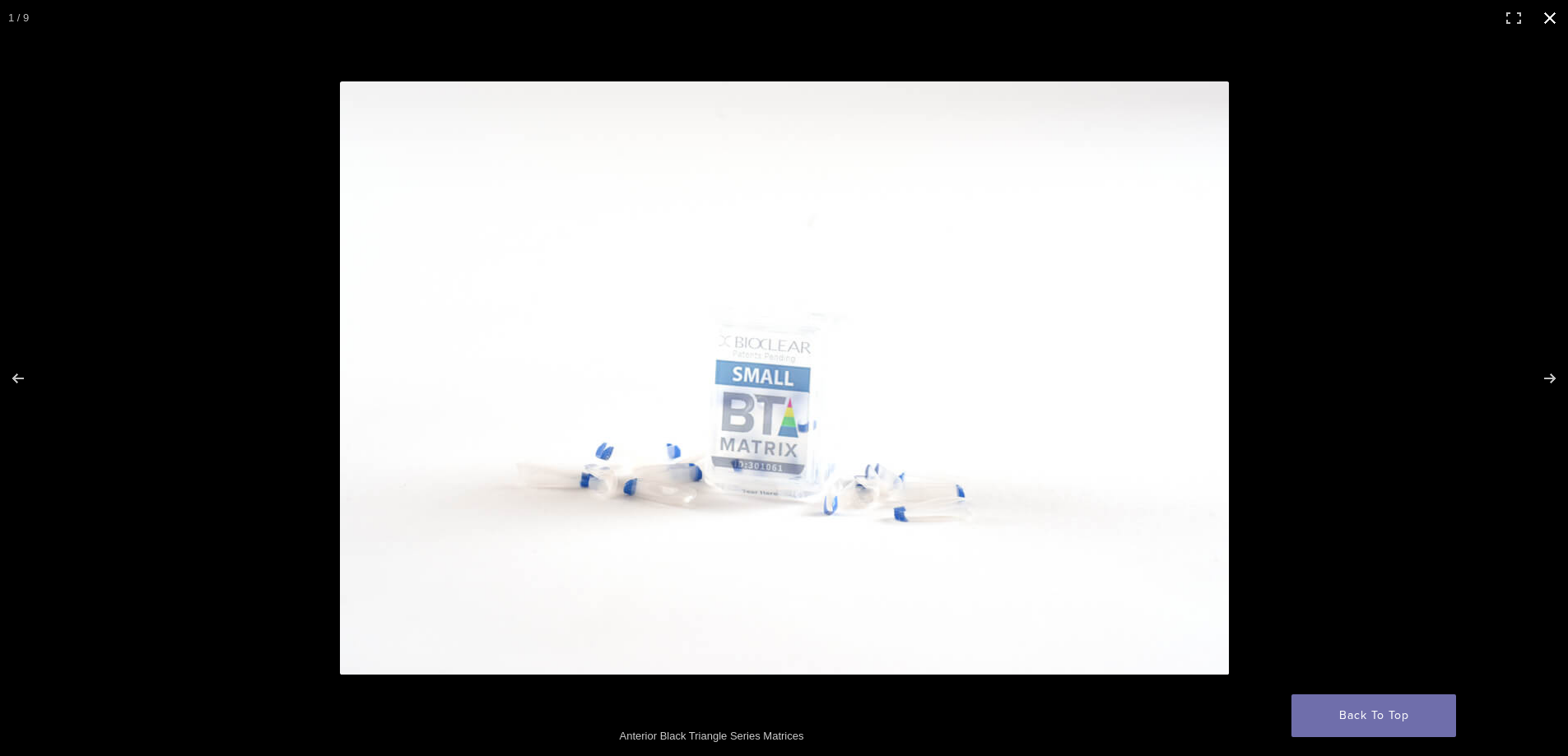
click at [1557, 16] on button "Close (Esc)" at bounding box center [1550, 18] width 37 height 37
